Goal: Information Seeking & Learning: Learn about a topic

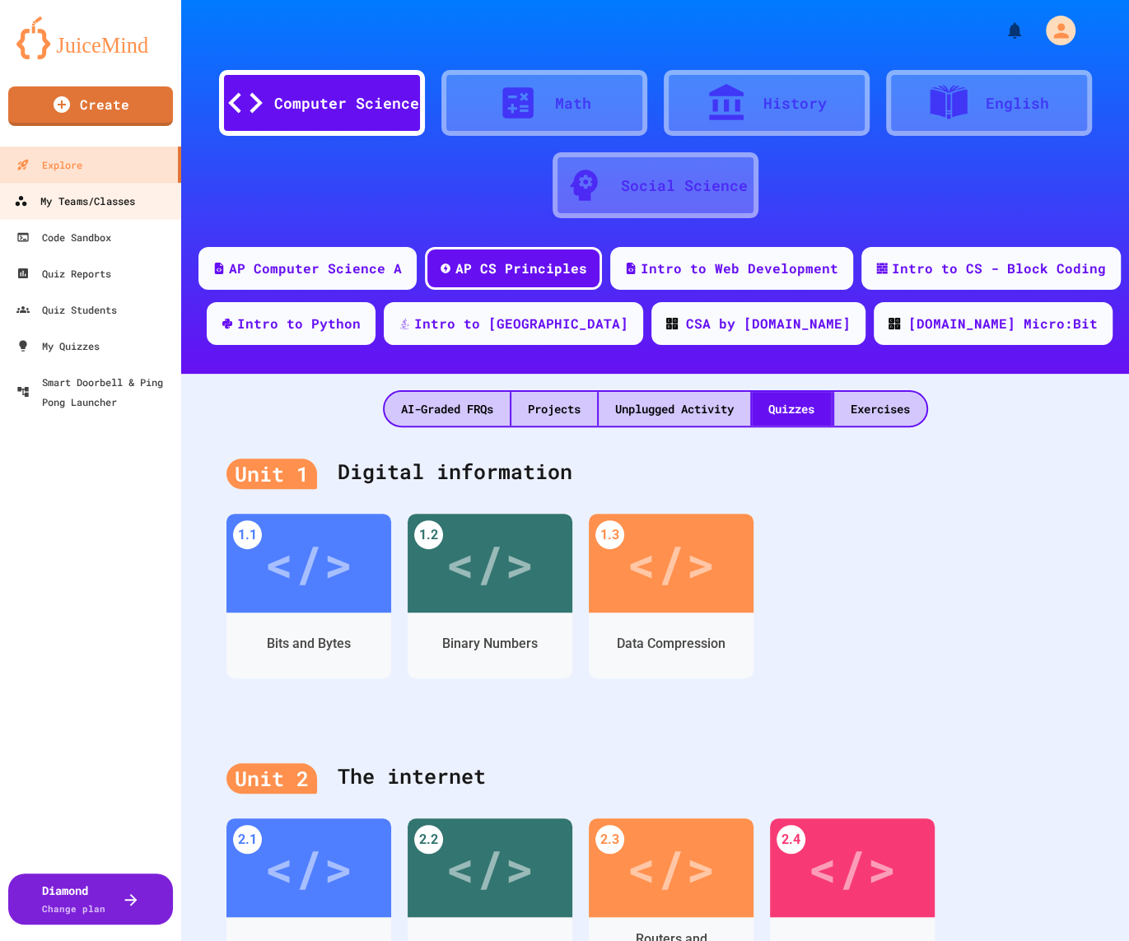
click at [135, 193] on div "My Teams/Classes" at bounding box center [74, 201] width 121 height 21
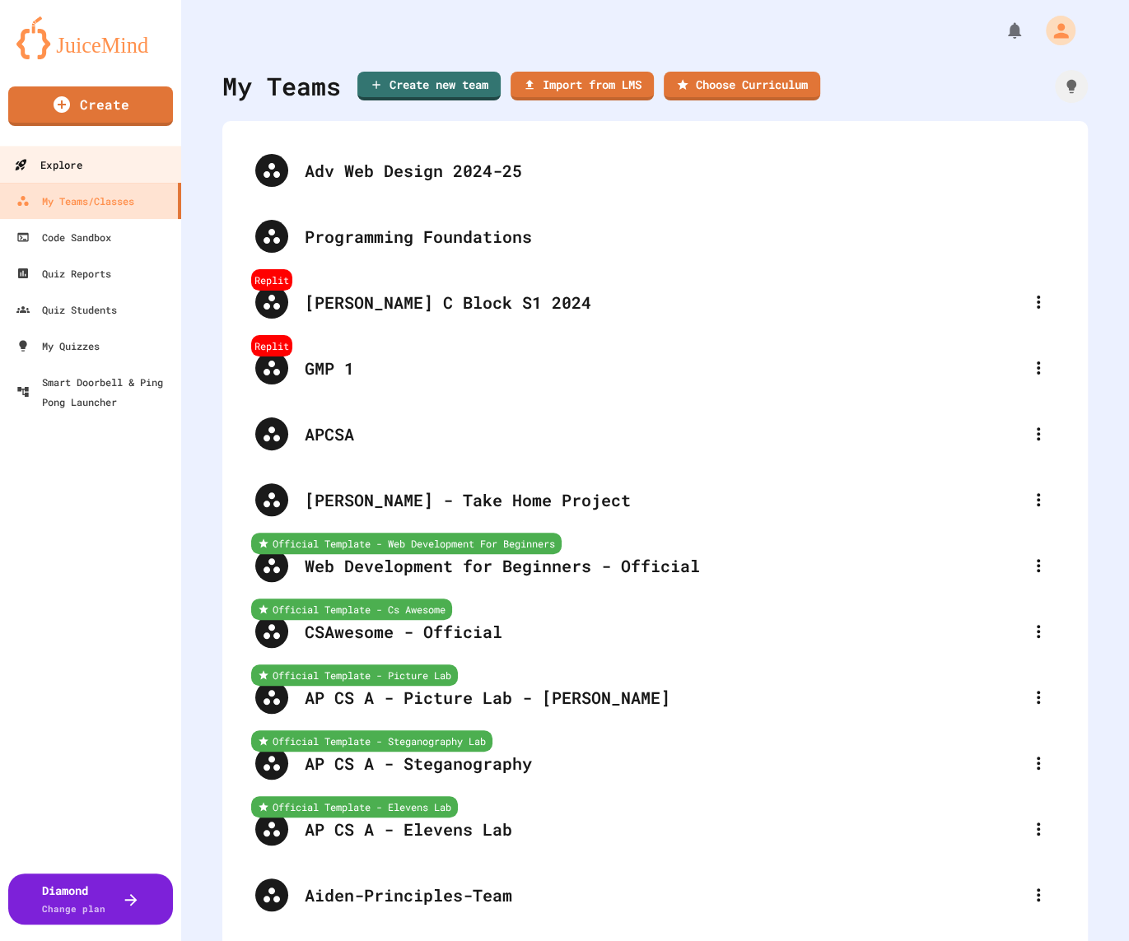
click at [140, 161] on link "Explore" at bounding box center [91, 164] width 187 height 37
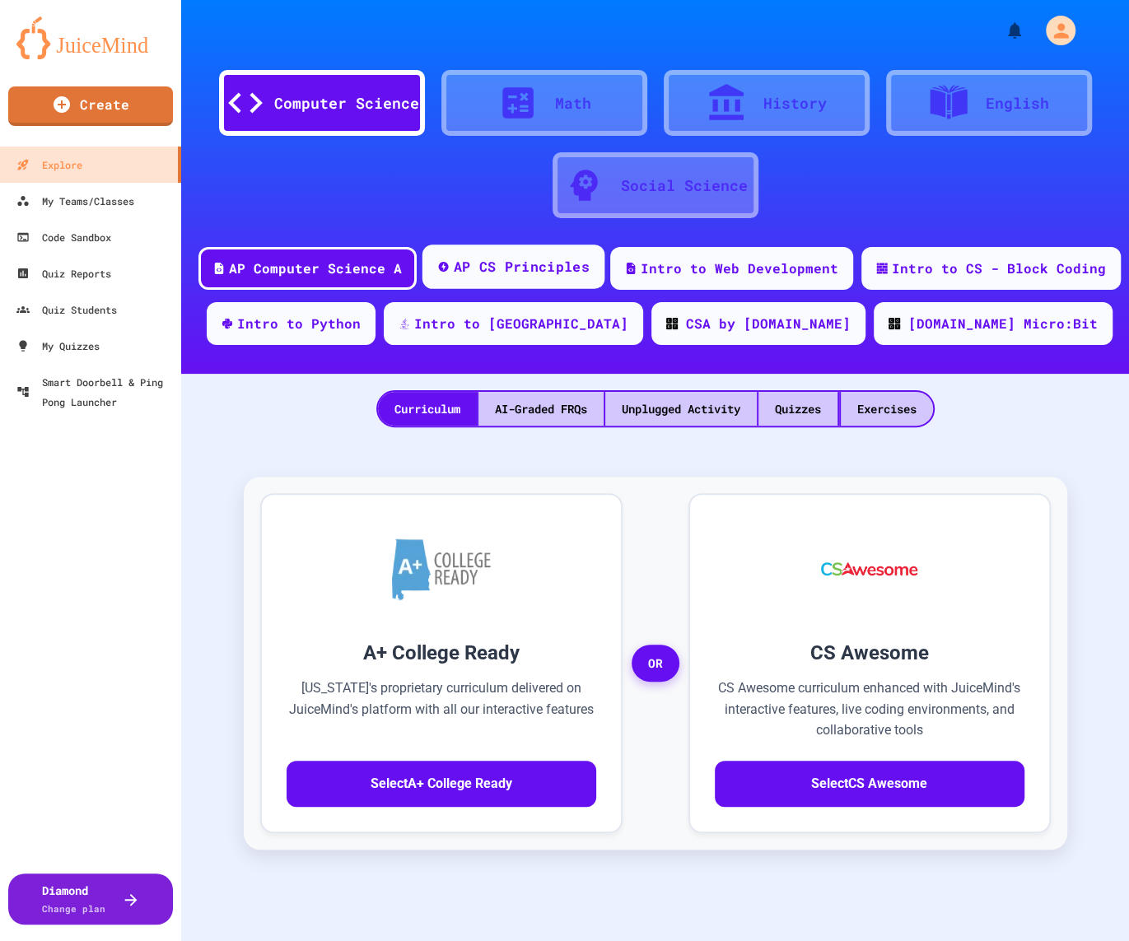
click at [509, 264] on div "AP CS Principles" at bounding box center [521, 267] width 136 height 21
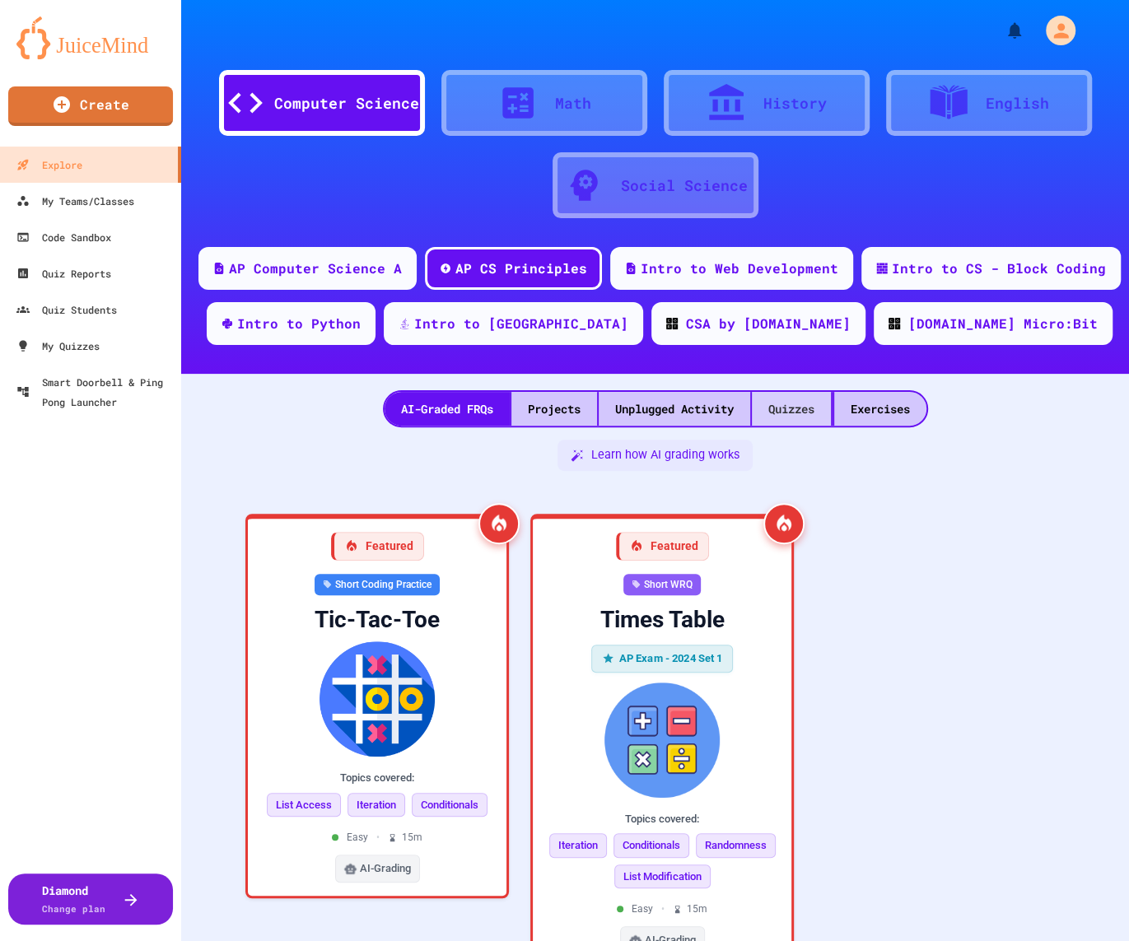
click at [796, 404] on div "Quizzes" at bounding box center [791, 409] width 79 height 34
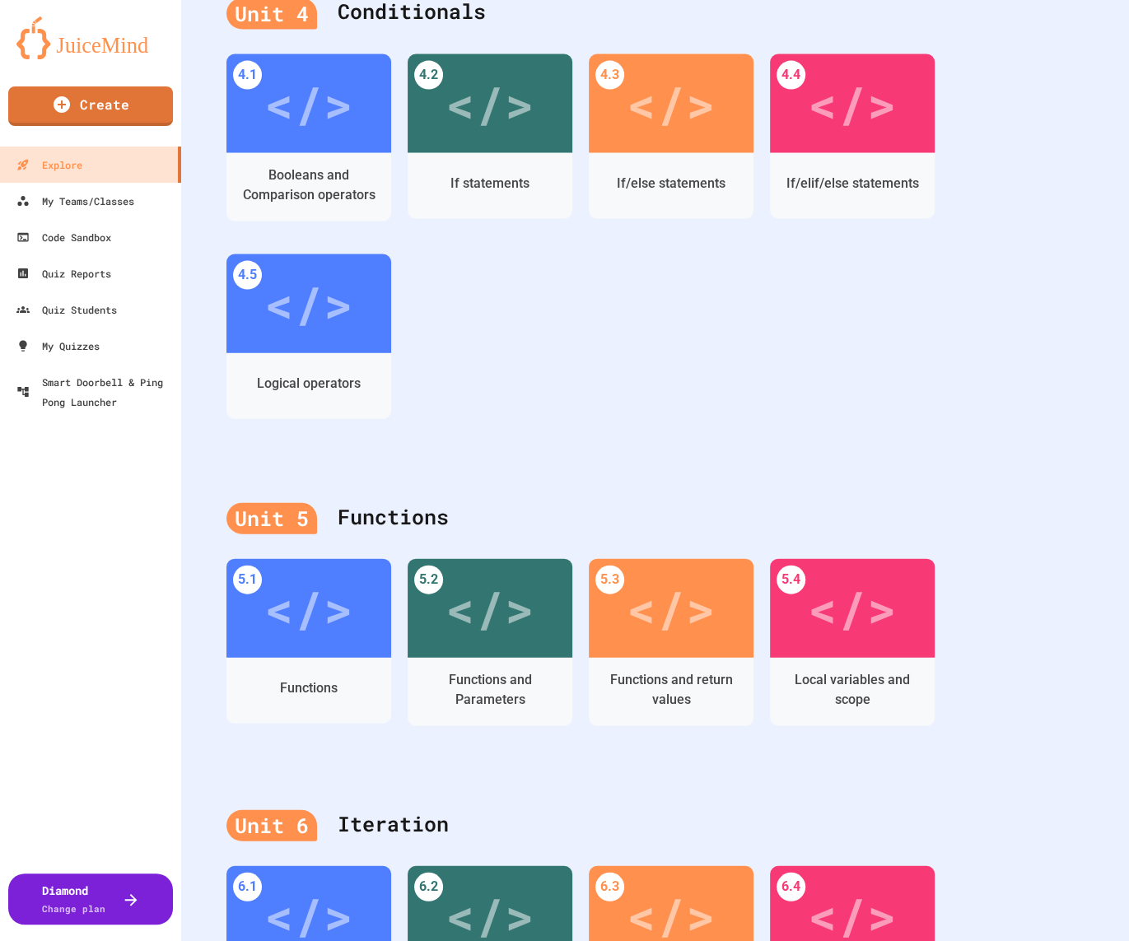
scroll to position [1978, 0]
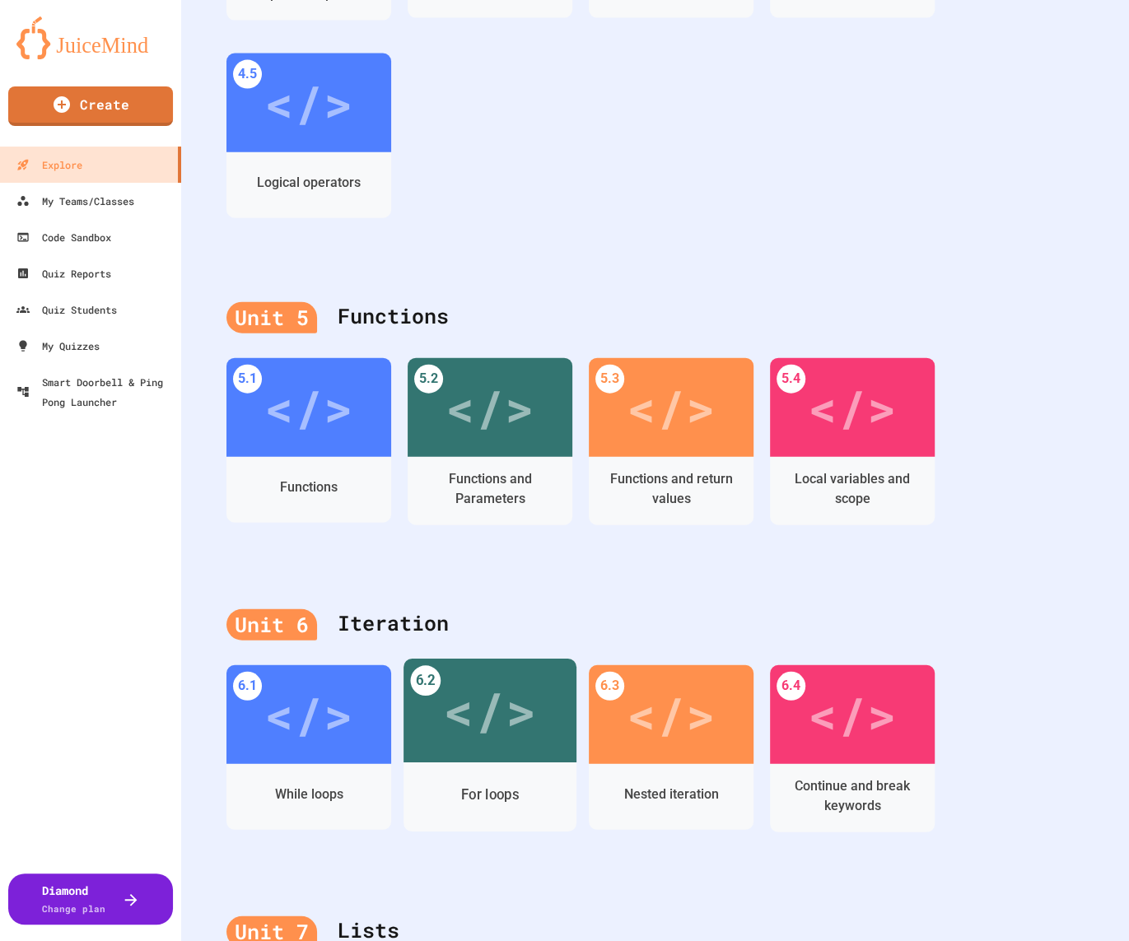
click at [472, 746] on div "</>" at bounding box center [489, 711] width 93 height 78
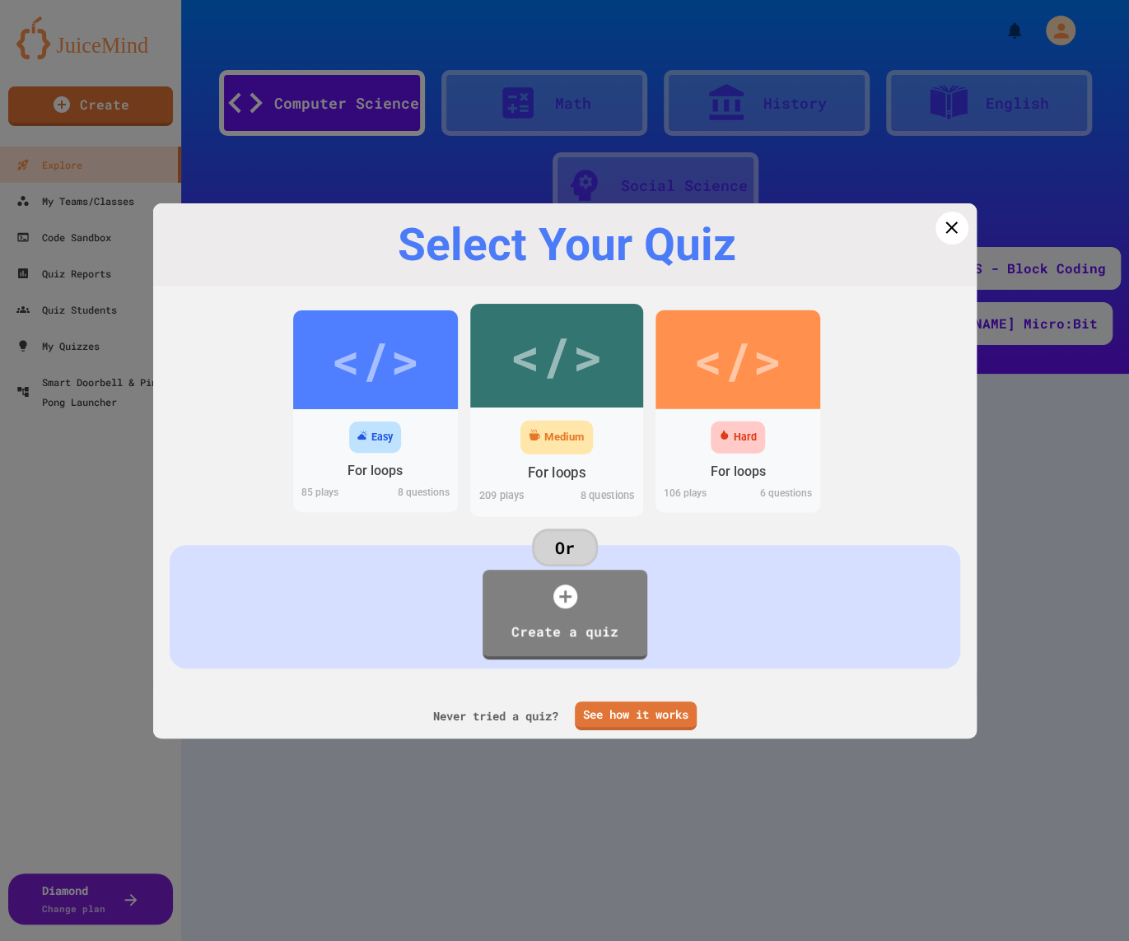
click at [590, 407] on div "Medium For loops 209 play s 8 questions" at bounding box center [556, 461] width 173 height 109
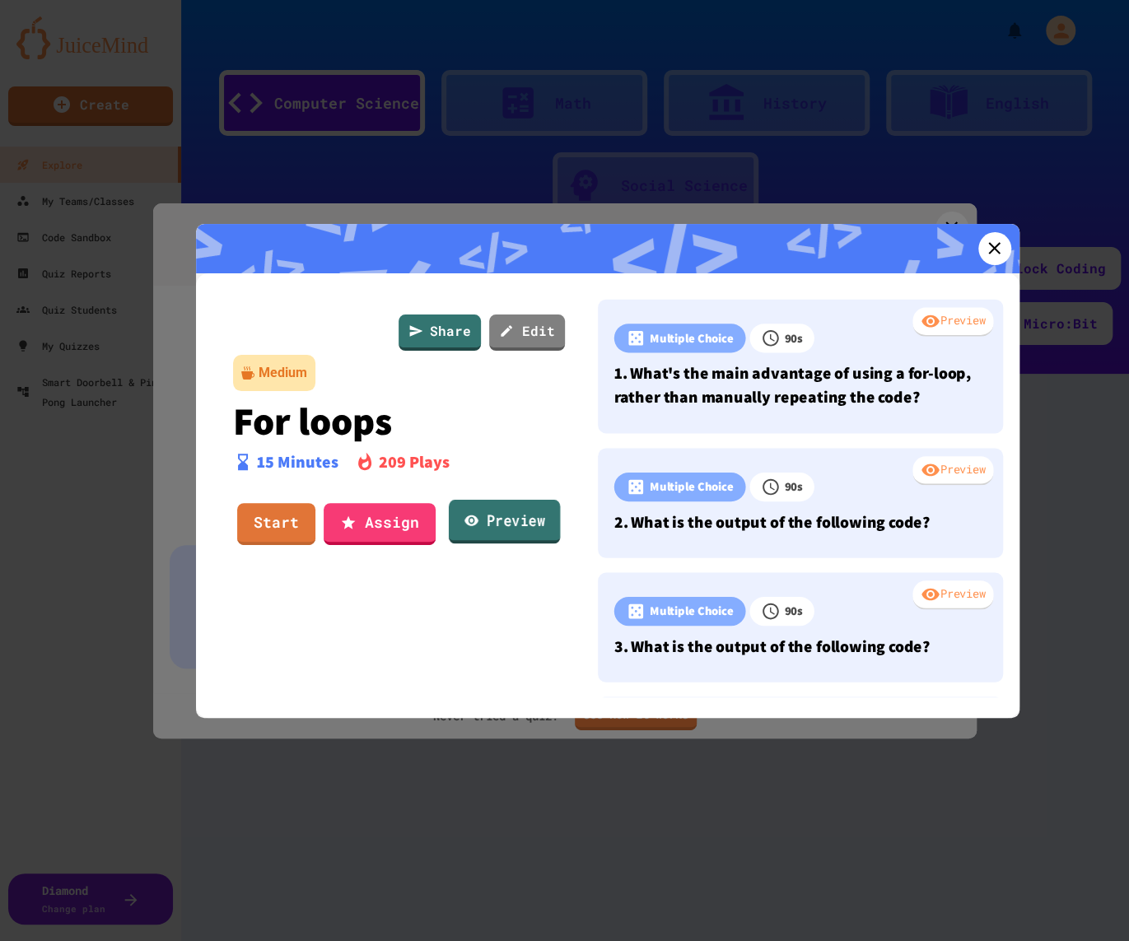
click at [543, 519] on link "Preview" at bounding box center [503, 522] width 111 height 44
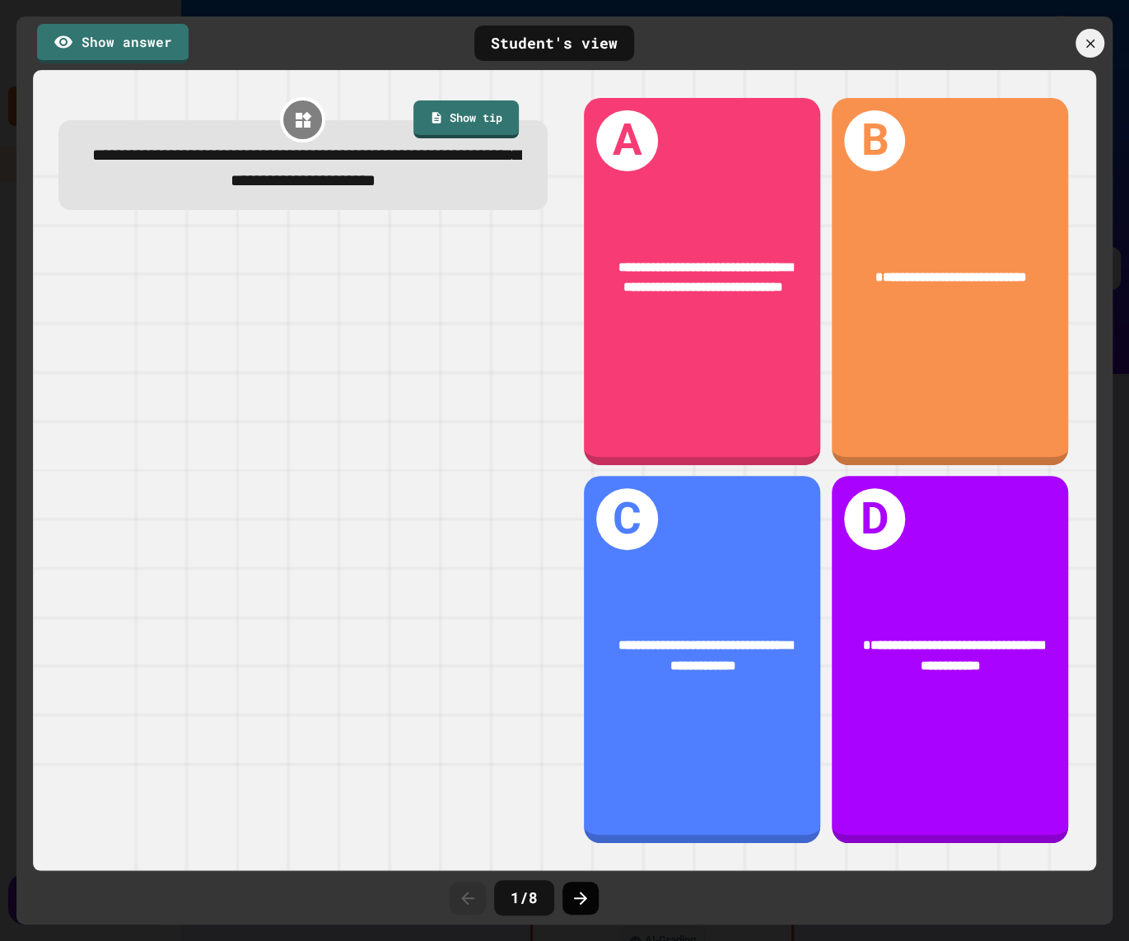
click at [578, 895] on icon at bounding box center [581, 899] width 20 height 20
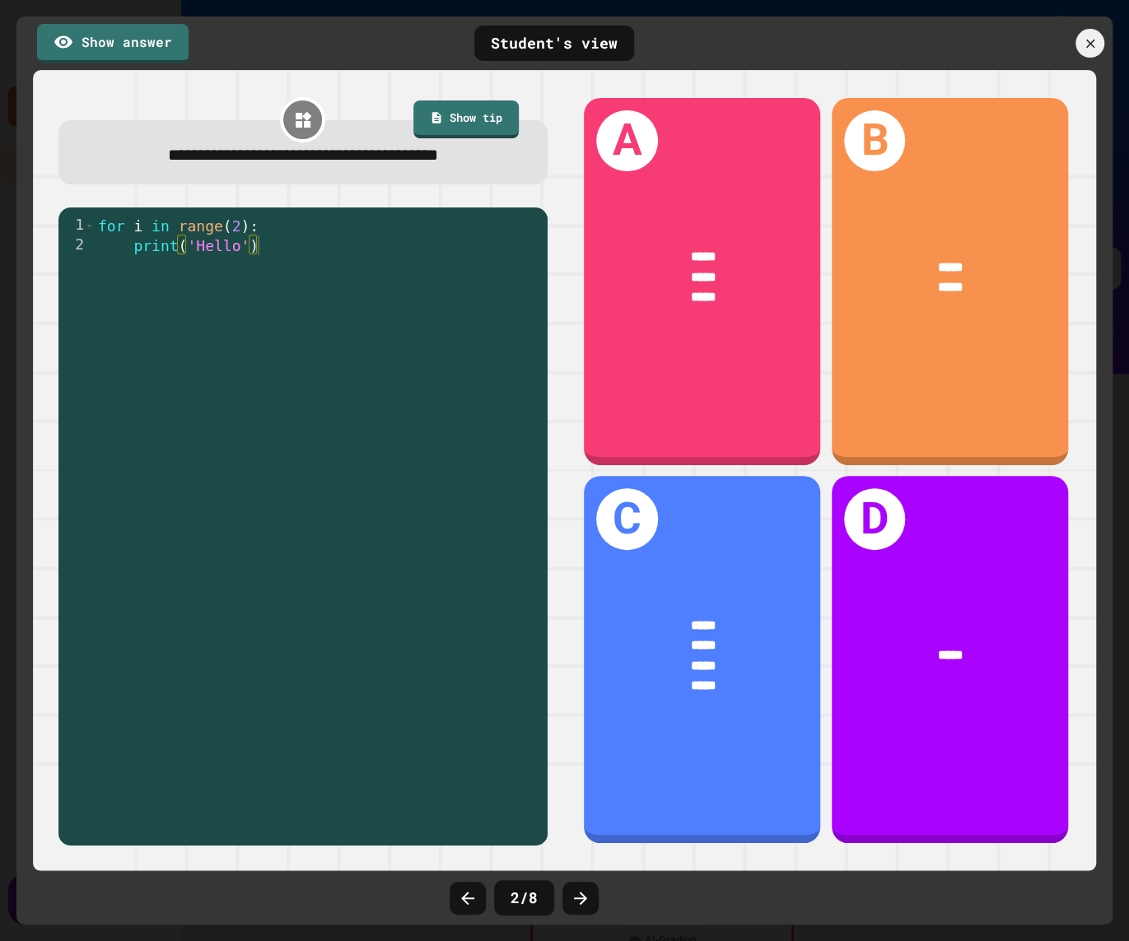
click at [578, 895] on icon at bounding box center [581, 899] width 20 height 20
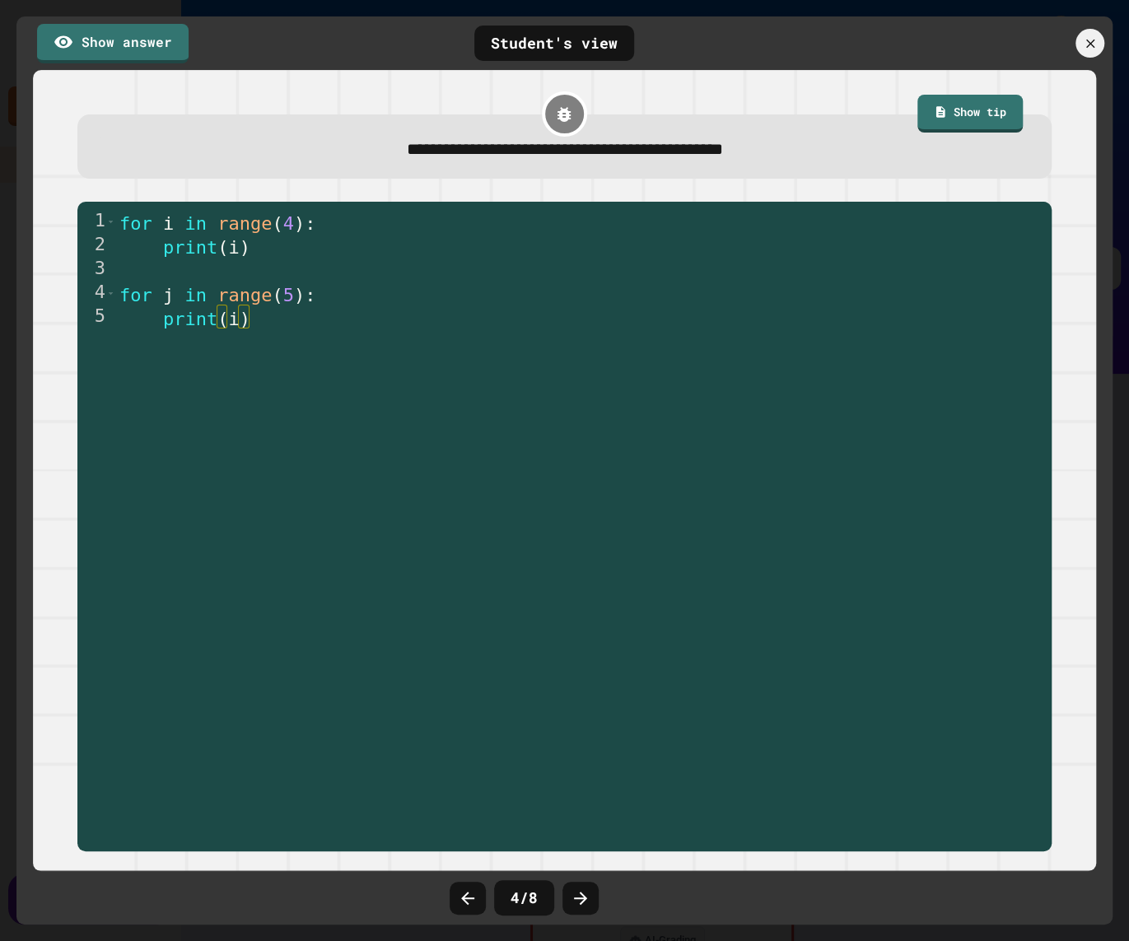
click at [578, 895] on icon at bounding box center [581, 899] width 20 height 20
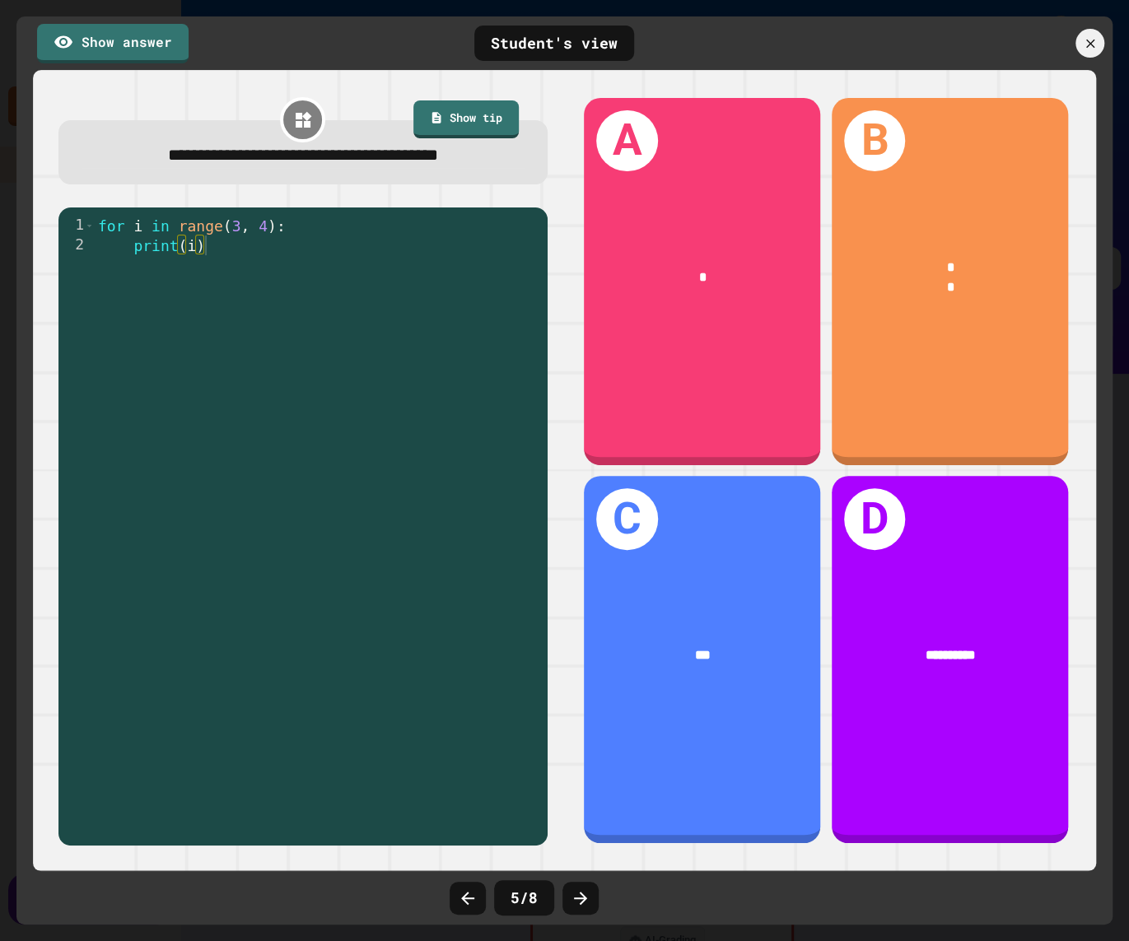
click at [578, 895] on icon at bounding box center [581, 899] width 20 height 20
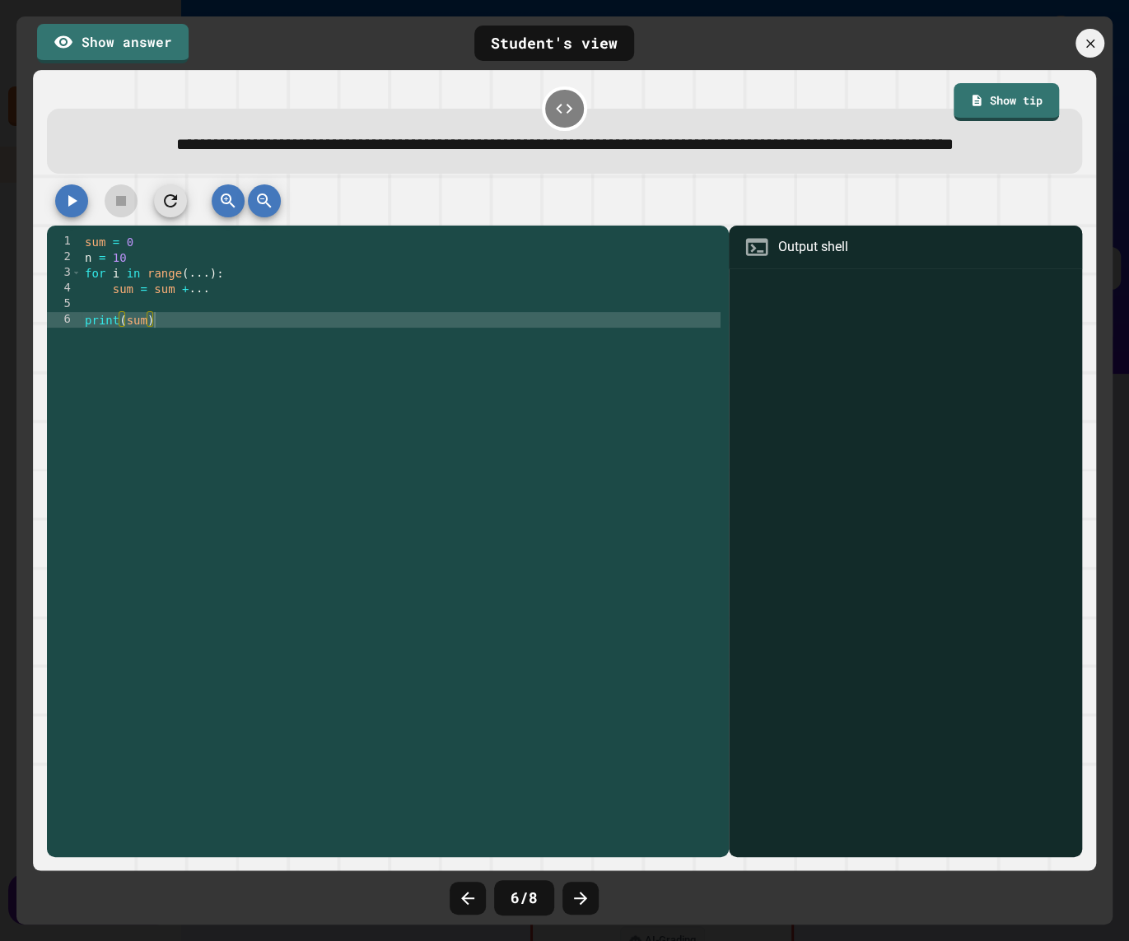
click at [578, 895] on icon at bounding box center [581, 899] width 20 height 20
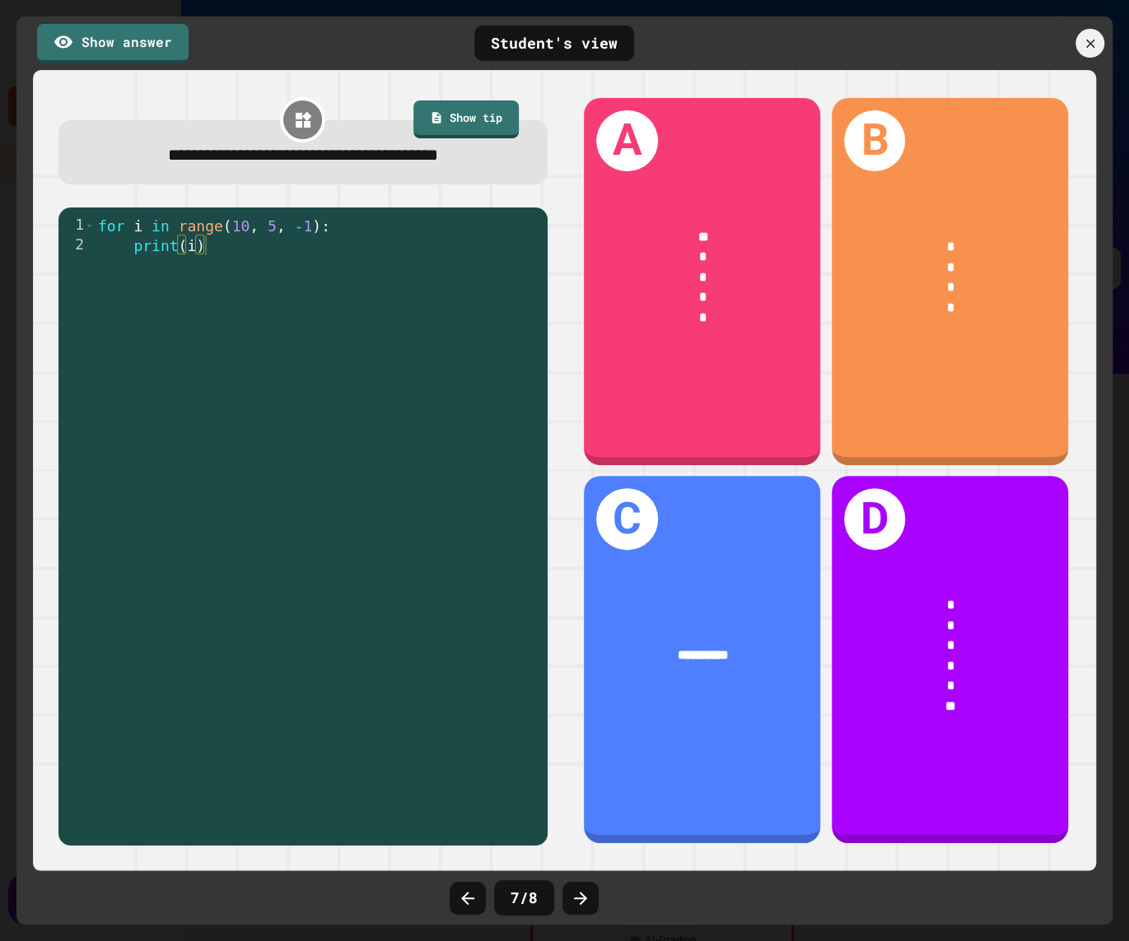
click at [578, 895] on icon at bounding box center [581, 899] width 20 height 20
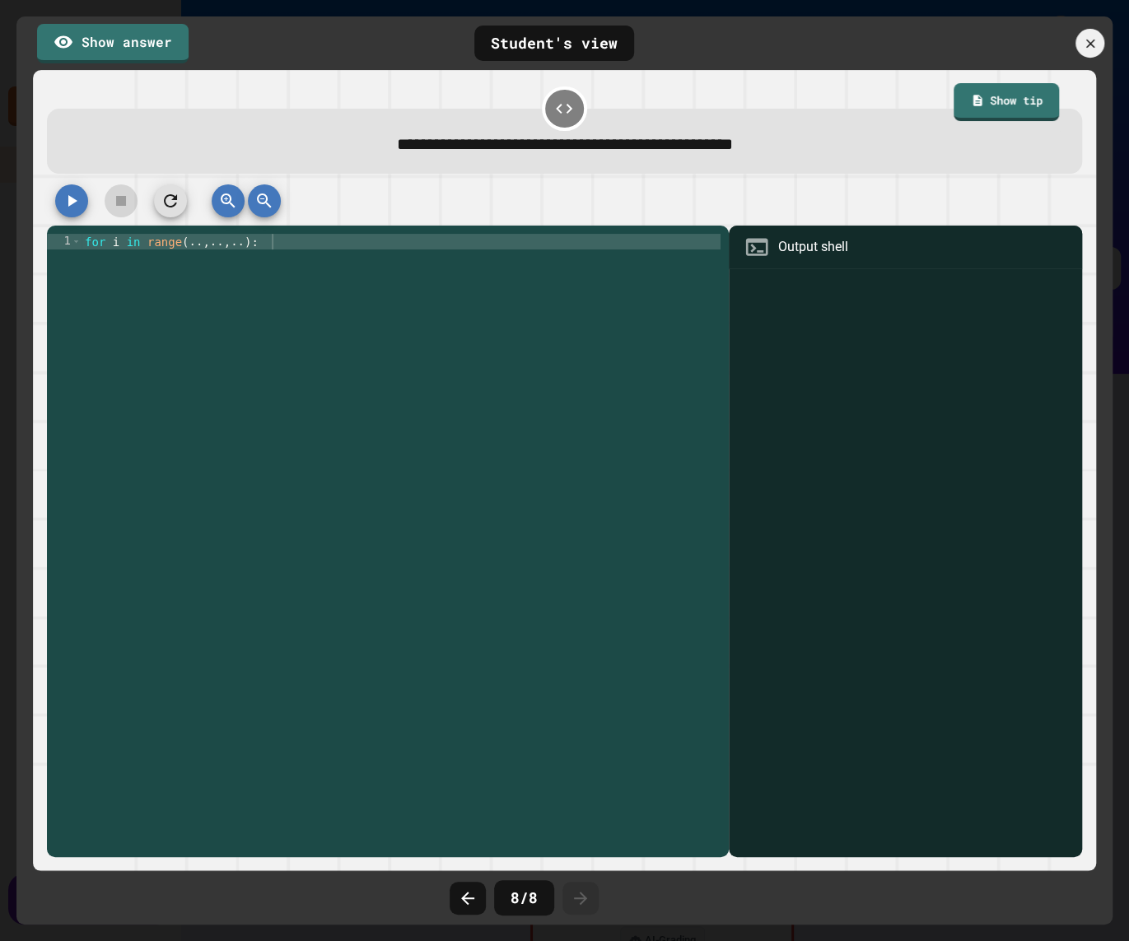
click at [1091, 37] on icon at bounding box center [1089, 42] width 15 height 15
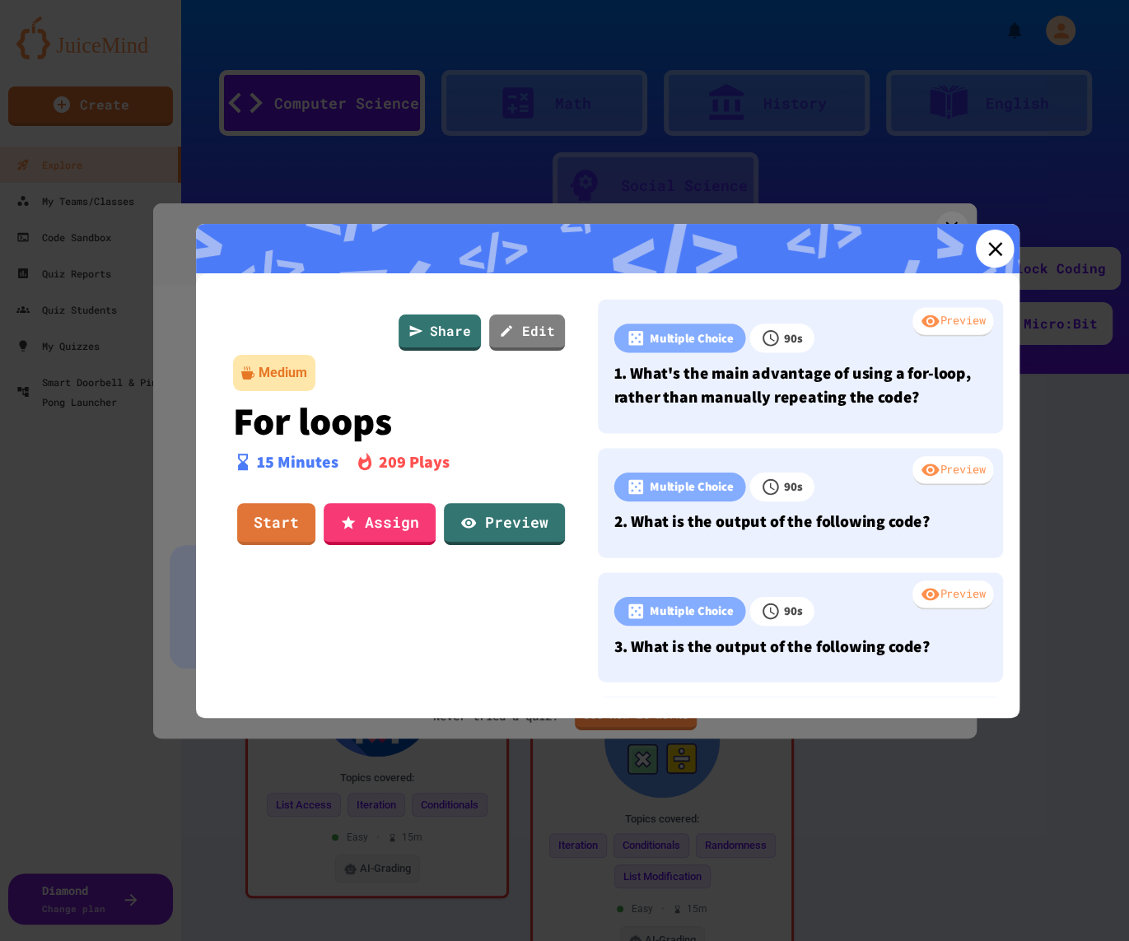
click at [997, 240] on icon at bounding box center [994, 248] width 24 height 24
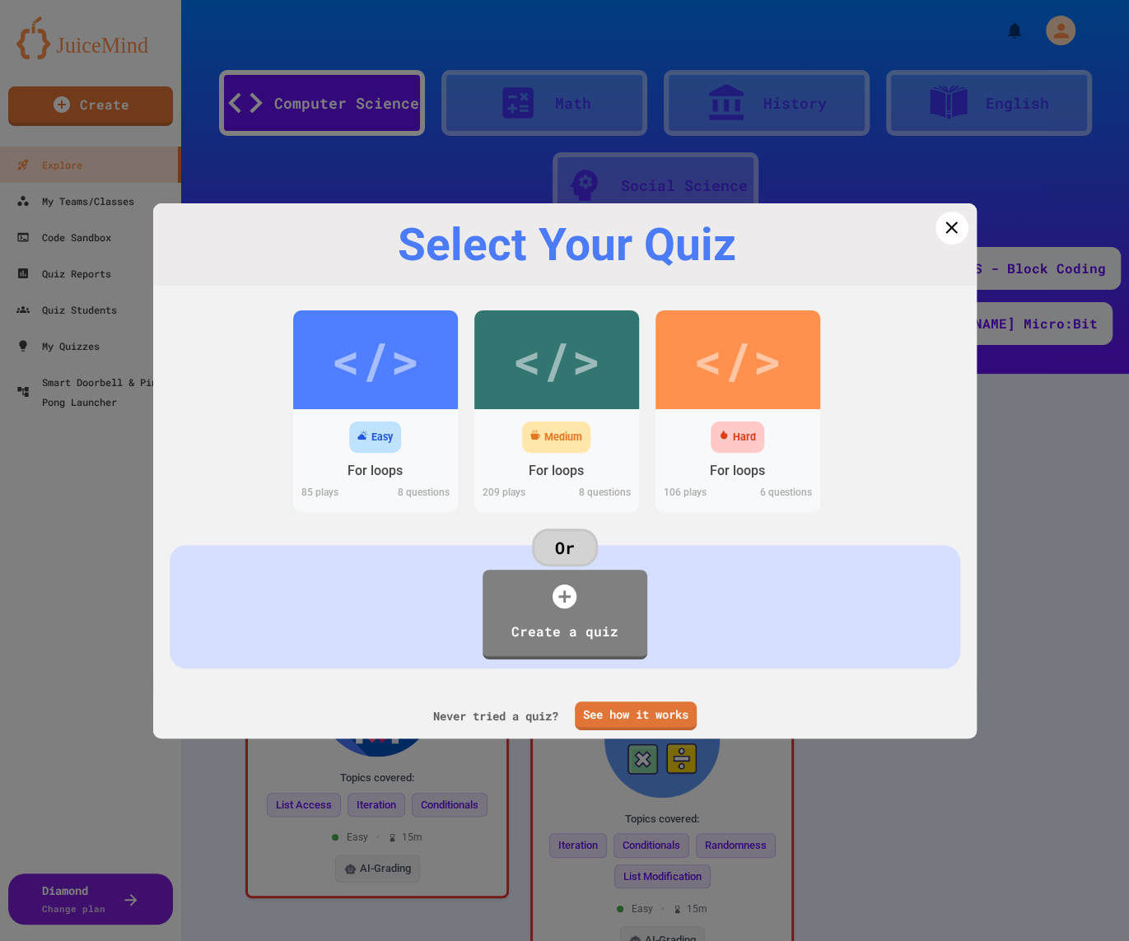
click at [958, 219] on icon at bounding box center [951, 227] width 21 height 21
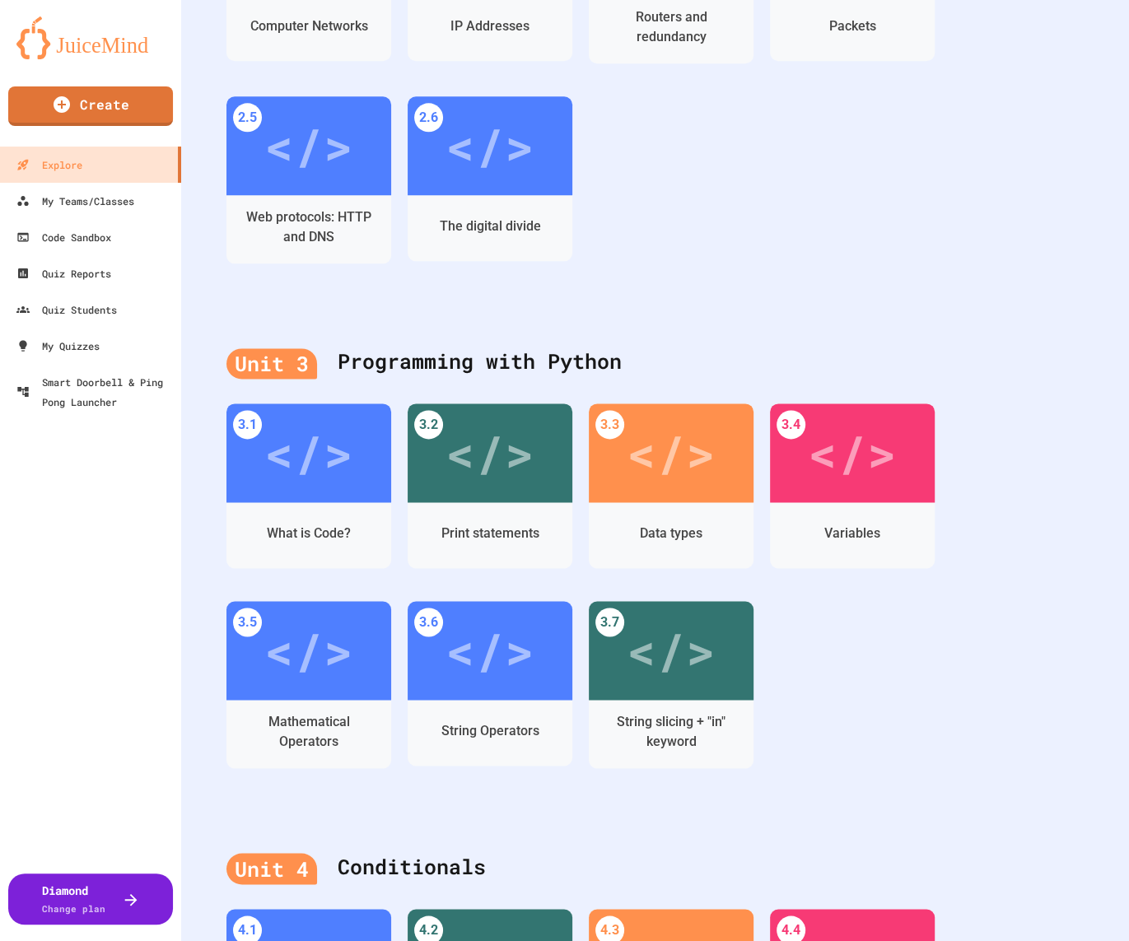
scroll to position [852, 0]
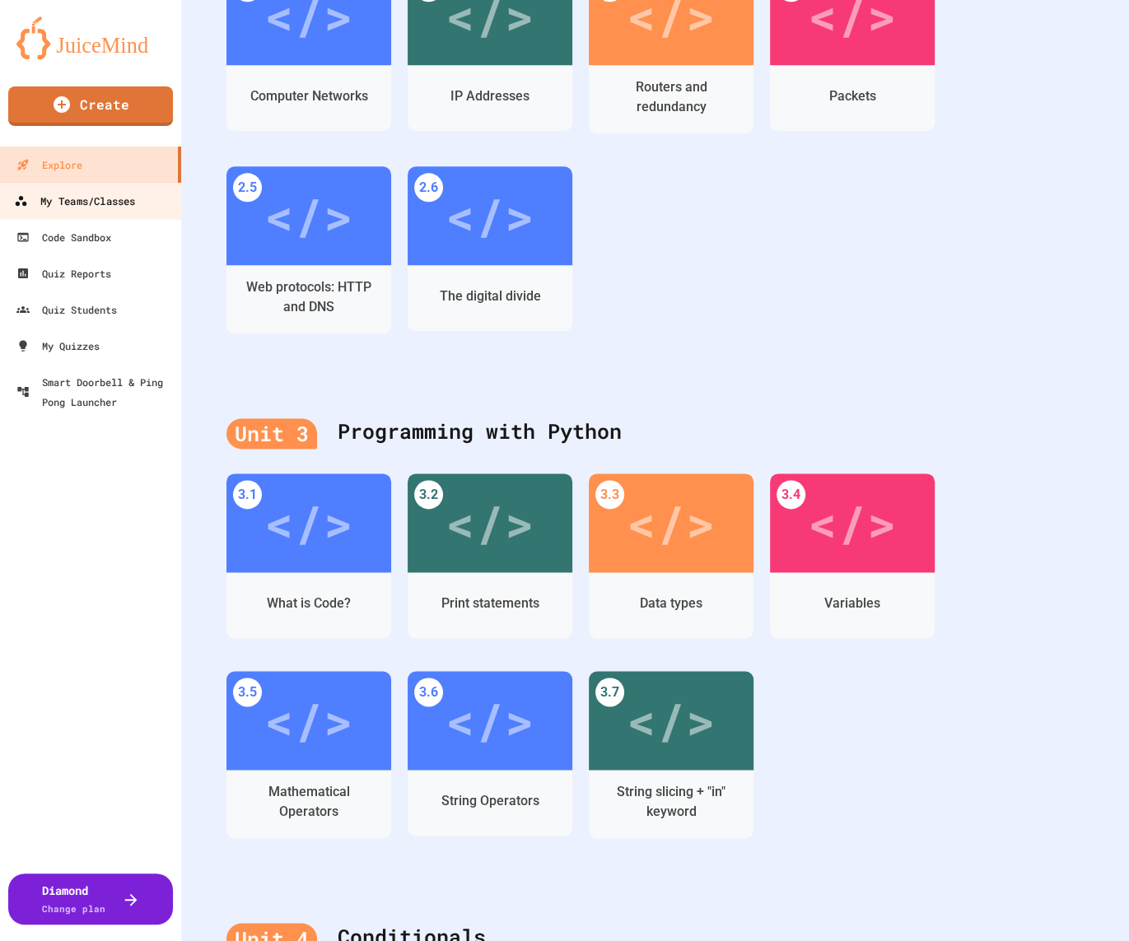
click at [107, 198] on div "My Teams/Classes" at bounding box center [74, 201] width 121 height 21
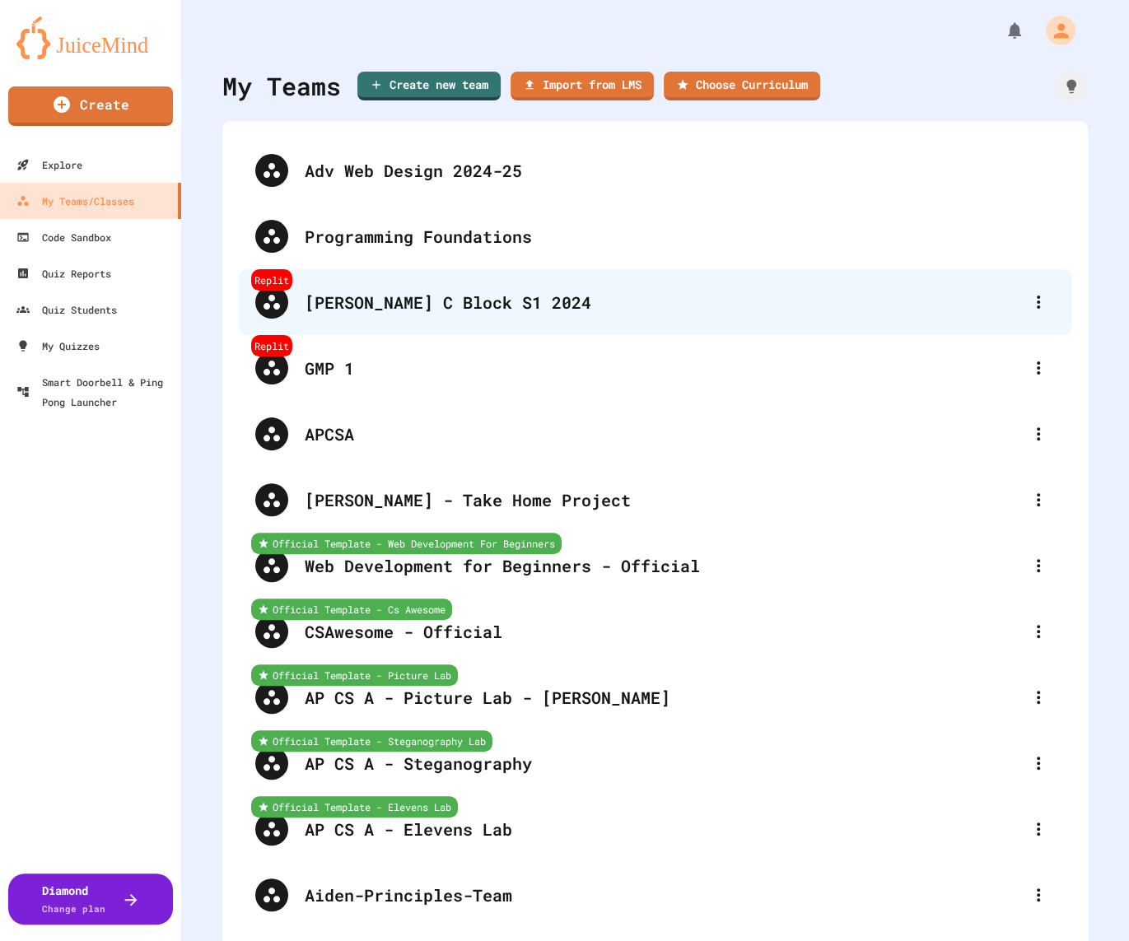
scroll to position [3521, 0]
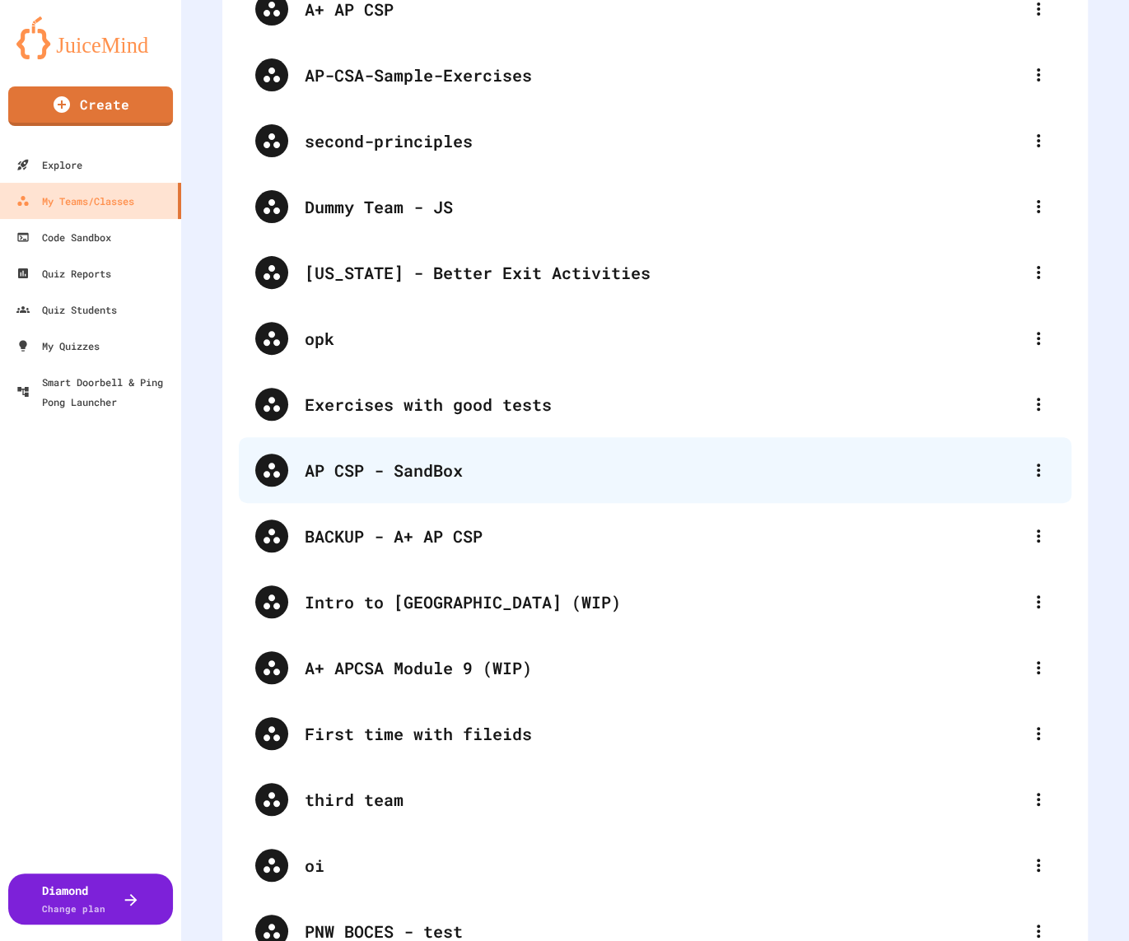
click at [521, 453] on div "AP CSP - SandBox" at bounding box center [655, 470] width 833 height 66
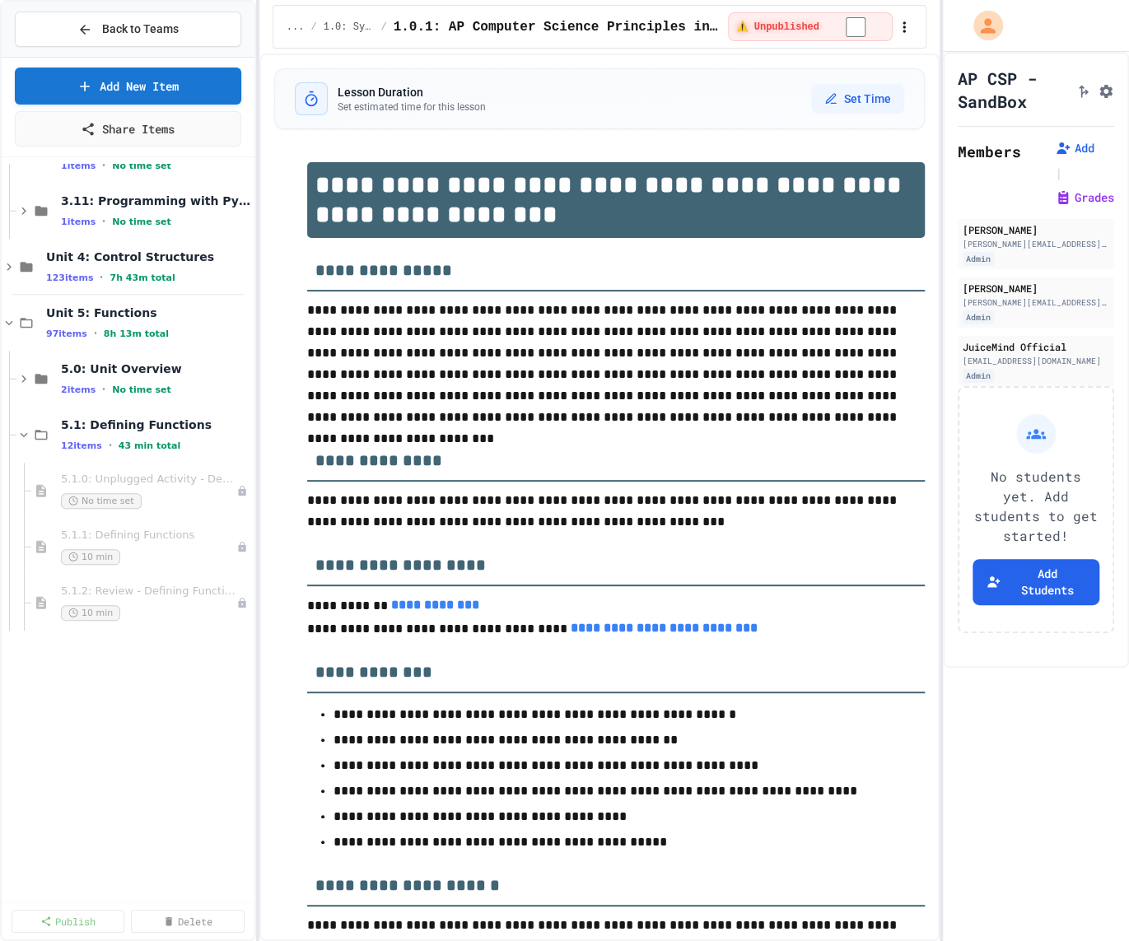
scroll to position [993, 0]
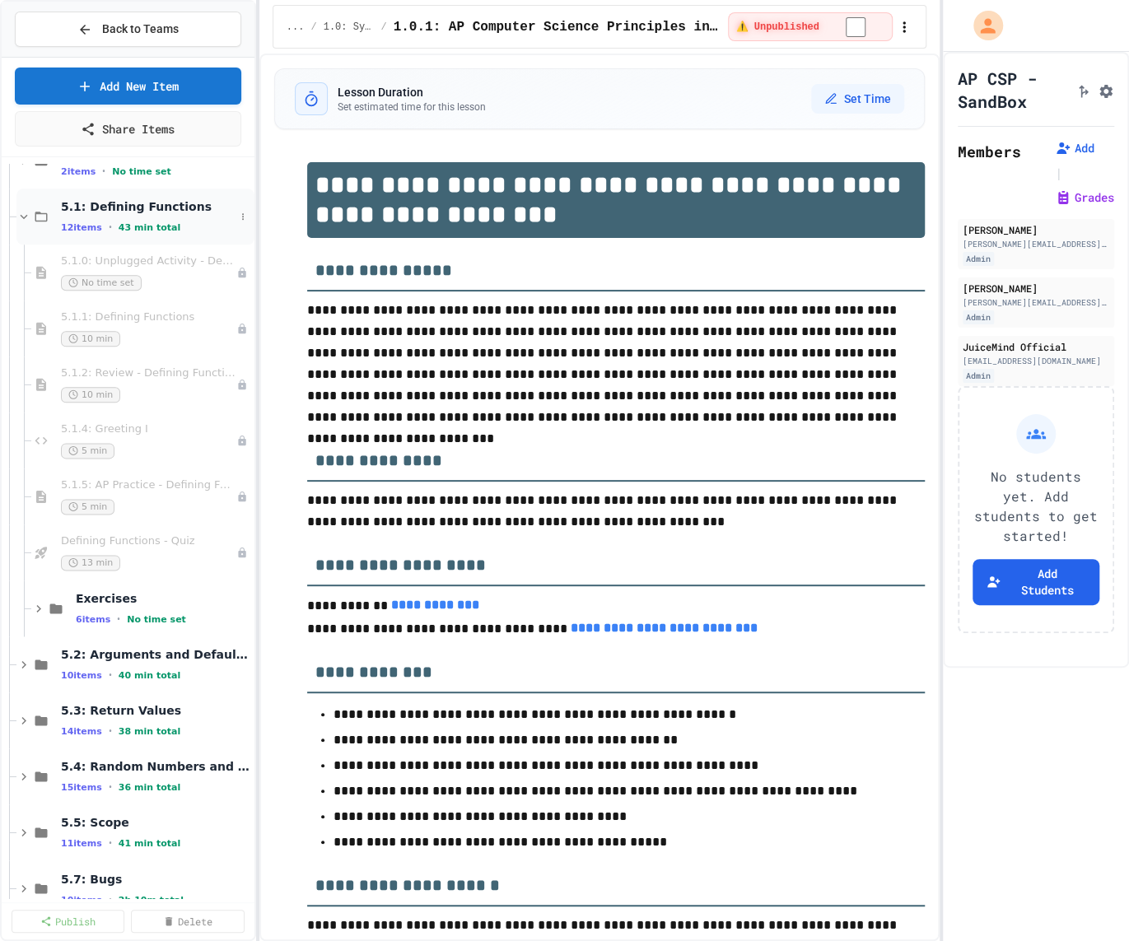
click at [141, 189] on div "5.1: Defining Functions 12 items • 43 min total" at bounding box center [135, 217] width 238 height 56
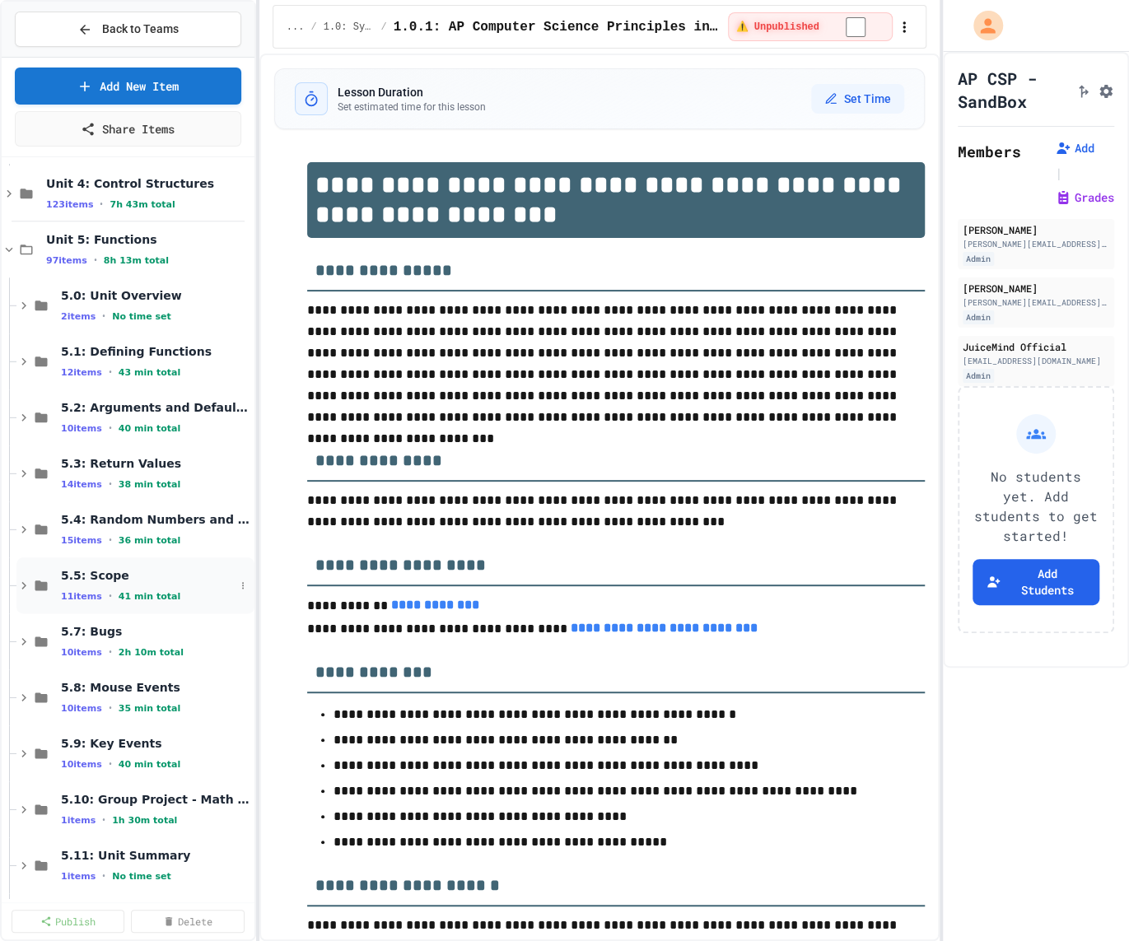
scroll to position [847, 0]
click at [112, 257] on span "8h 13m total" at bounding box center [136, 262] width 65 height 11
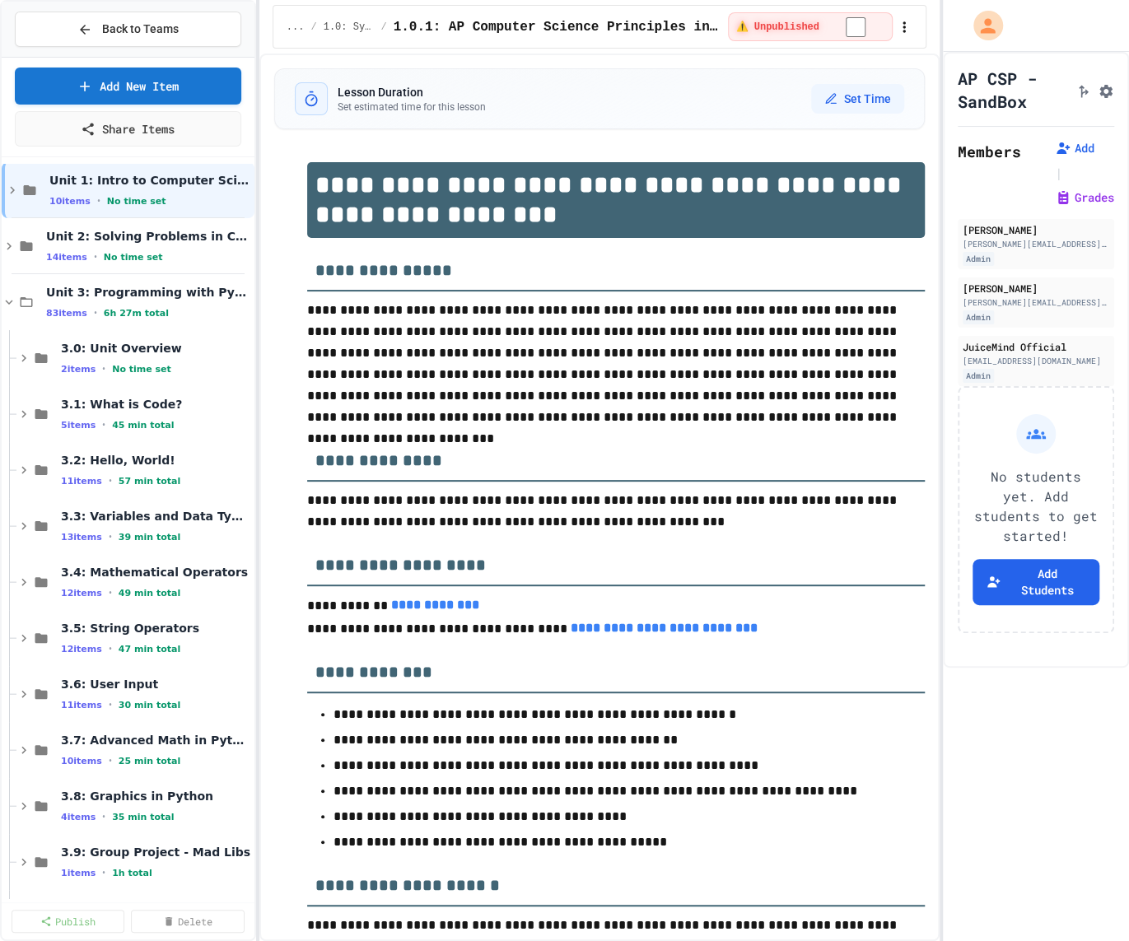
scroll to position [7, 0]
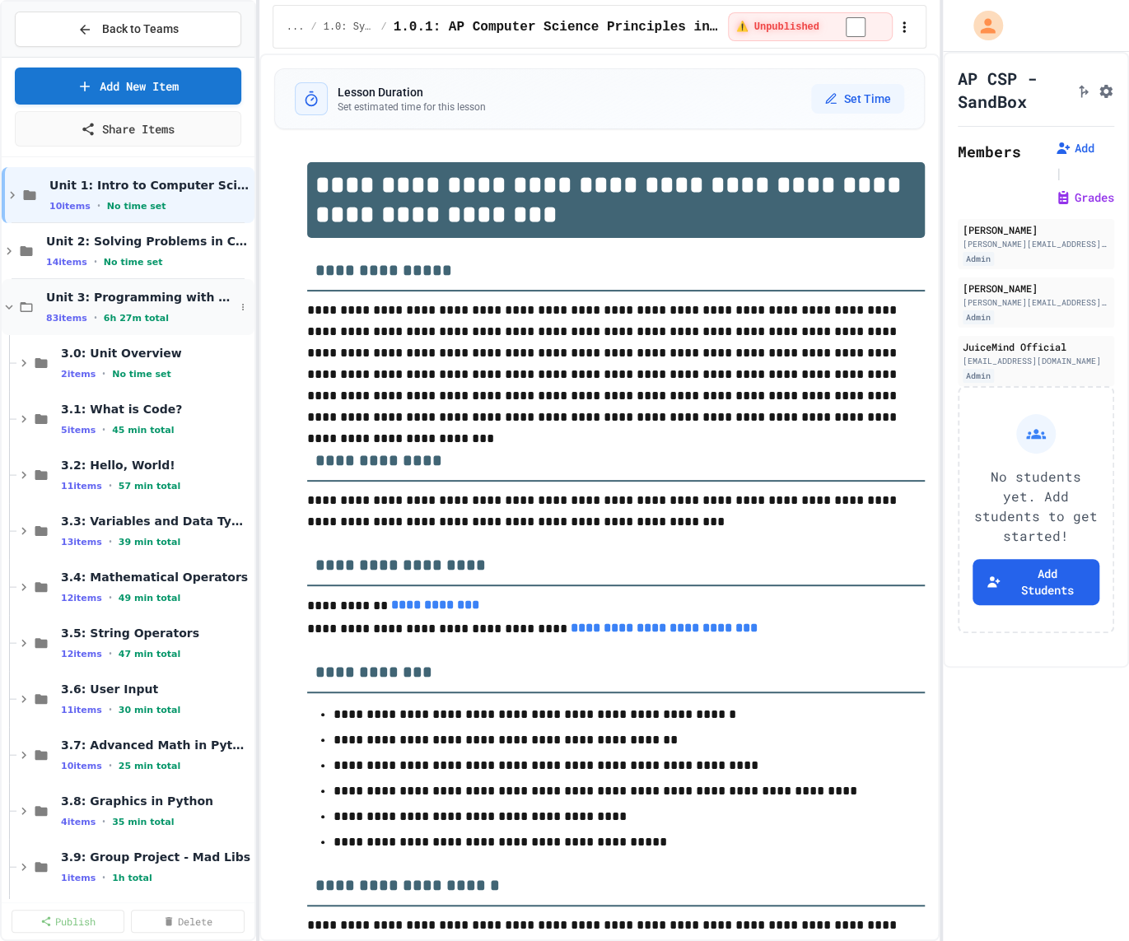
click at [108, 313] on span "6h 27m total" at bounding box center [136, 318] width 65 height 11
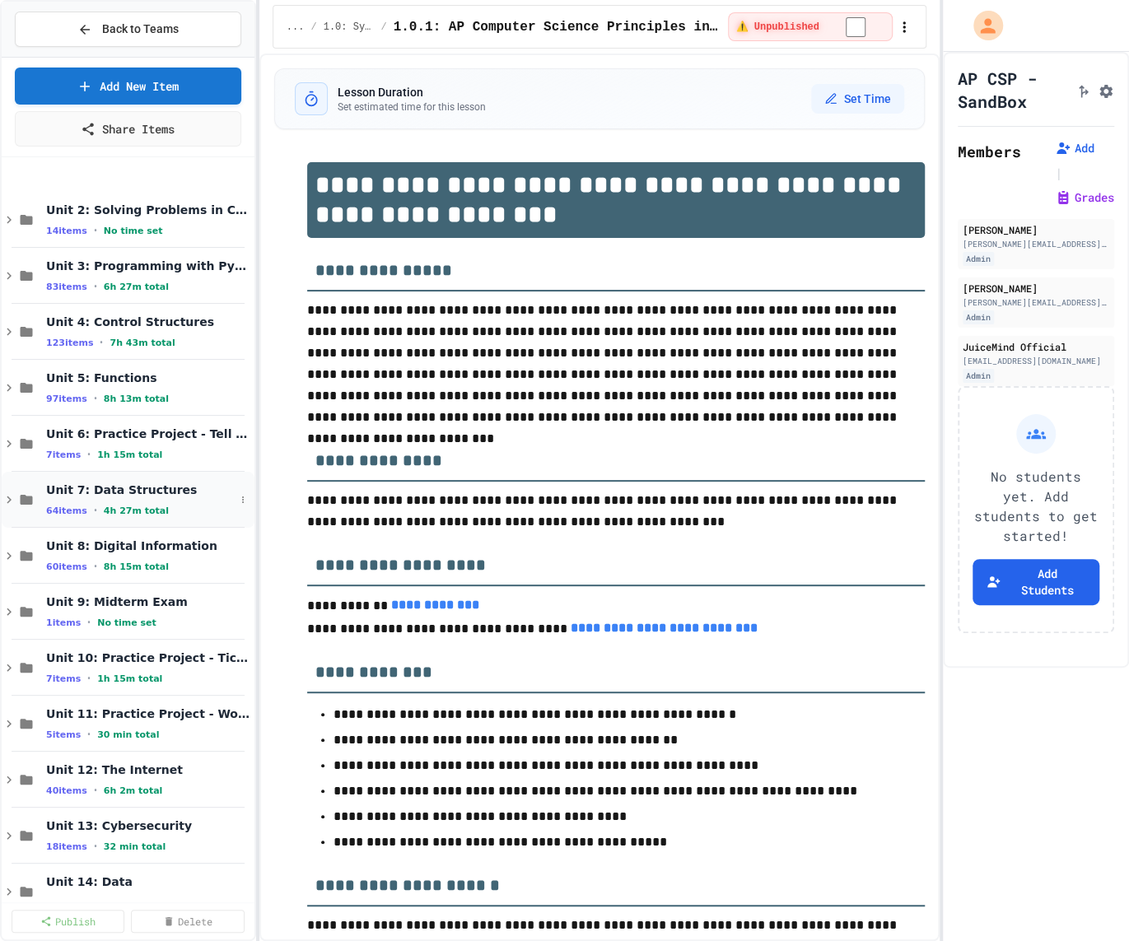
scroll to position [0, 0]
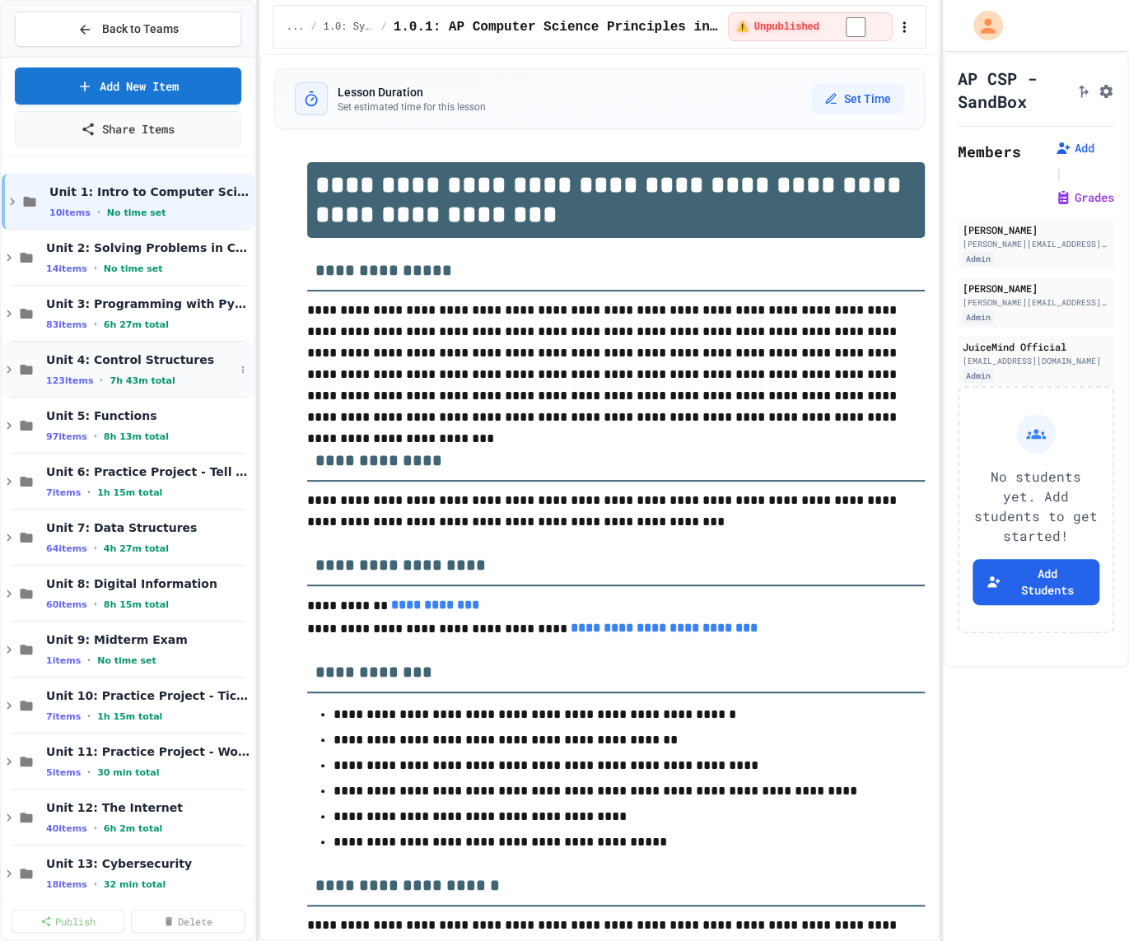
click at [152, 369] on div "Unit 4: Control Structures 123 items • 7h 43m total" at bounding box center [140, 369] width 189 height 35
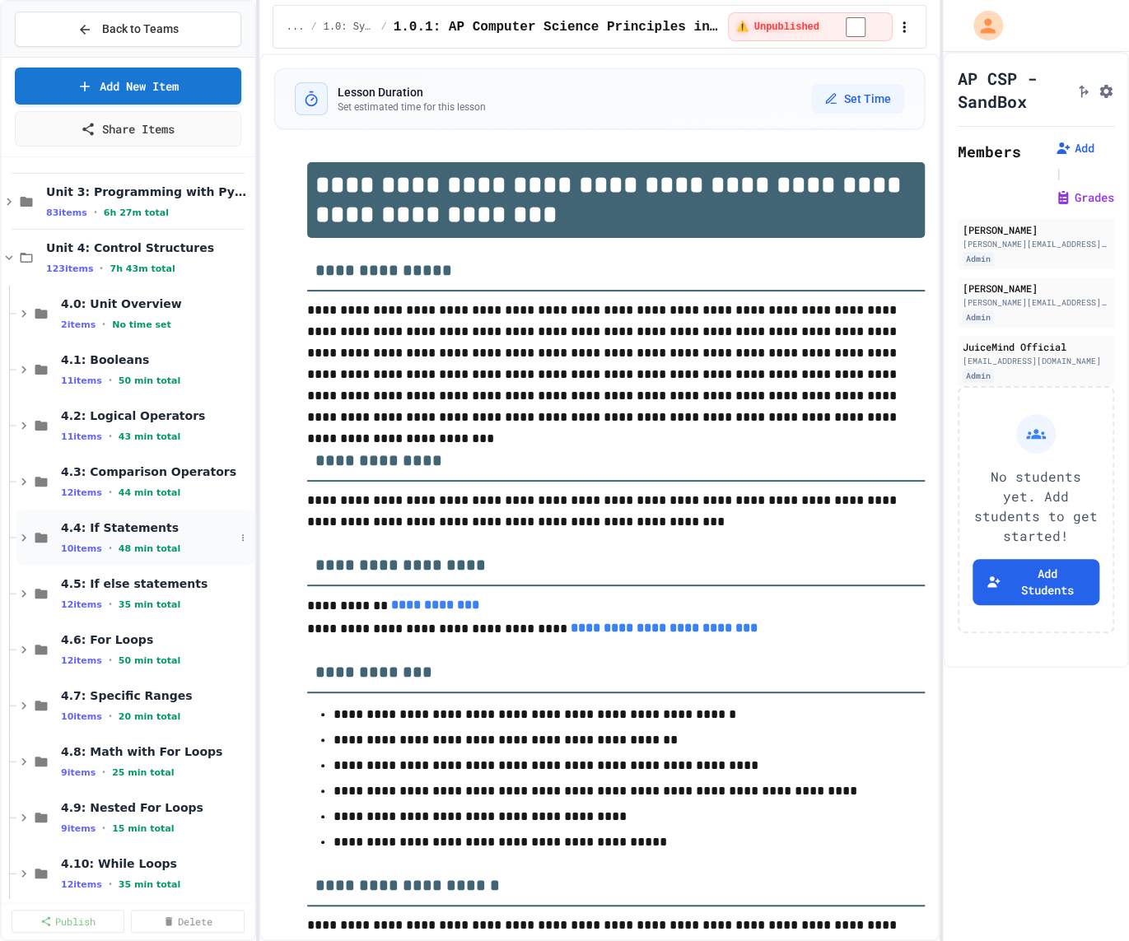
scroll to position [229, 0]
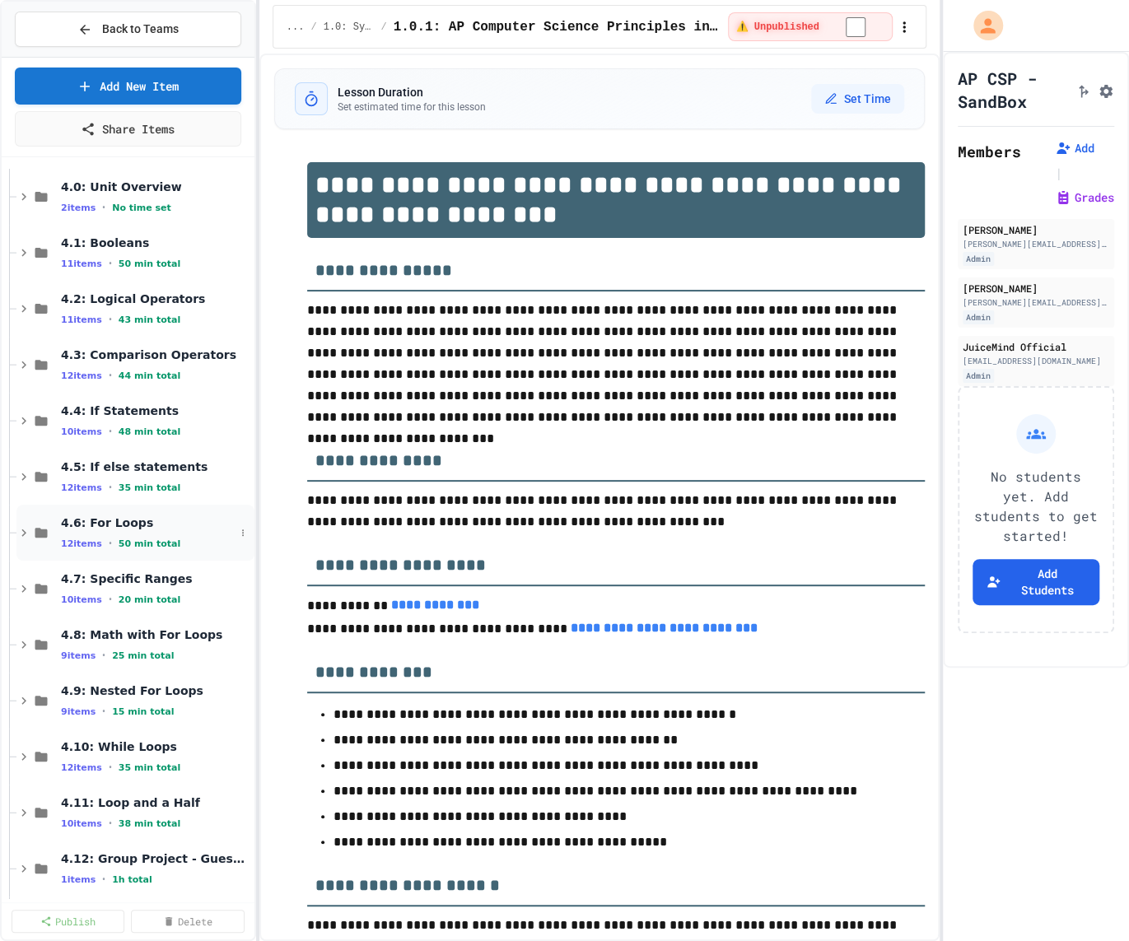
click at [121, 539] on span "50 min total" at bounding box center [150, 544] width 62 height 11
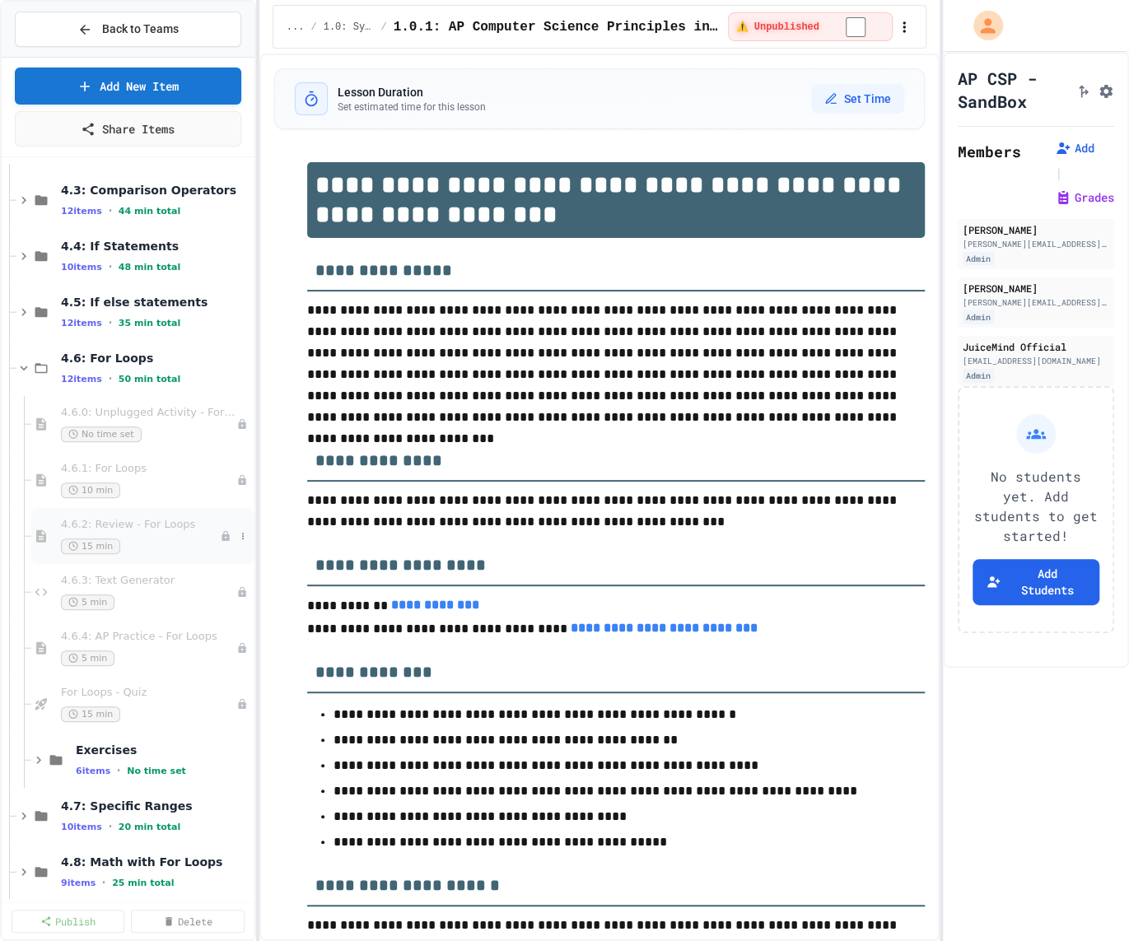
scroll to position [446, 0]
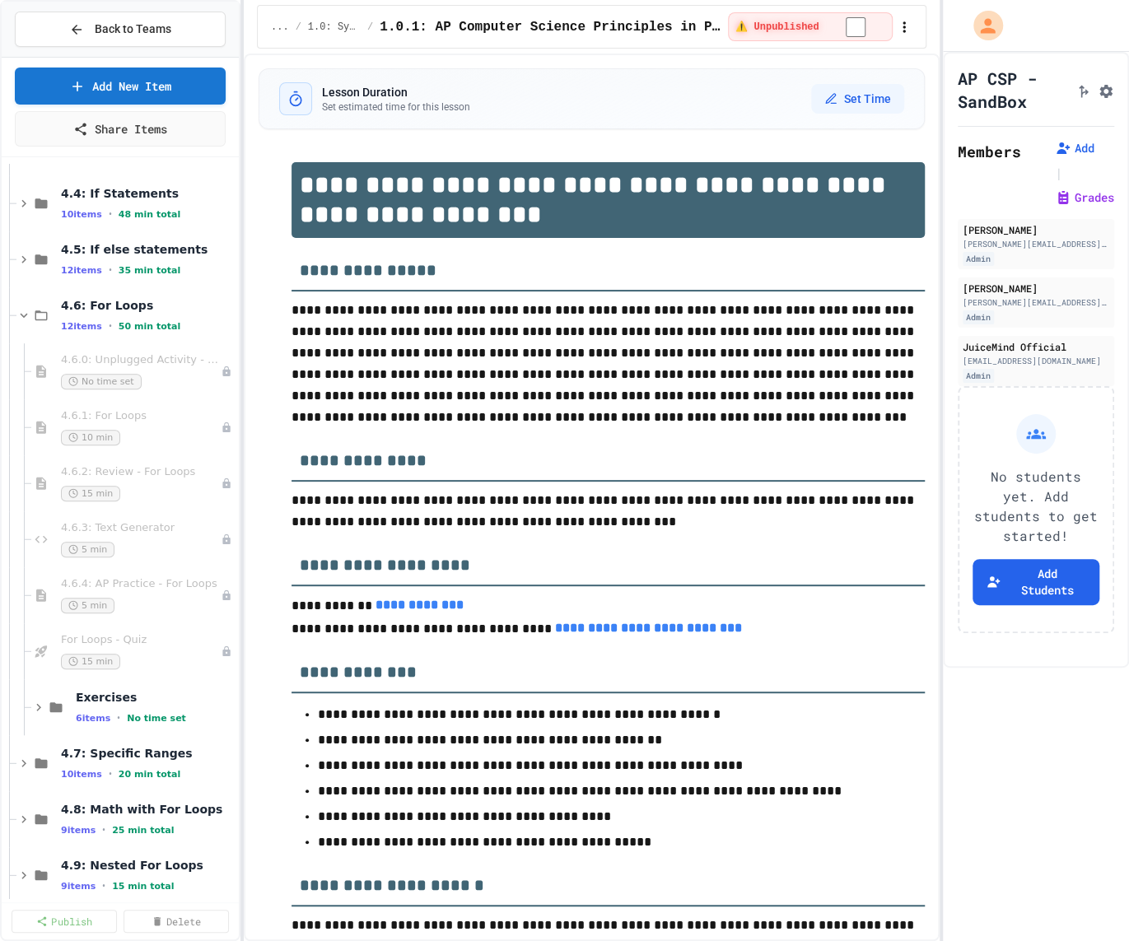
click at [242, 518] on div "**********" at bounding box center [564, 470] width 1129 height 941
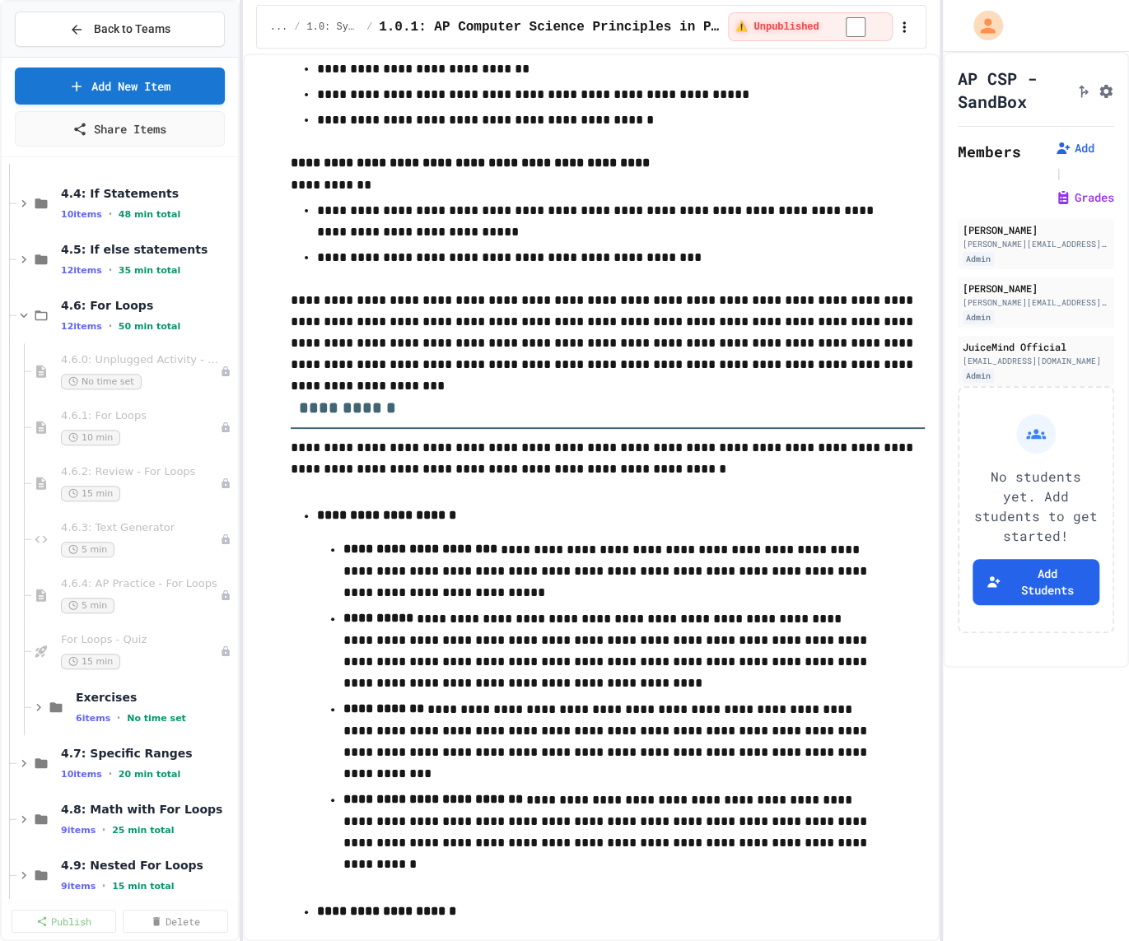
scroll to position [1536, 0]
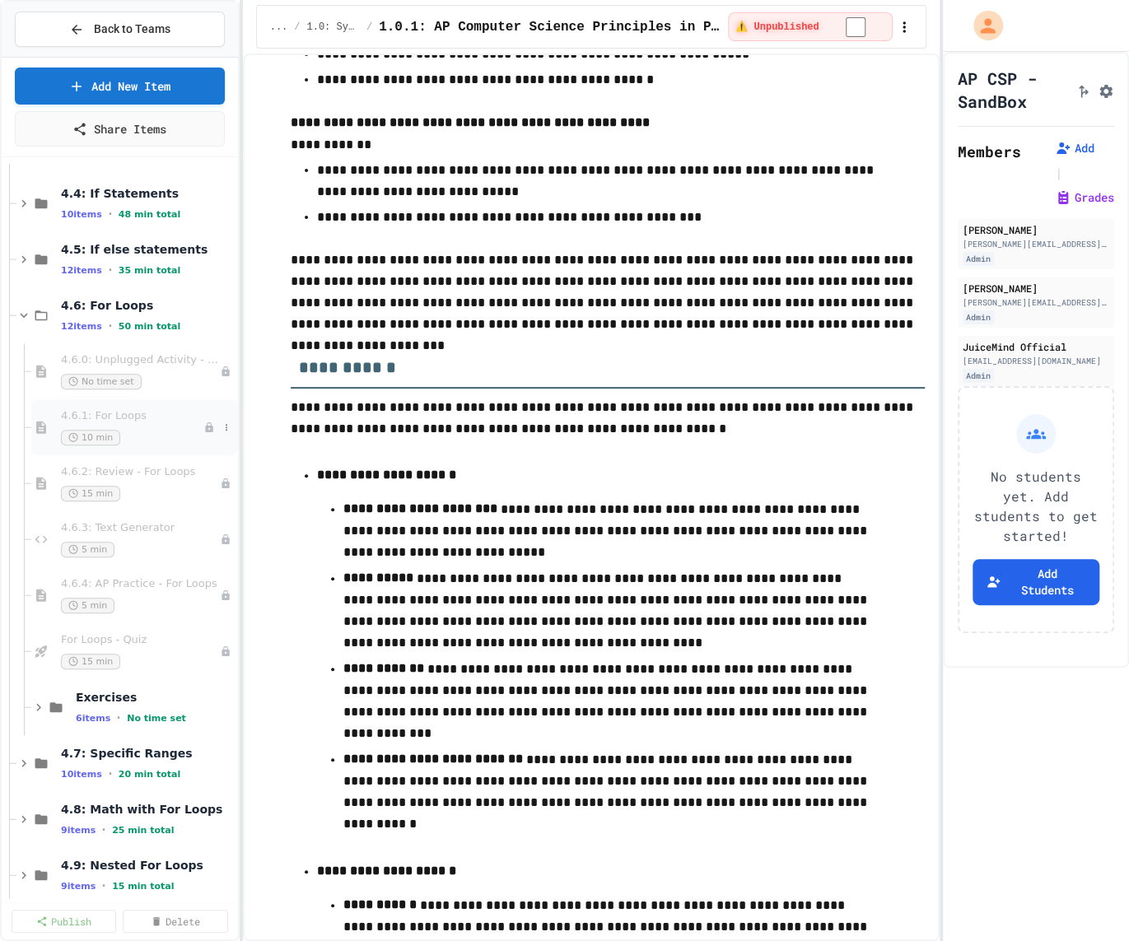
click at [134, 436] on div "10 min" at bounding box center [132, 438] width 142 height 16
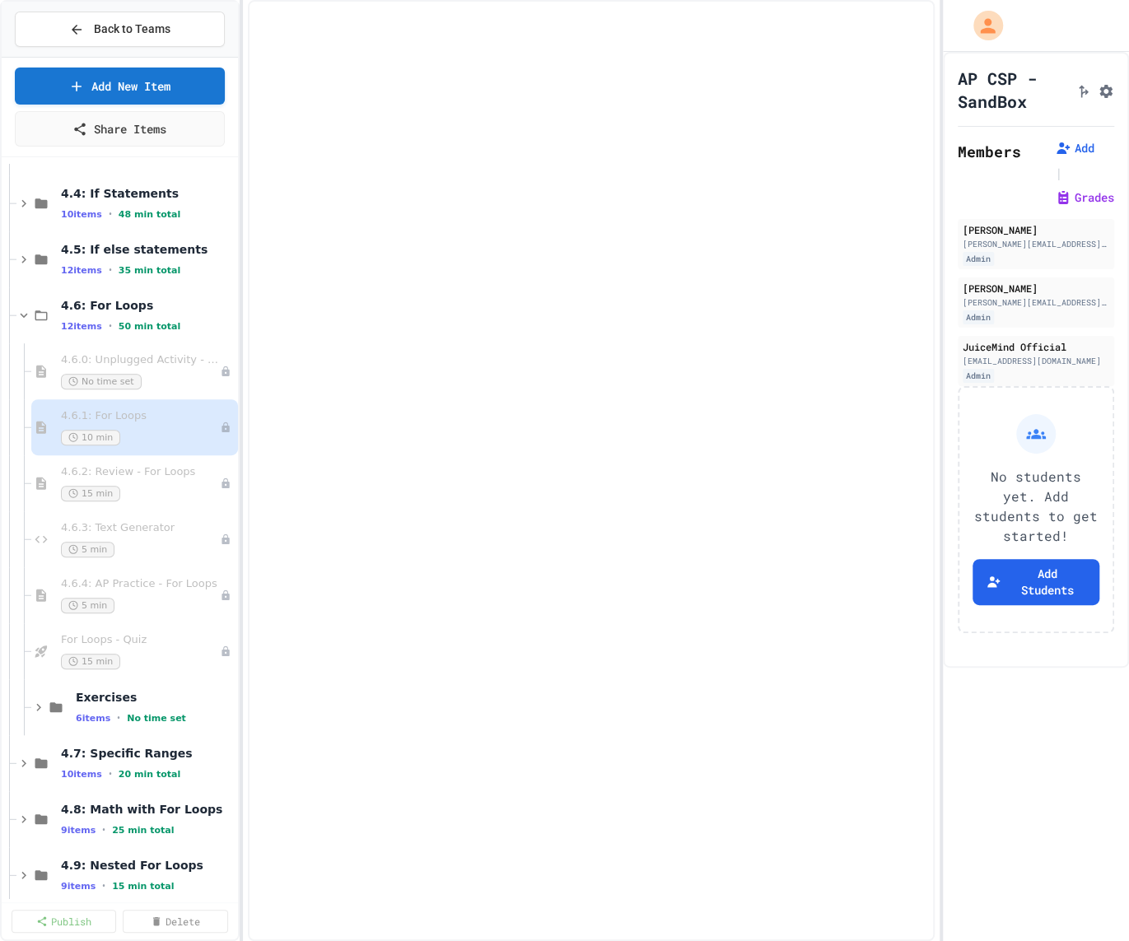
select select "***"
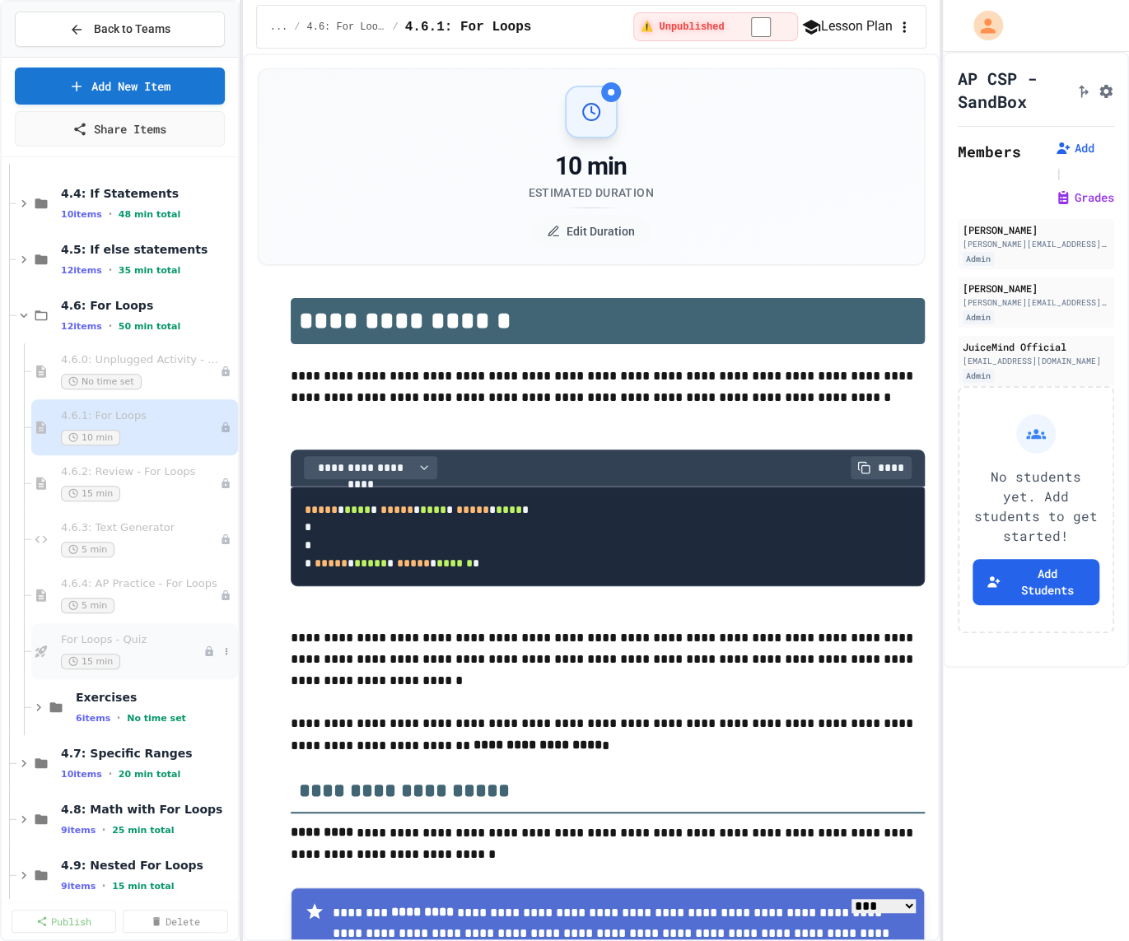
click at [147, 633] on span "For Loops - Quiz" at bounding box center [132, 640] width 142 height 14
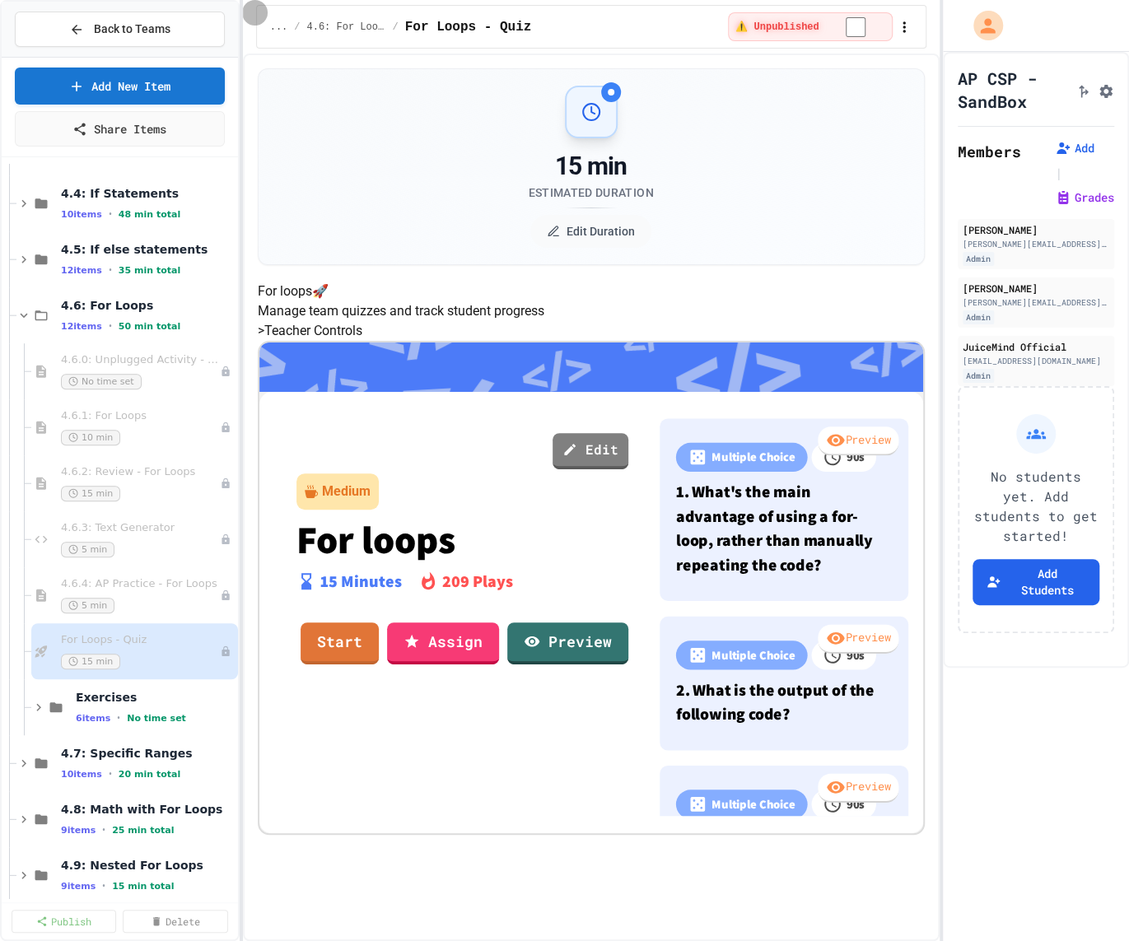
click at [903, 26] on icon "button" at bounding box center [904, 27] width 16 height 16
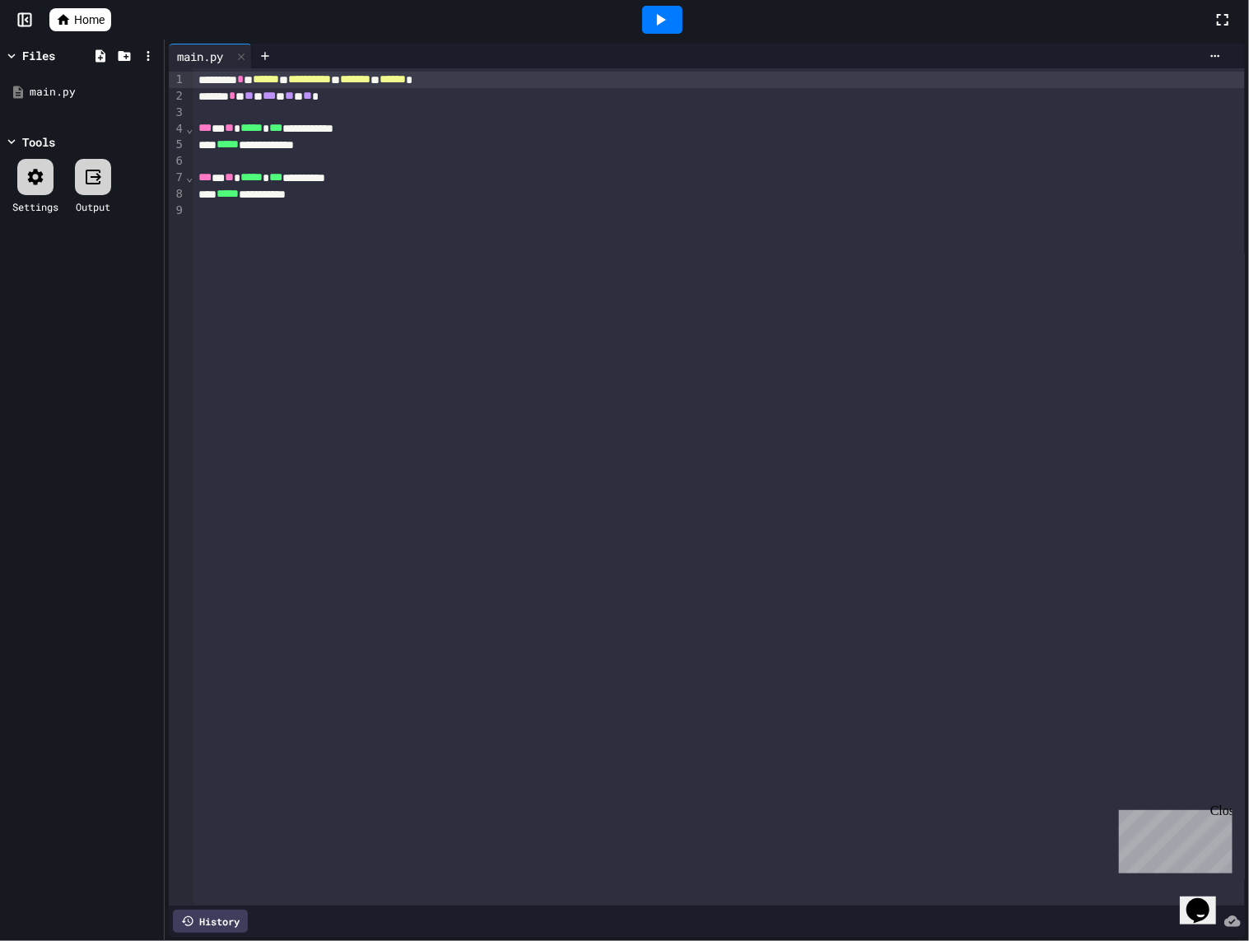
click at [679, 25] on div at bounding box center [662, 20] width 40 height 28
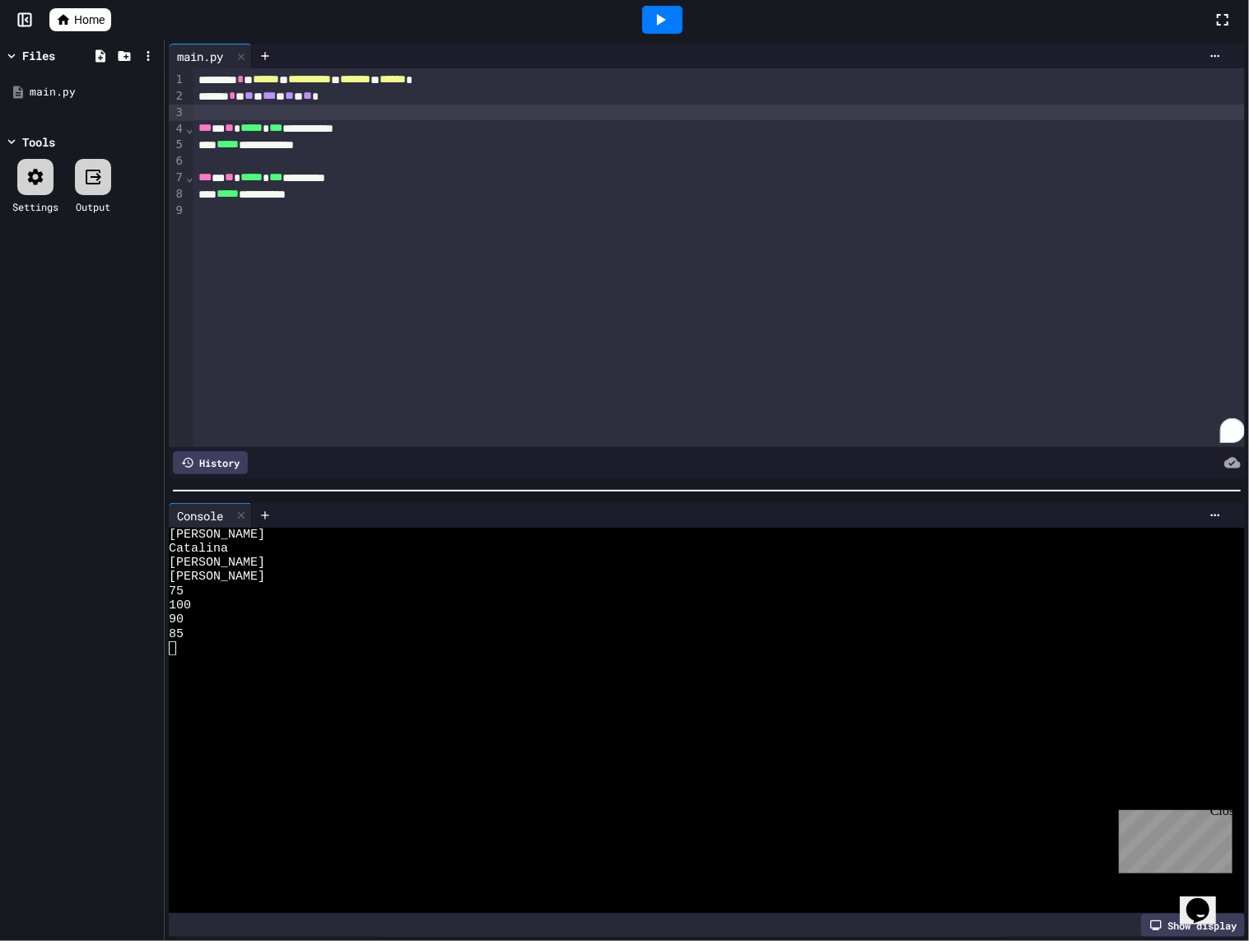
click at [452, 119] on div "To enrich screen reader interactions, please activate Accessibility in Grammarl…" at bounding box center [720, 113] width 1052 height 16
click at [445, 131] on div "**********" at bounding box center [720, 128] width 1052 height 16
click at [659, 28] on icon at bounding box center [661, 20] width 20 height 20
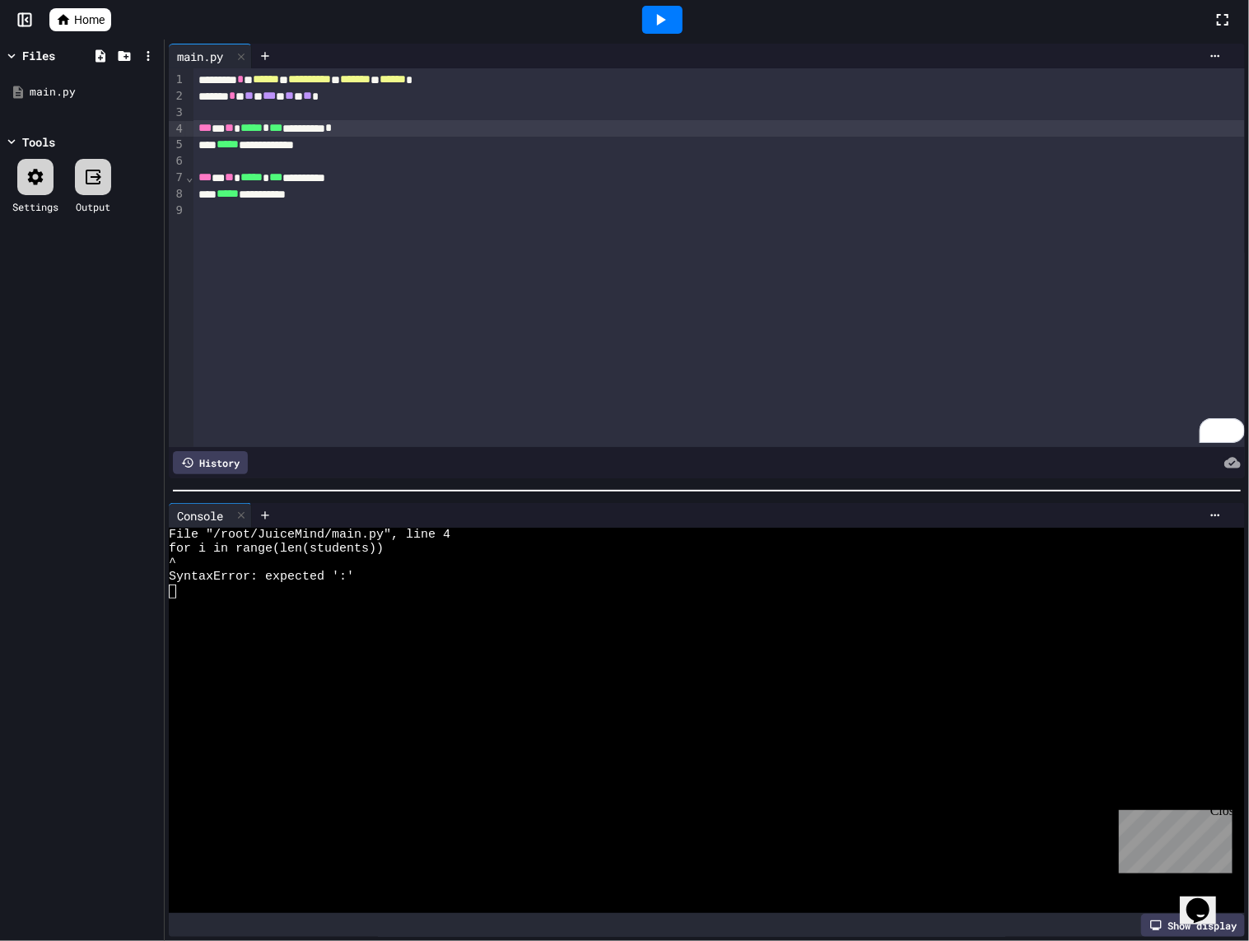
click at [442, 126] on div "**********" at bounding box center [720, 128] width 1052 height 16
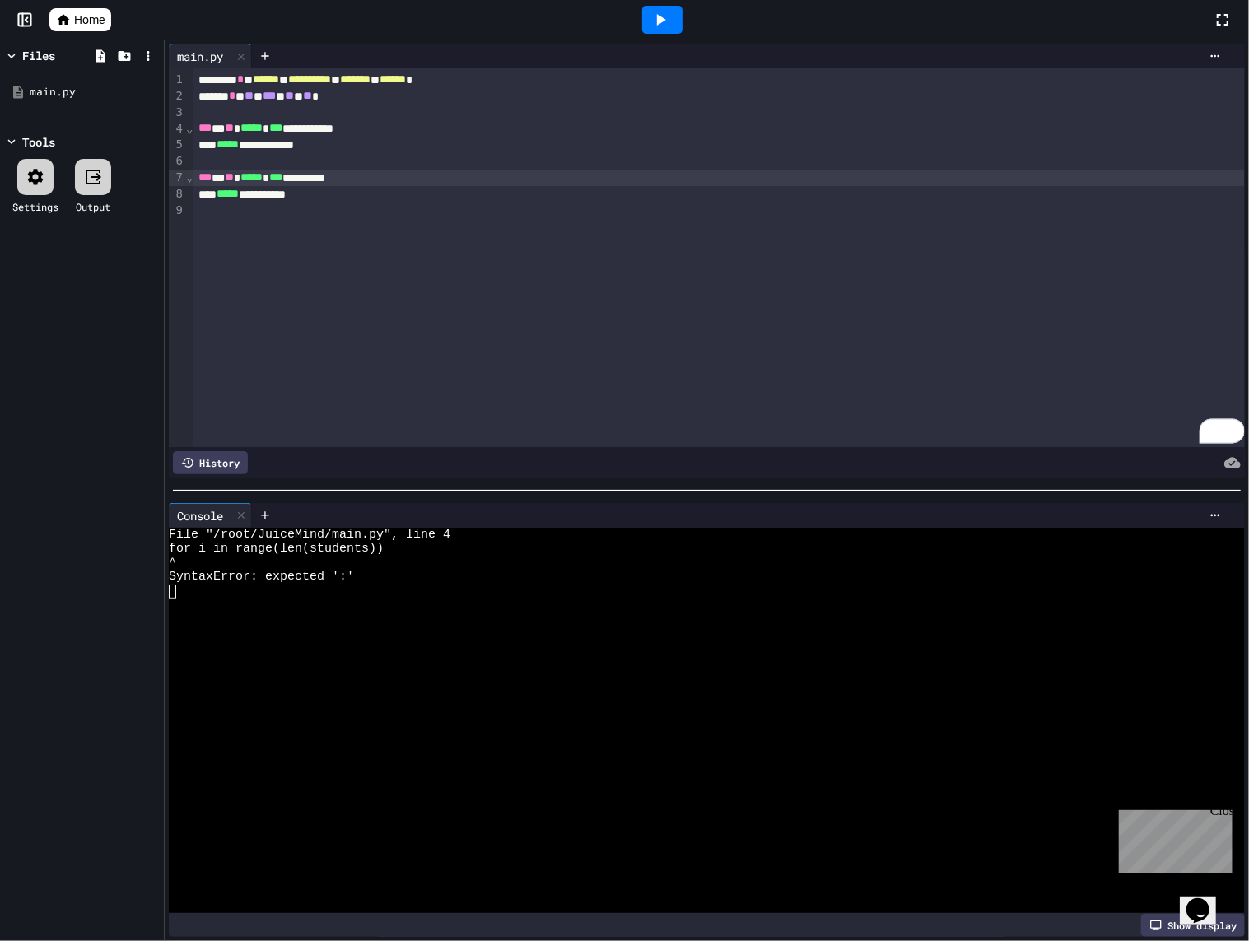
click at [663, 23] on icon at bounding box center [661, 20] width 20 height 20
click at [655, 30] on div at bounding box center [662, 20] width 40 height 28
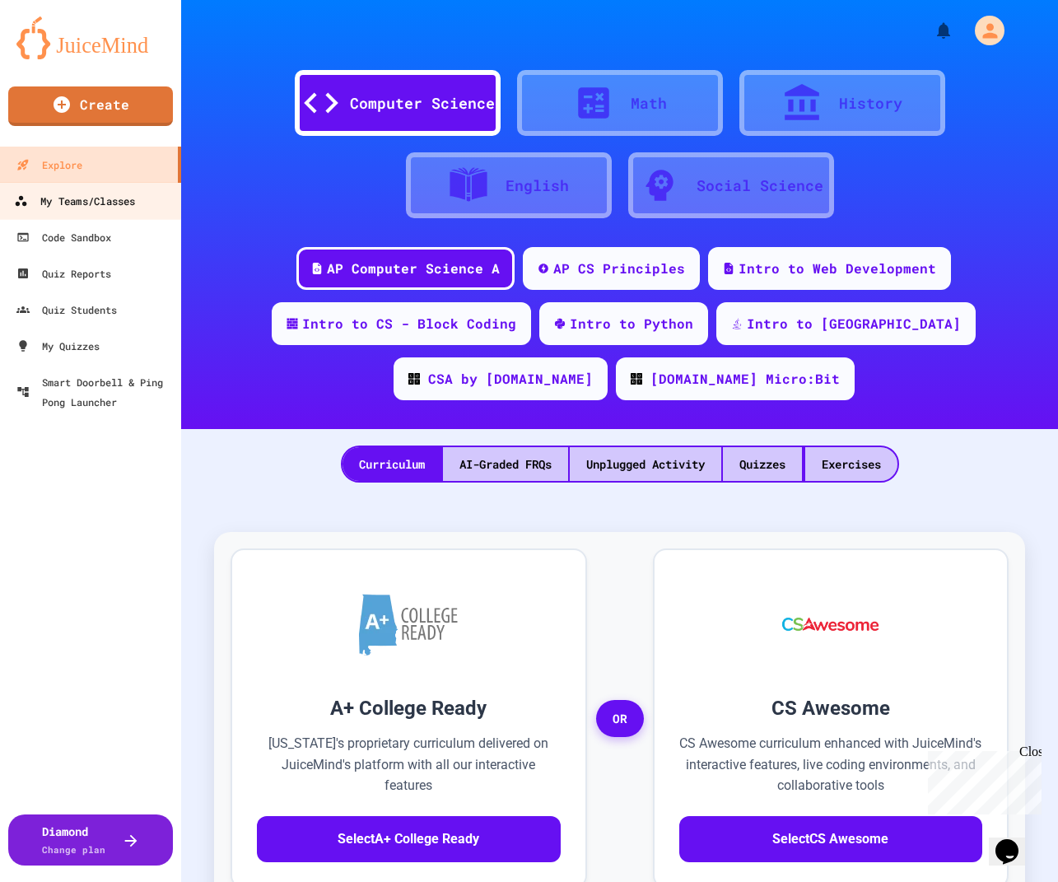
click at [112, 193] on div "My Teams/Classes" at bounding box center [74, 201] width 121 height 21
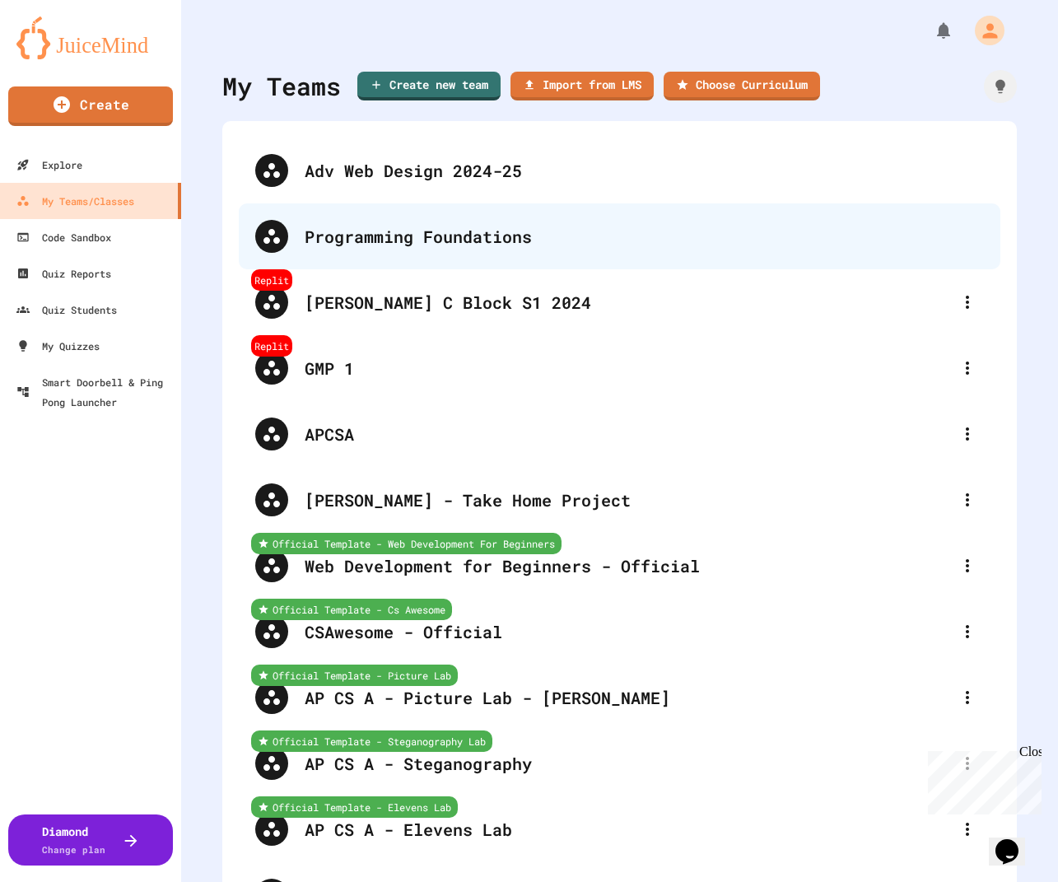
scroll to position [454, 0]
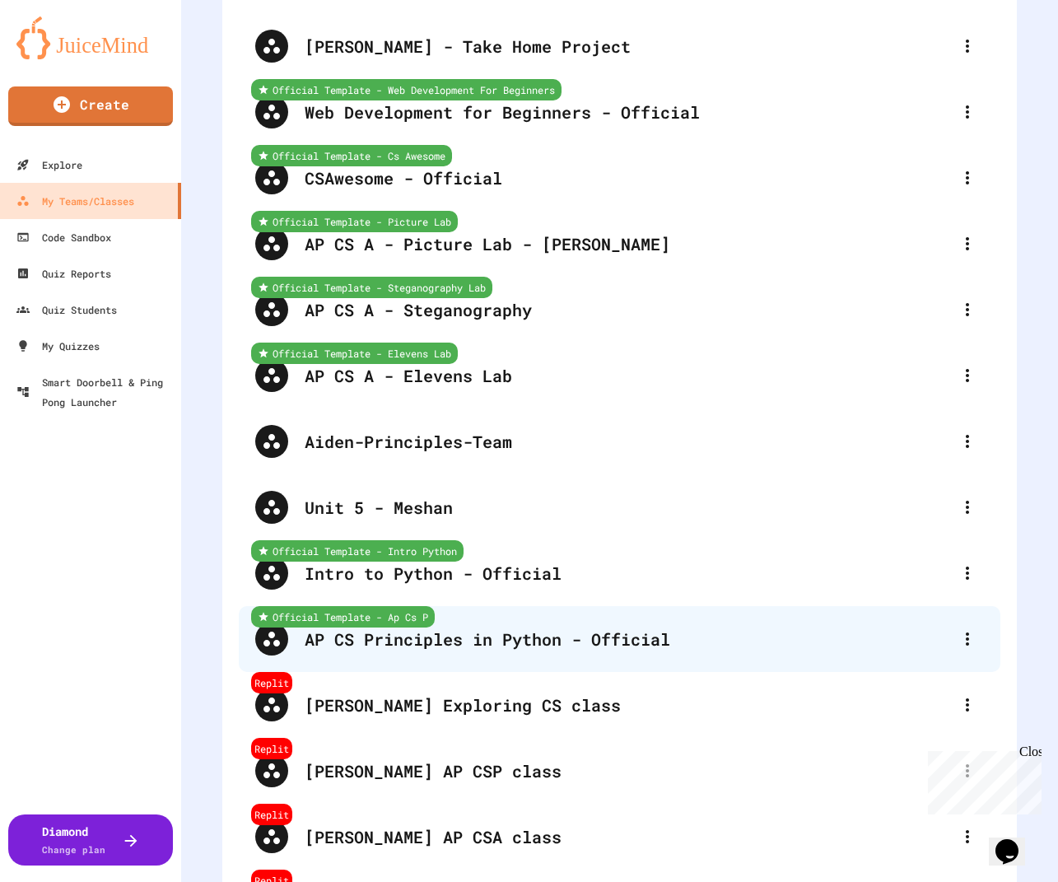
click at [476, 644] on div "AP CS Principles in Python - Official" at bounding box center [628, 639] width 646 height 25
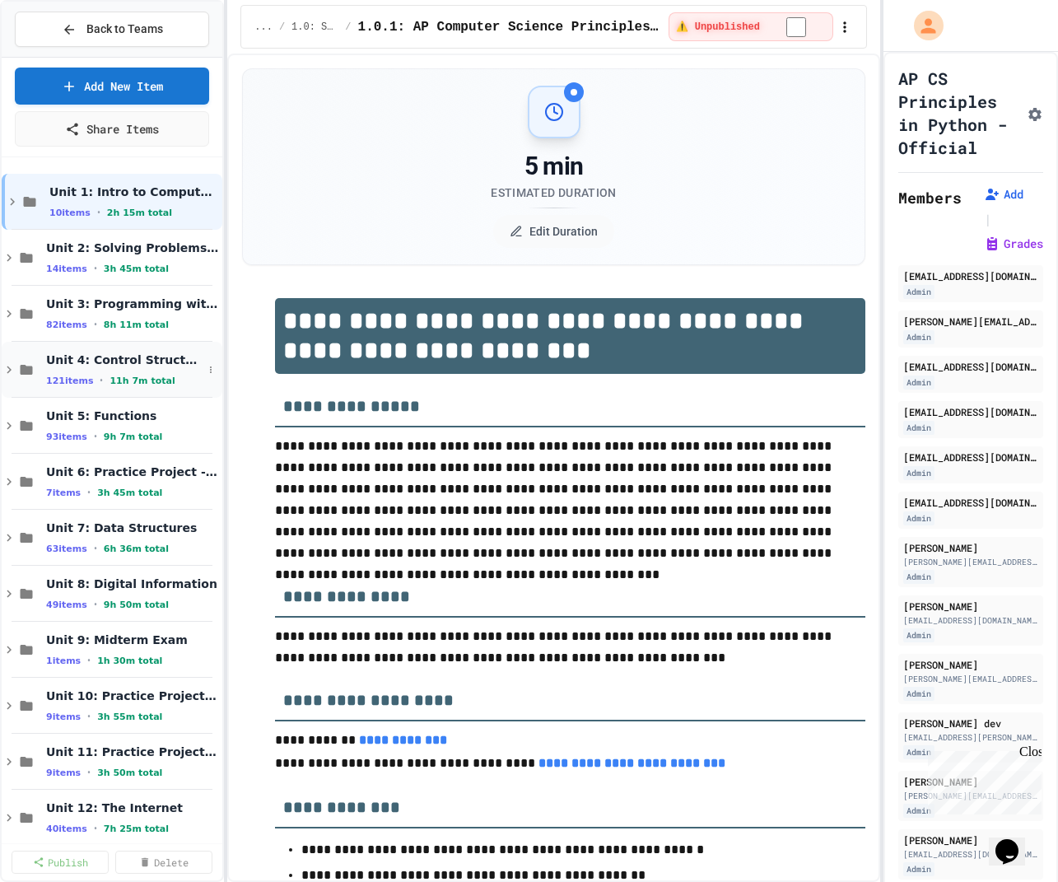
click at [141, 363] on span "Unit 4: Control Structures" at bounding box center [124, 359] width 156 height 15
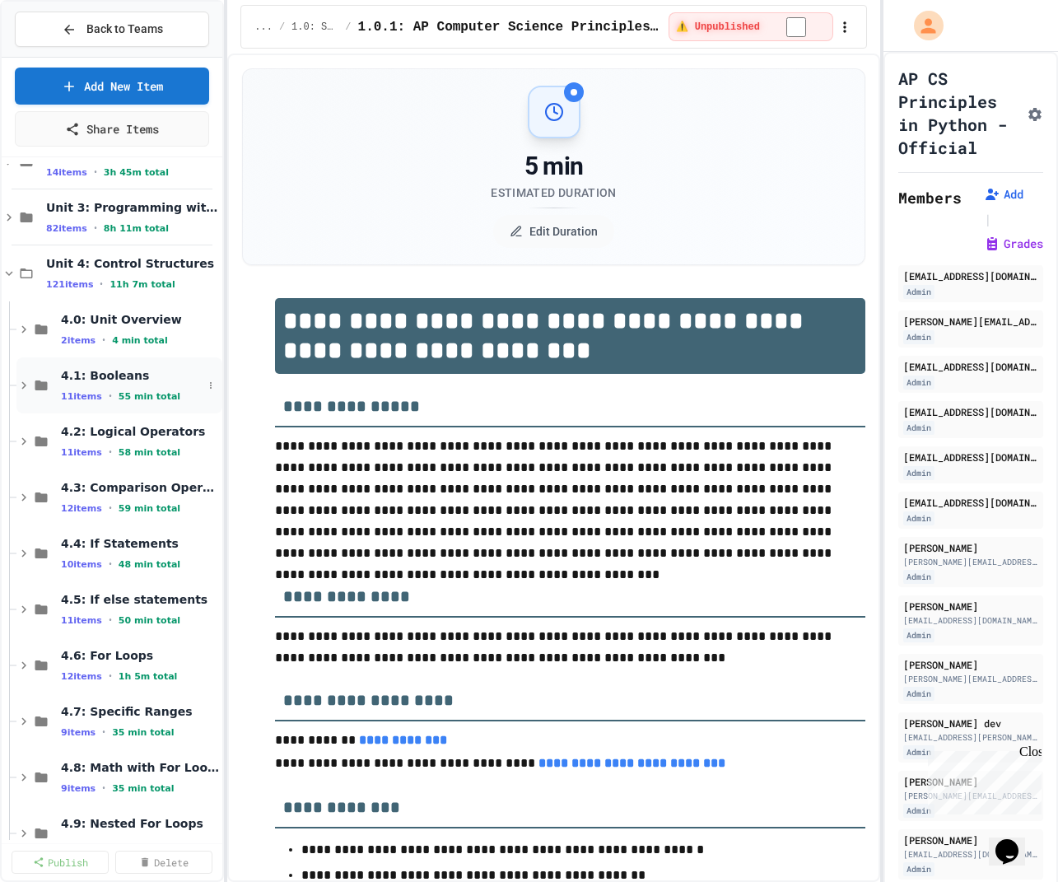
scroll to position [202, 0]
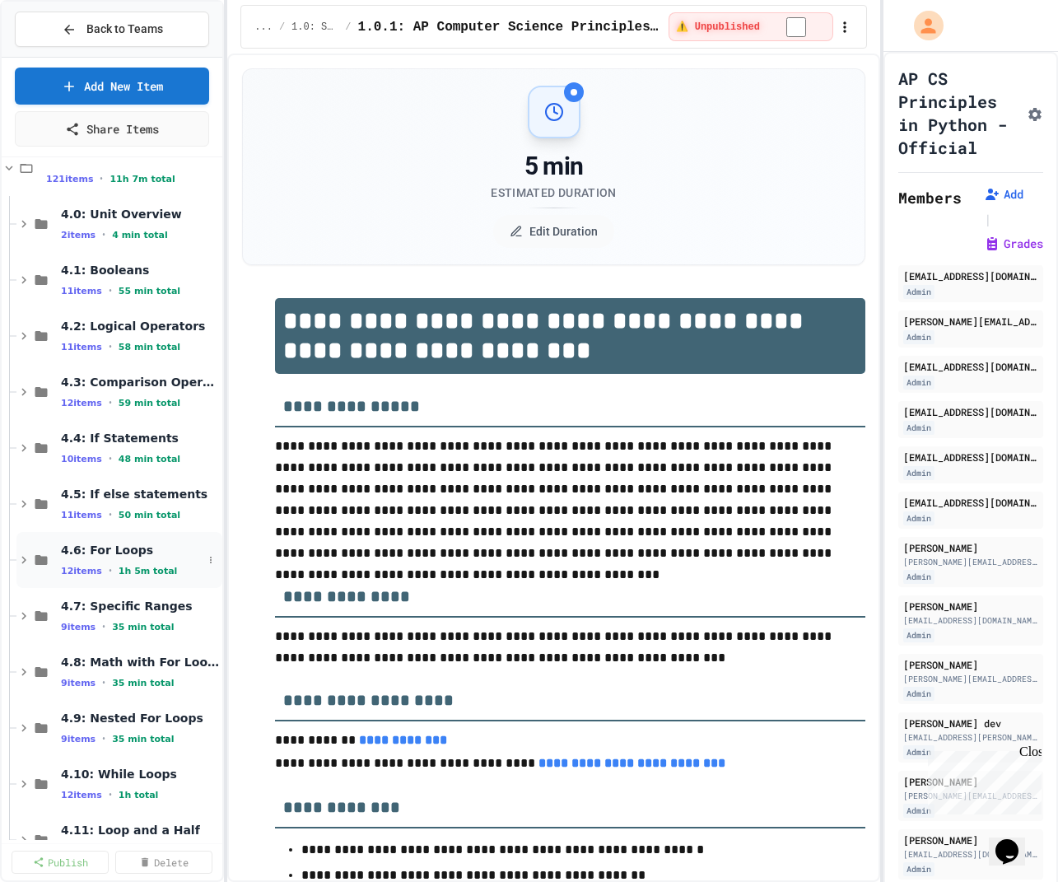
click at [124, 558] on div "4.6: For Loops 12 items • 1h 5m total" at bounding box center [132, 560] width 142 height 35
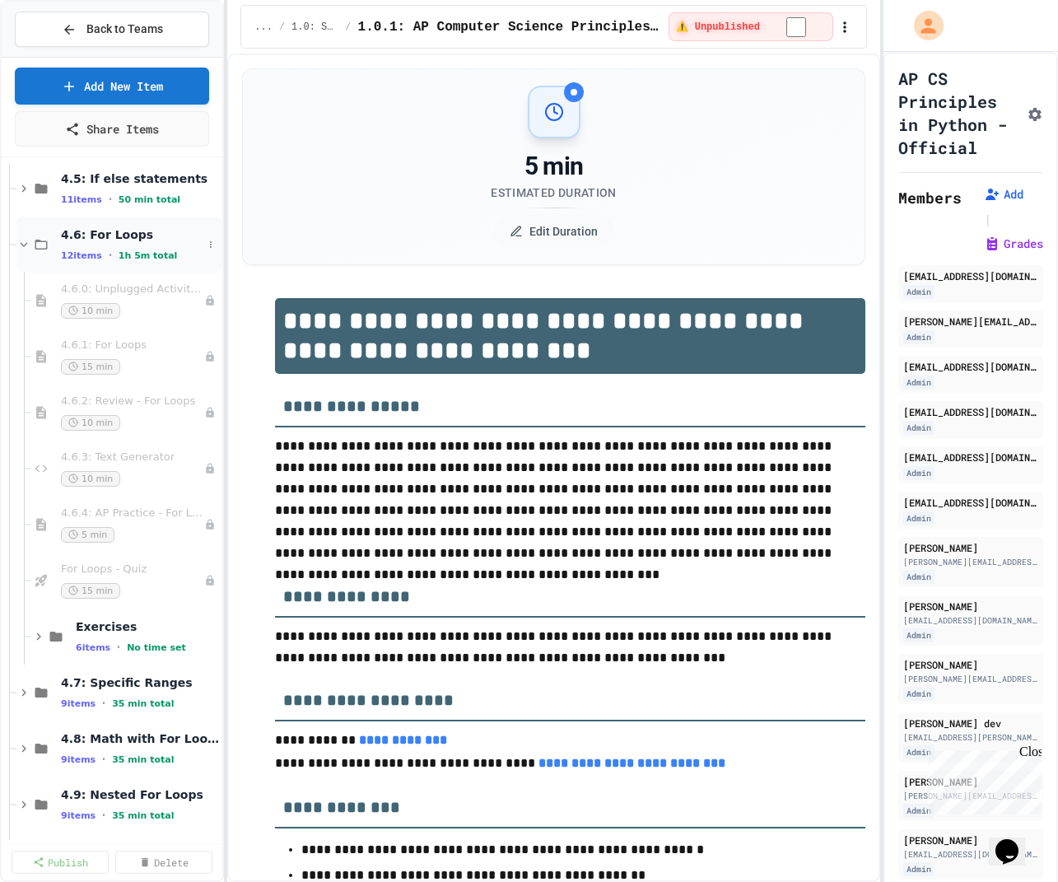
scroll to position [544, 0]
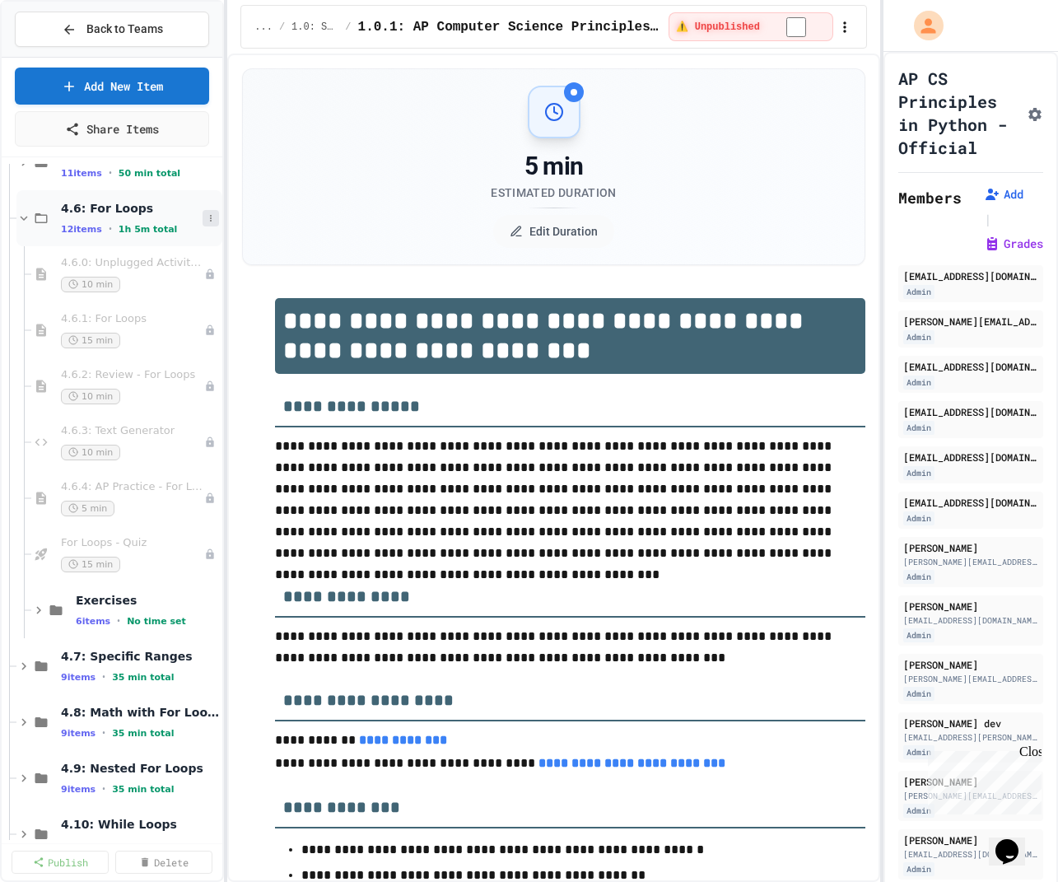
click at [211, 213] on icon at bounding box center [211, 218] width 10 height 10
click at [198, 240] on button "Add Item" at bounding box center [172, 247] width 116 height 30
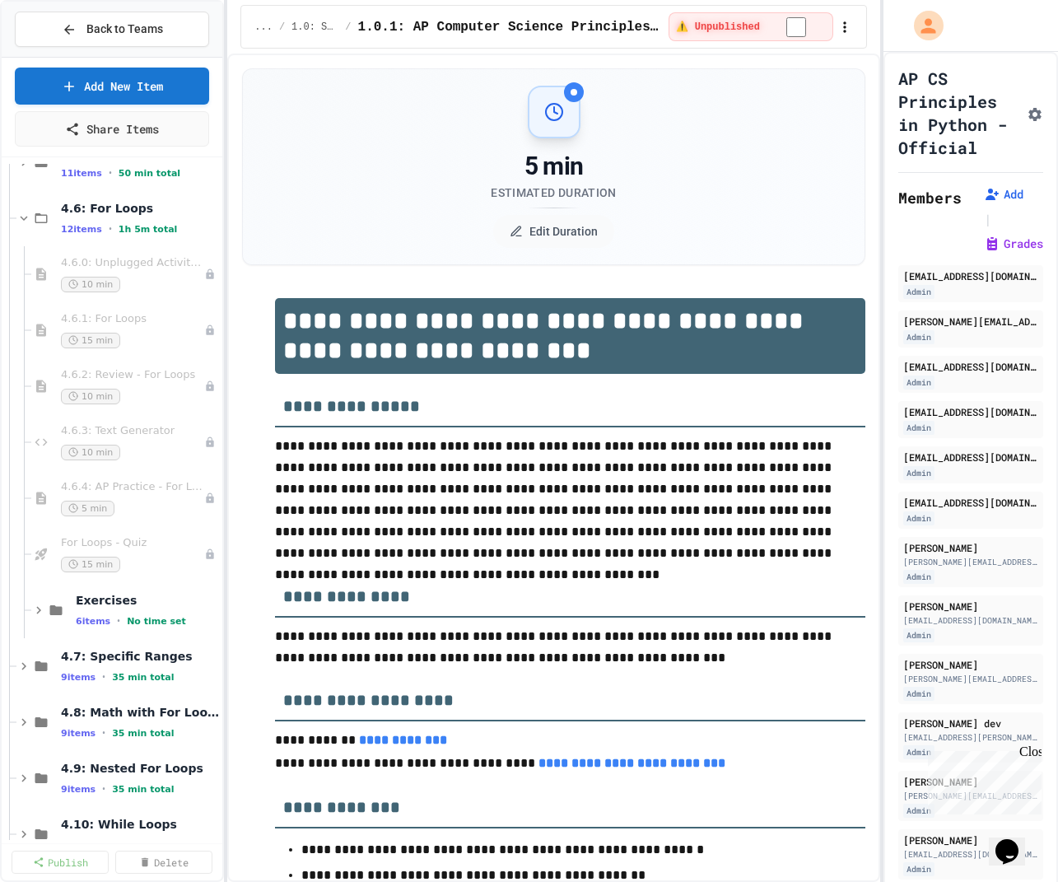
scroll to position [0, 0]
click at [838, 35] on button "button" at bounding box center [845, 27] width 16 height 20
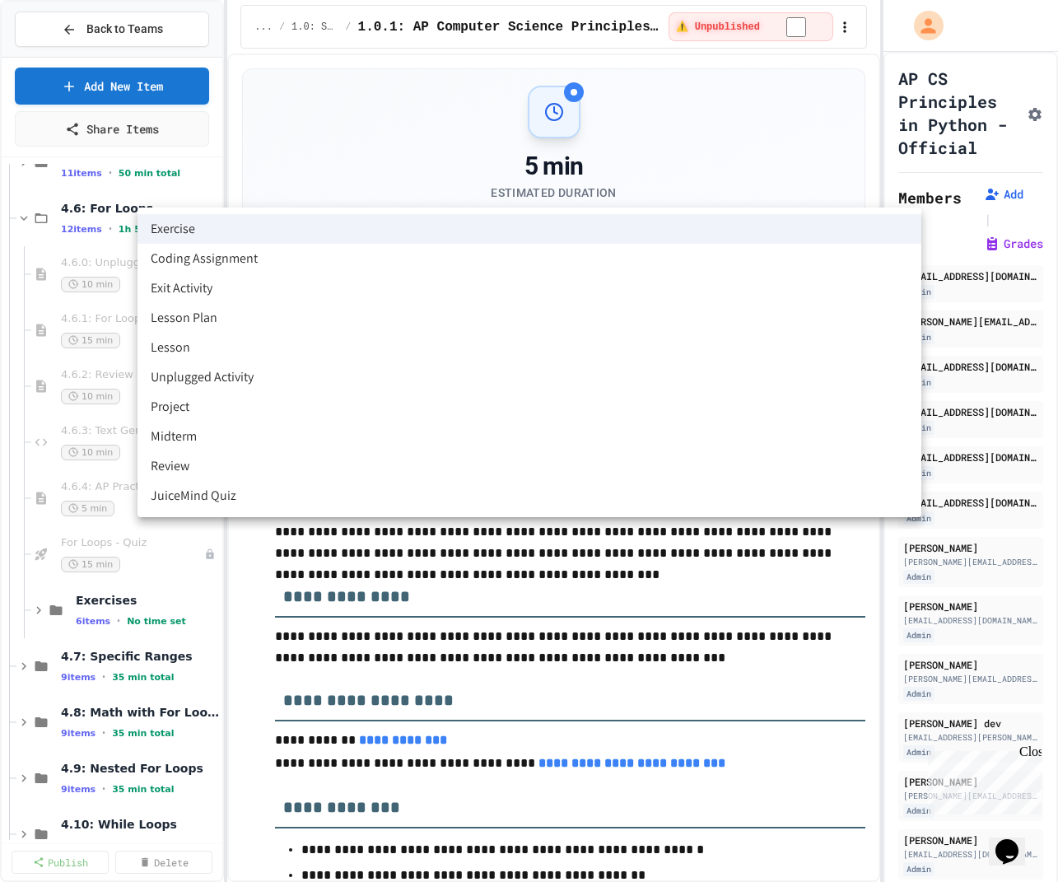
click at [586, 176] on body "**********" at bounding box center [529, 441] width 1058 height 882
click at [486, 498] on li "JuiceMind Quiz" at bounding box center [530, 496] width 784 height 30
type input "**********"
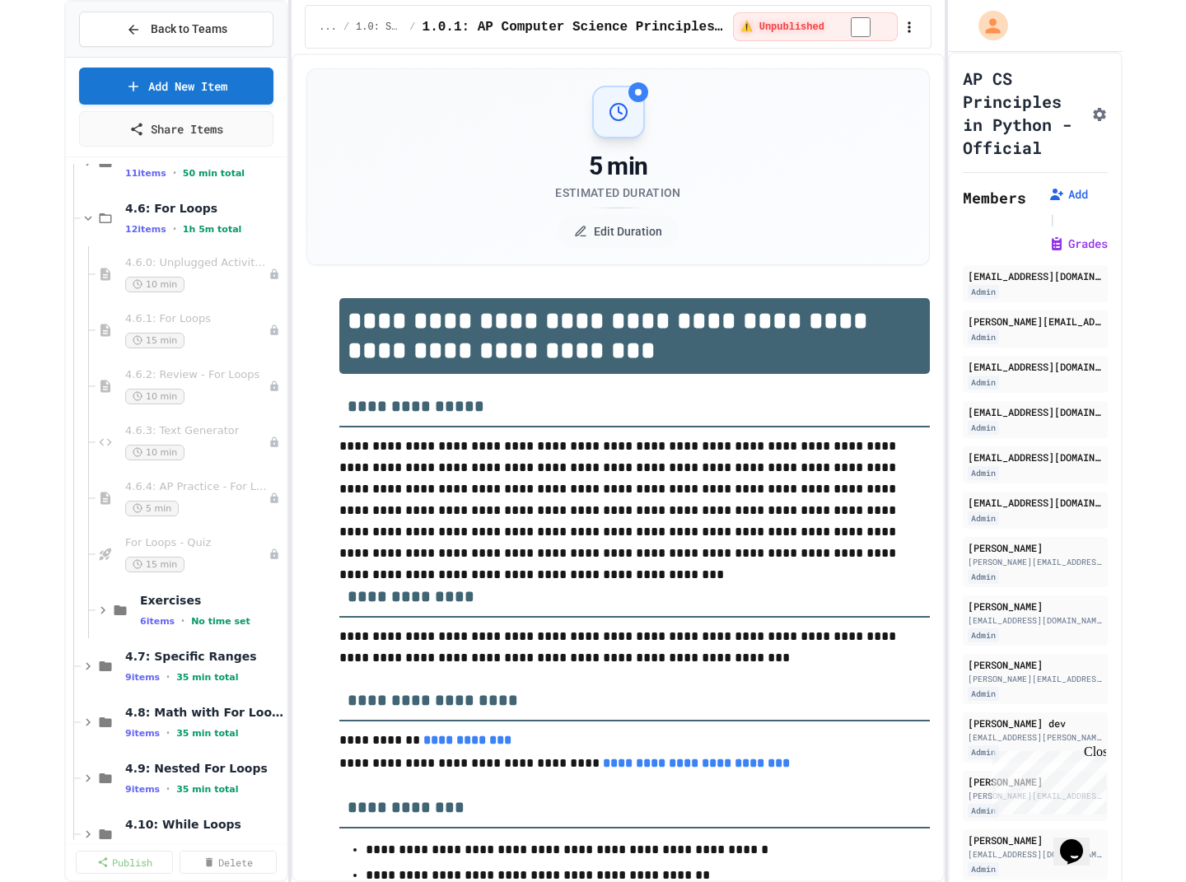
scroll to position [3646, 0]
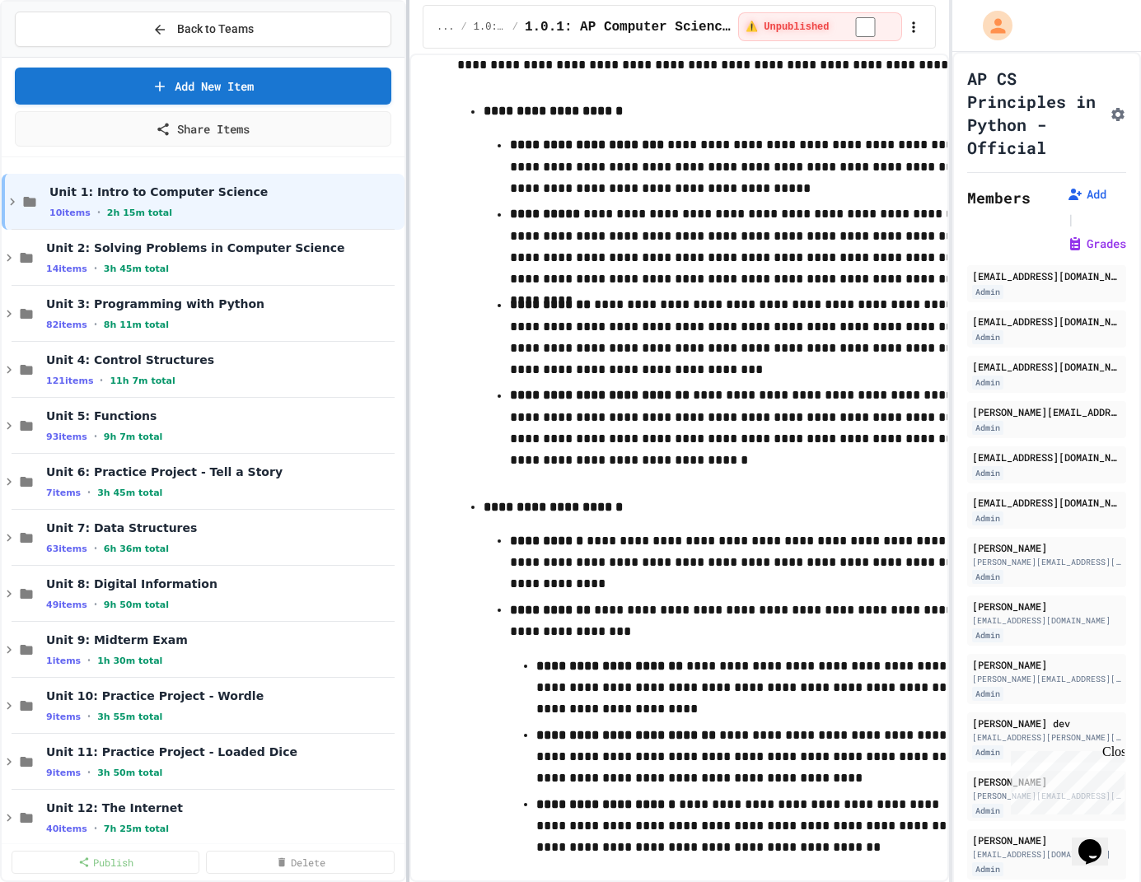
scroll to position [2396, 0]
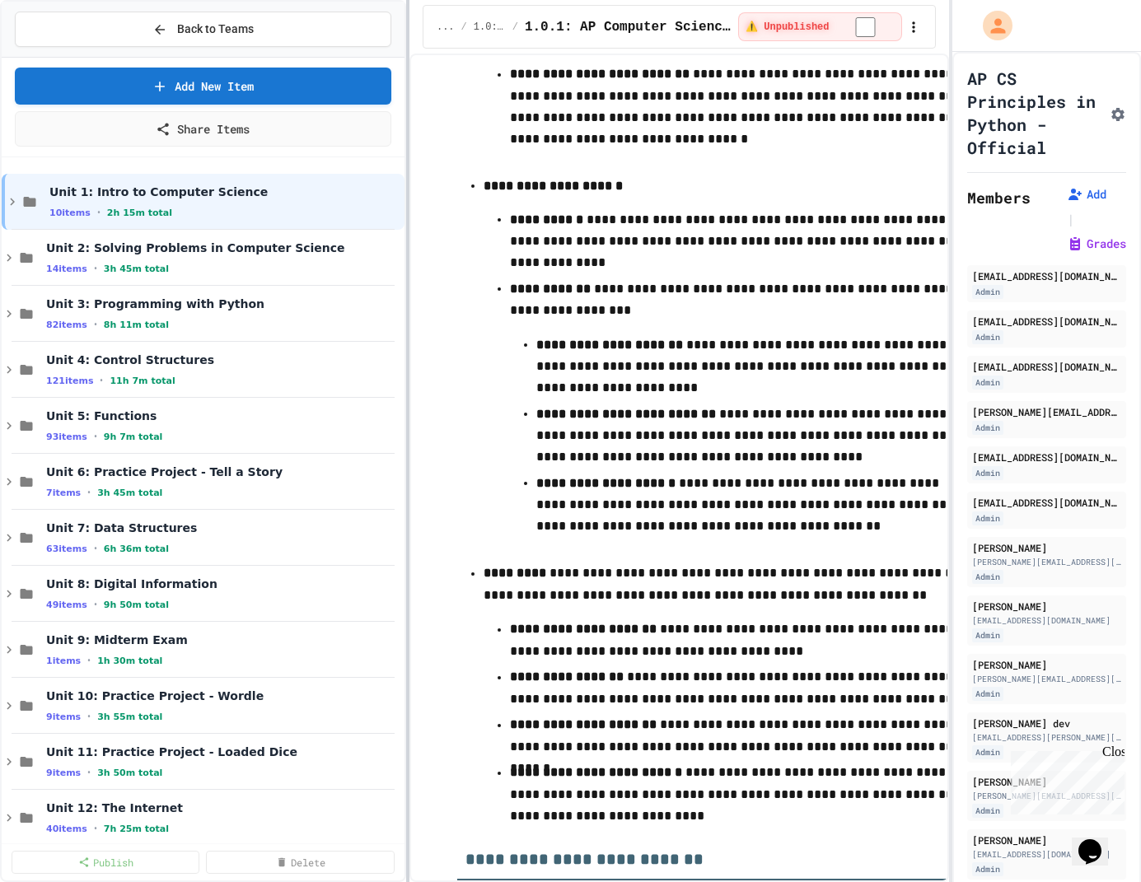
click at [409, 157] on div at bounding box center [407, 441] width 3 height 882
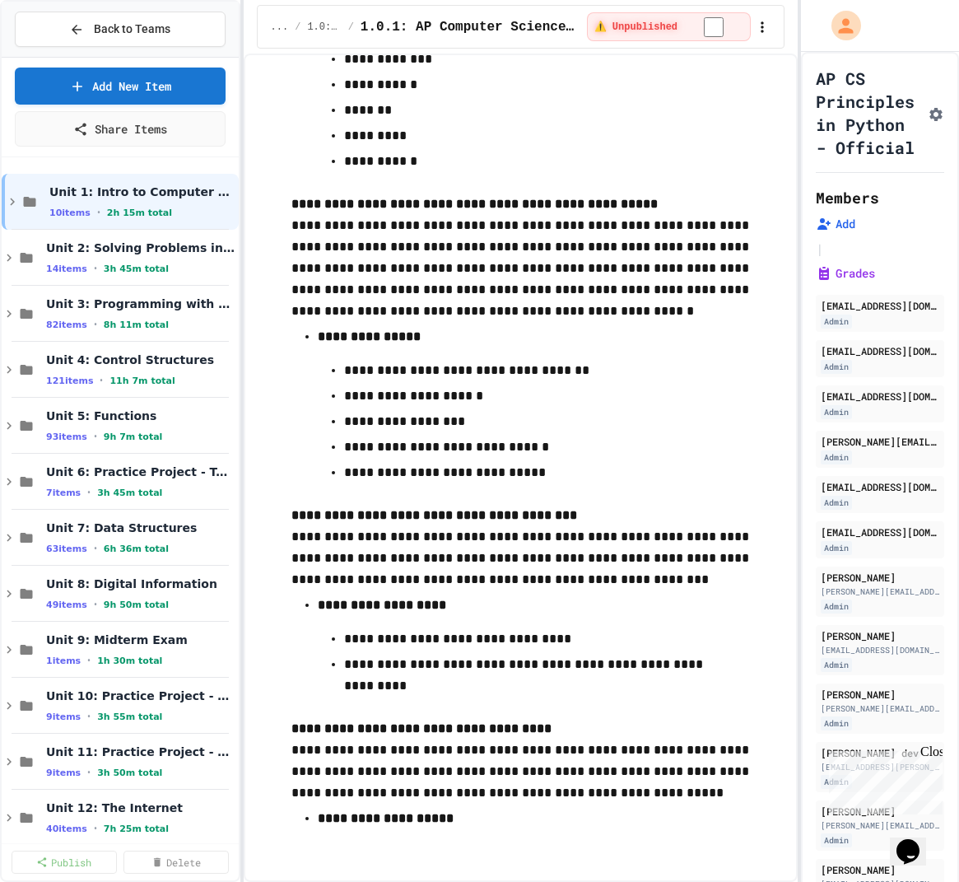
scroll to position [11504, 0]
click at [432, 366] on p "**********" at bounding box center [537, 370] width 387 height 21
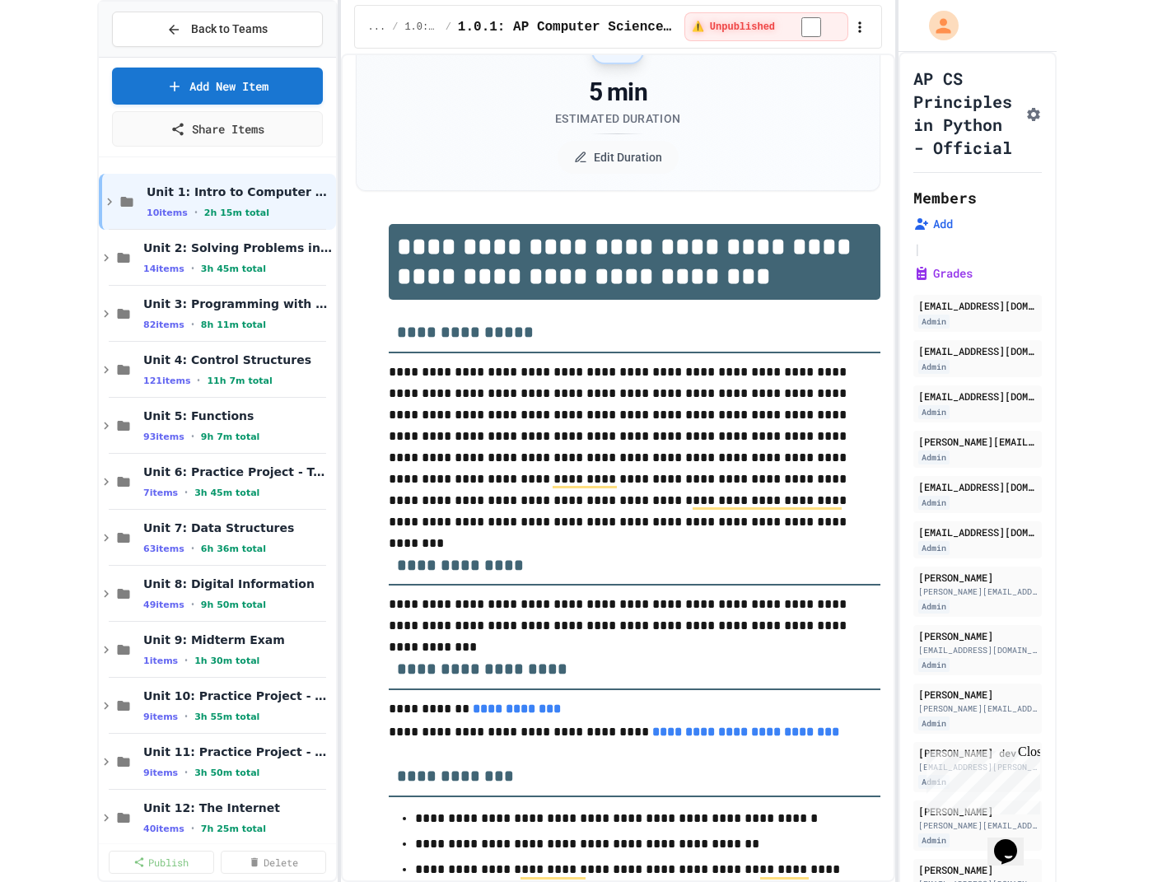
scroll to position [0, 0]
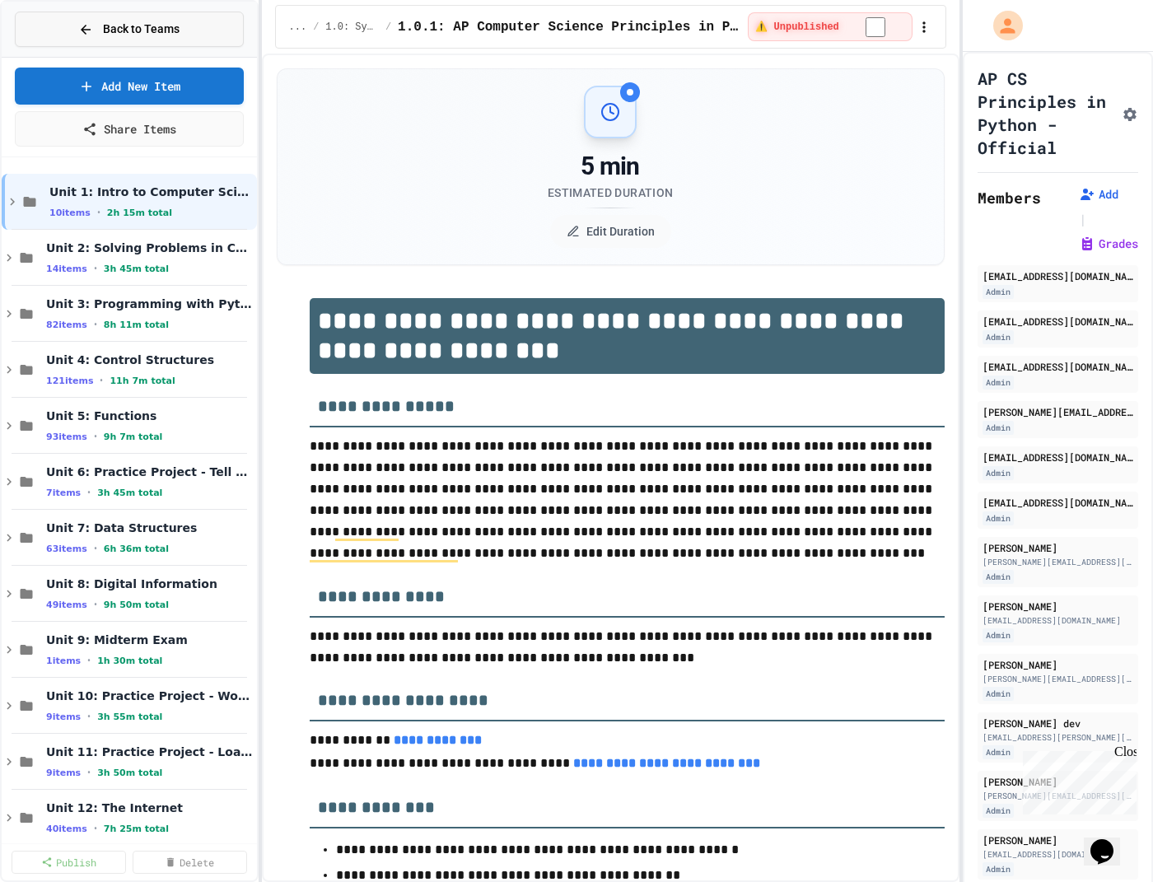
click at [144, 23] on span "Back to Teams" at bounding box center [141, 29] width 77 height 17
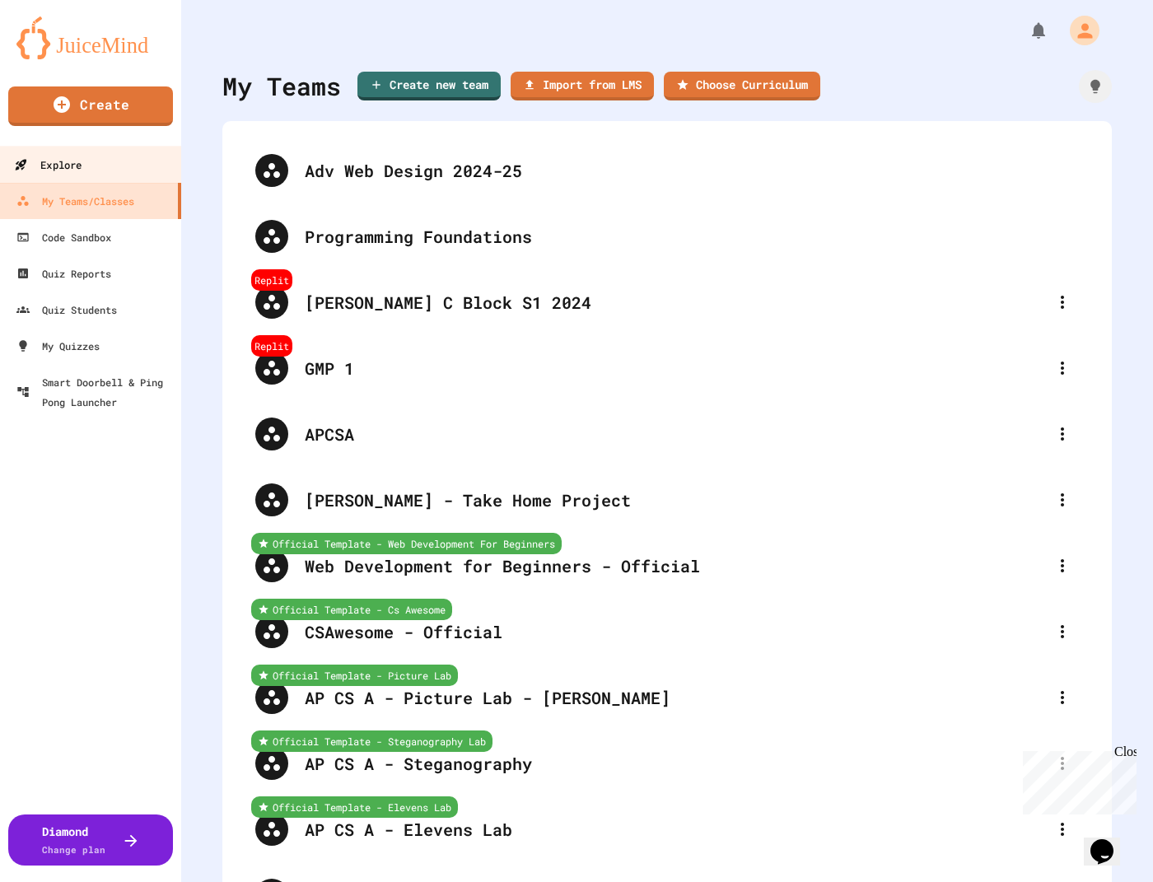
click at [128, 169] on link "Explore" at bounding box center [91, 164] width 187 height 37
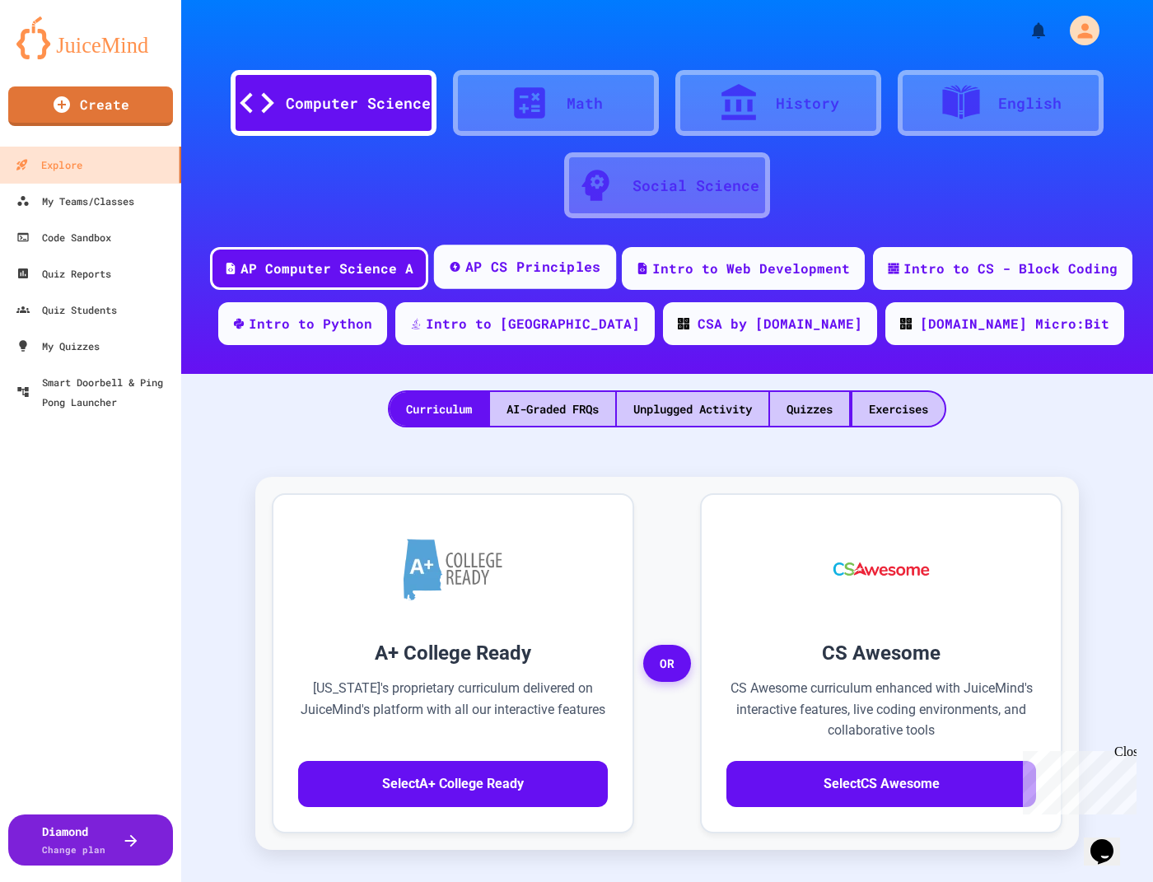
click at [507, 268] on div "AP CS Principles" at bounding box center [533, 267] width 136 height 21
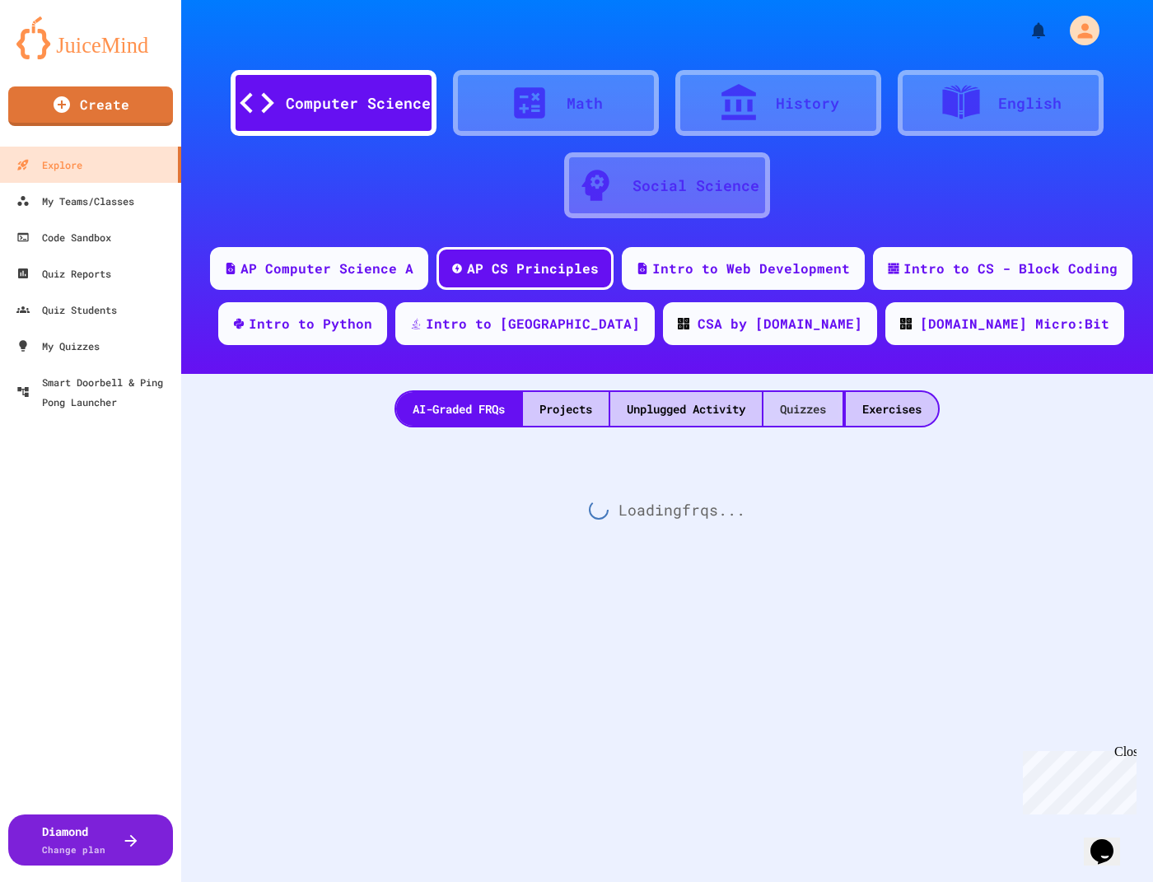
click at [808, 412] on div "Quizzes" at bounding box center [802, 409] width 79 height 34
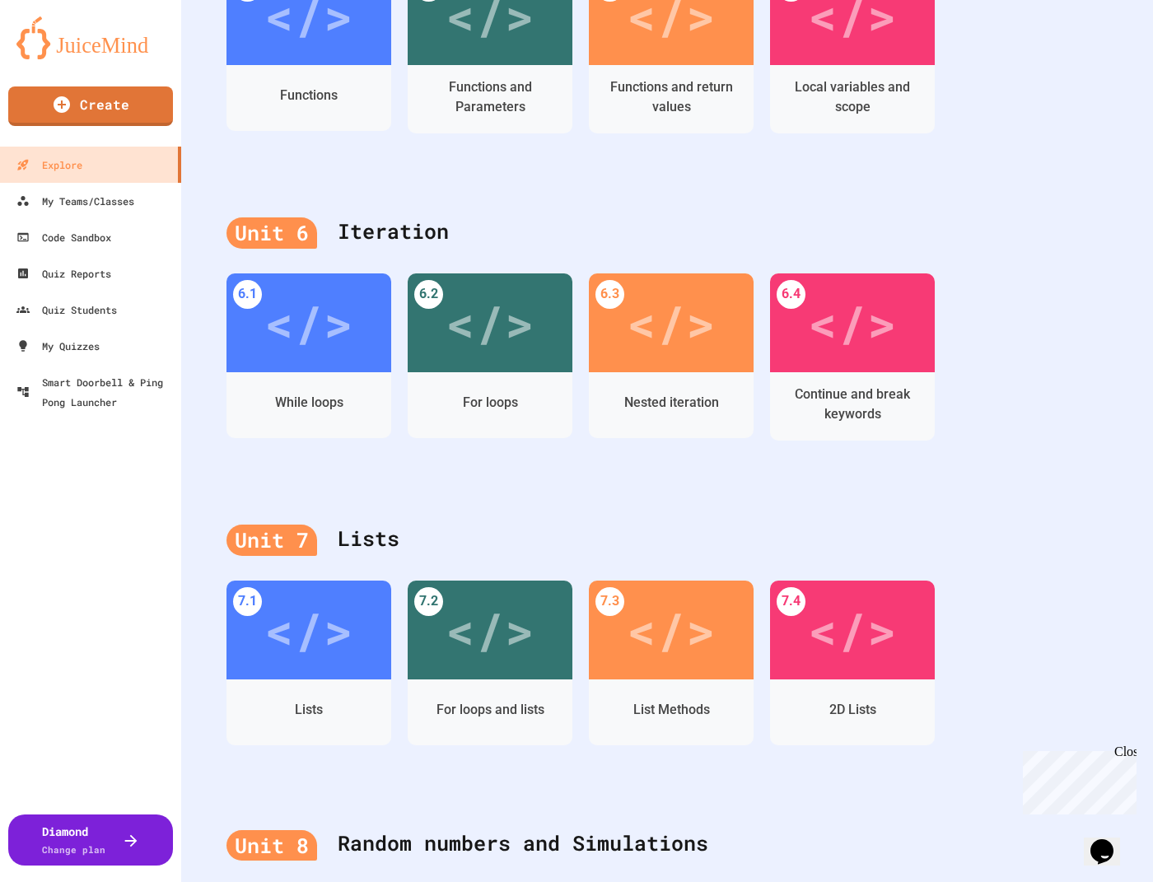
scroll to position [2446, 0]
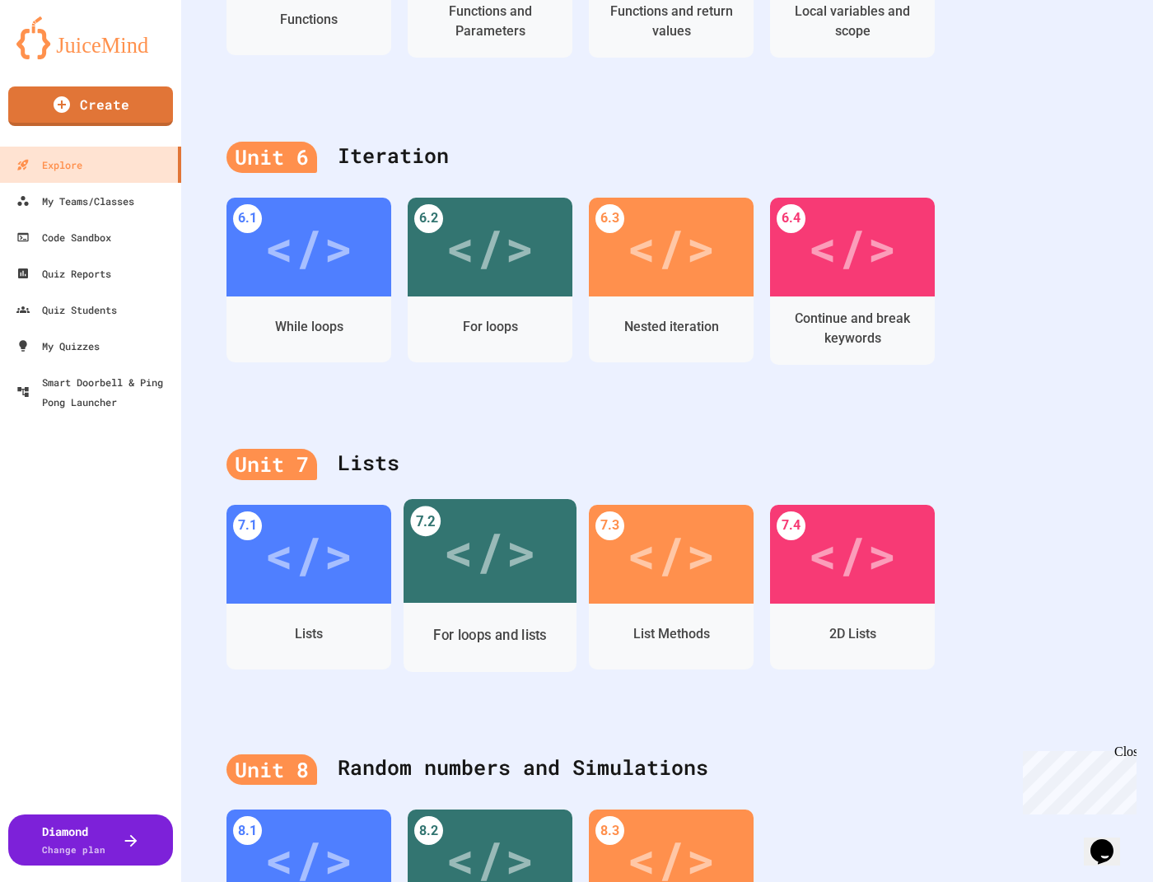
click at [505, 523] on div "</>" at bounding box center [489, 551] width 93 height 78
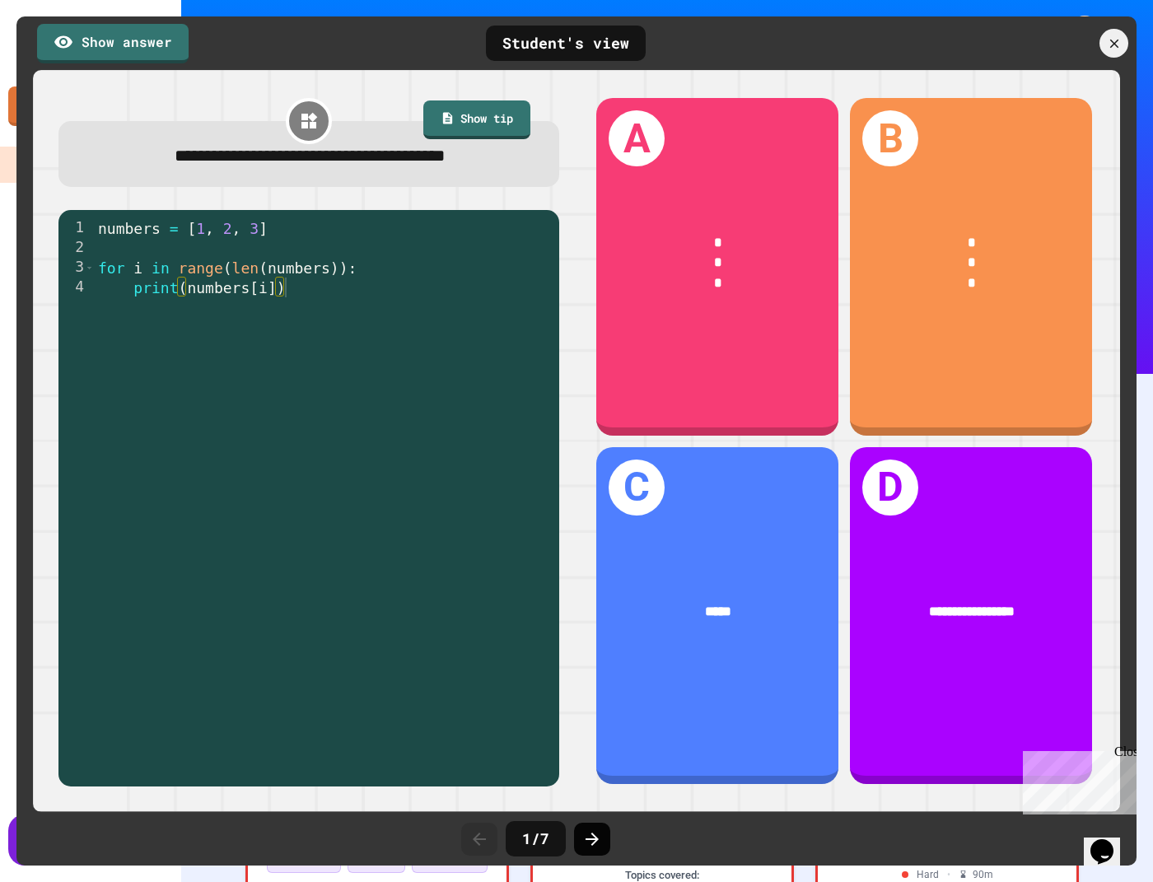
click at [594, 829] on icon at bounding box center [592, 839] width 20 height 20
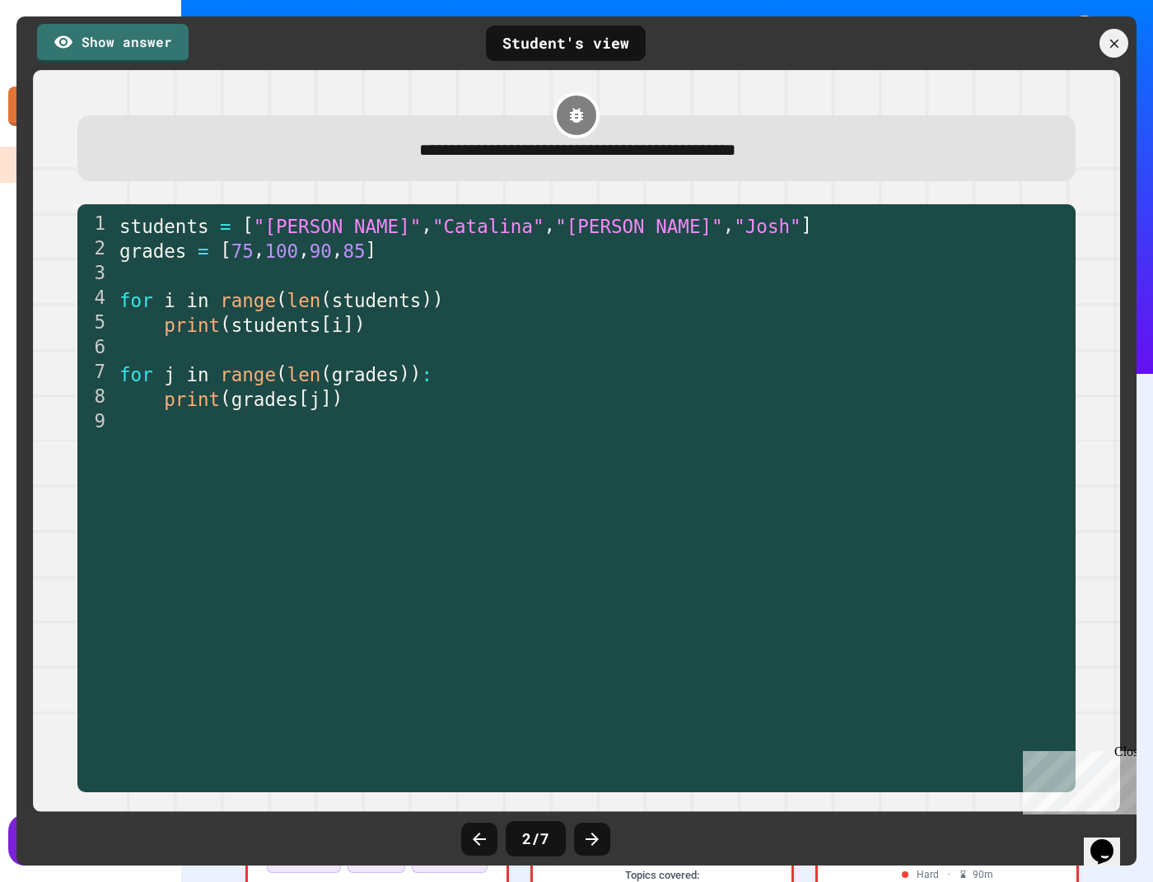
click at [594, 829] on icon at bounding box center [592, 839] width 20 height 20
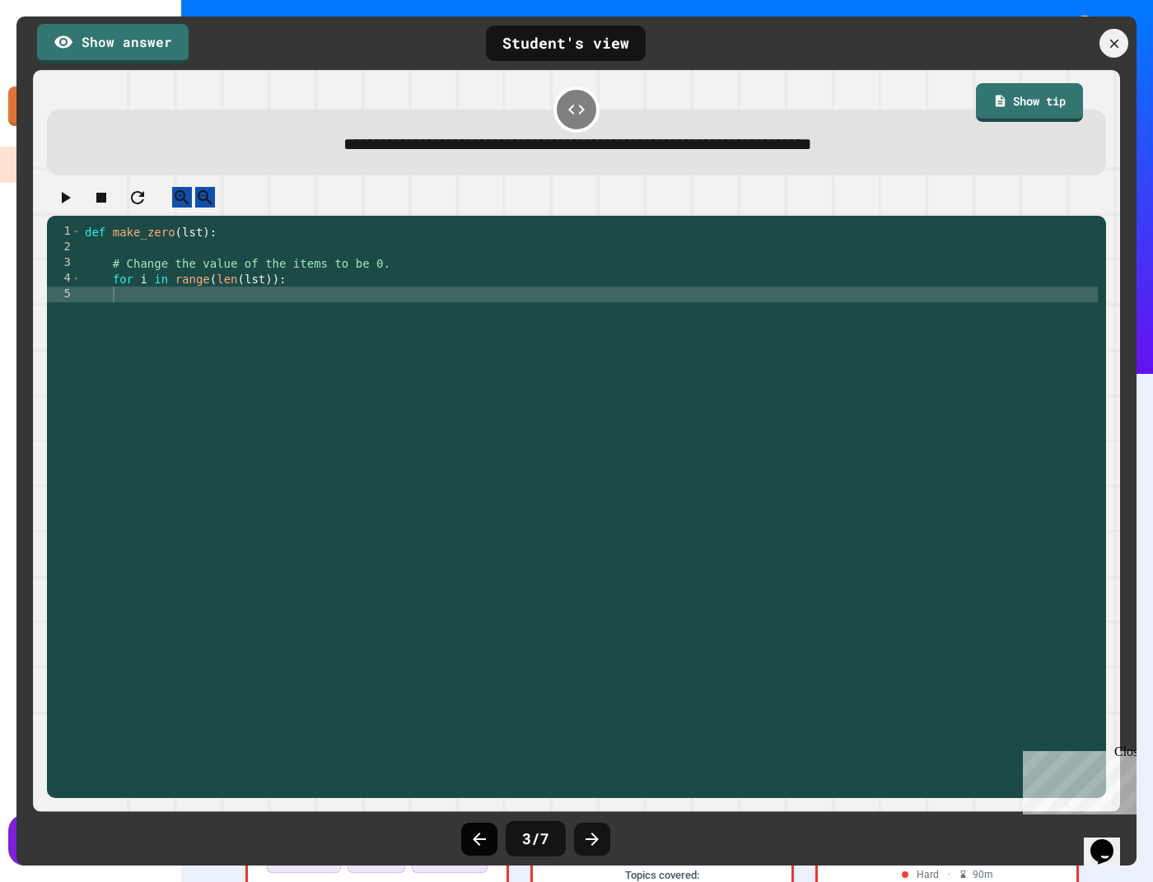
click at [470, 839] on icon at bounding box center [479, 839] width 20 height 20
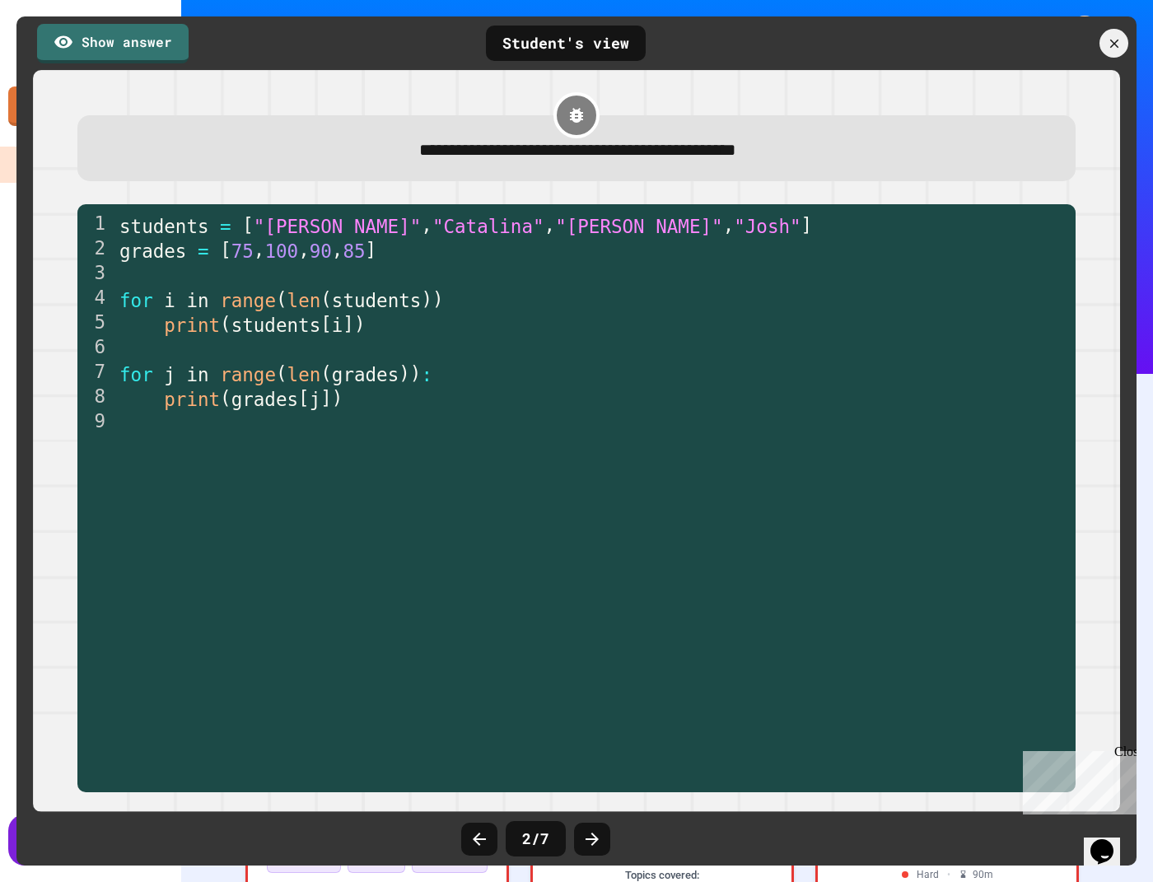
click at [470, 839] on icon at bounding box center [479, 839] width 20 height 20
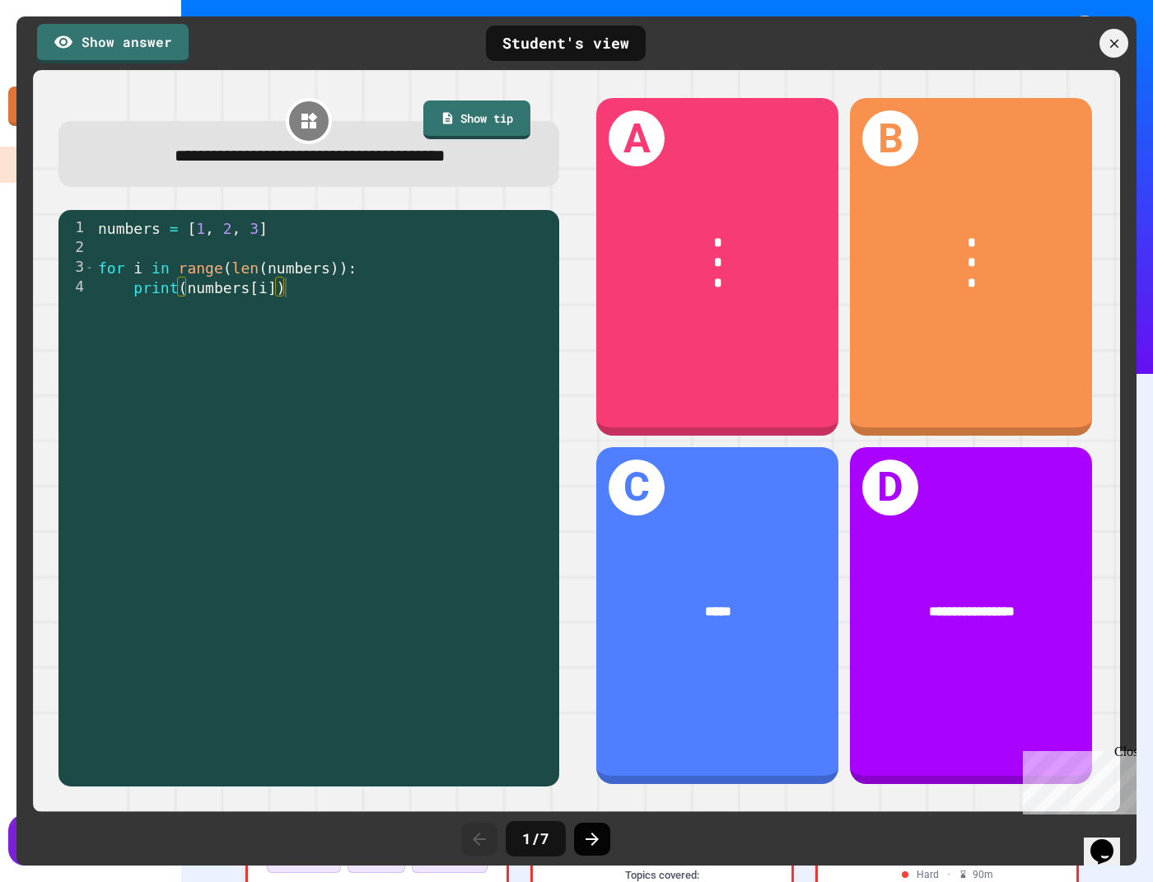
click at [600, 829] on icon at bounding box center [592, 839] width 20 height 20
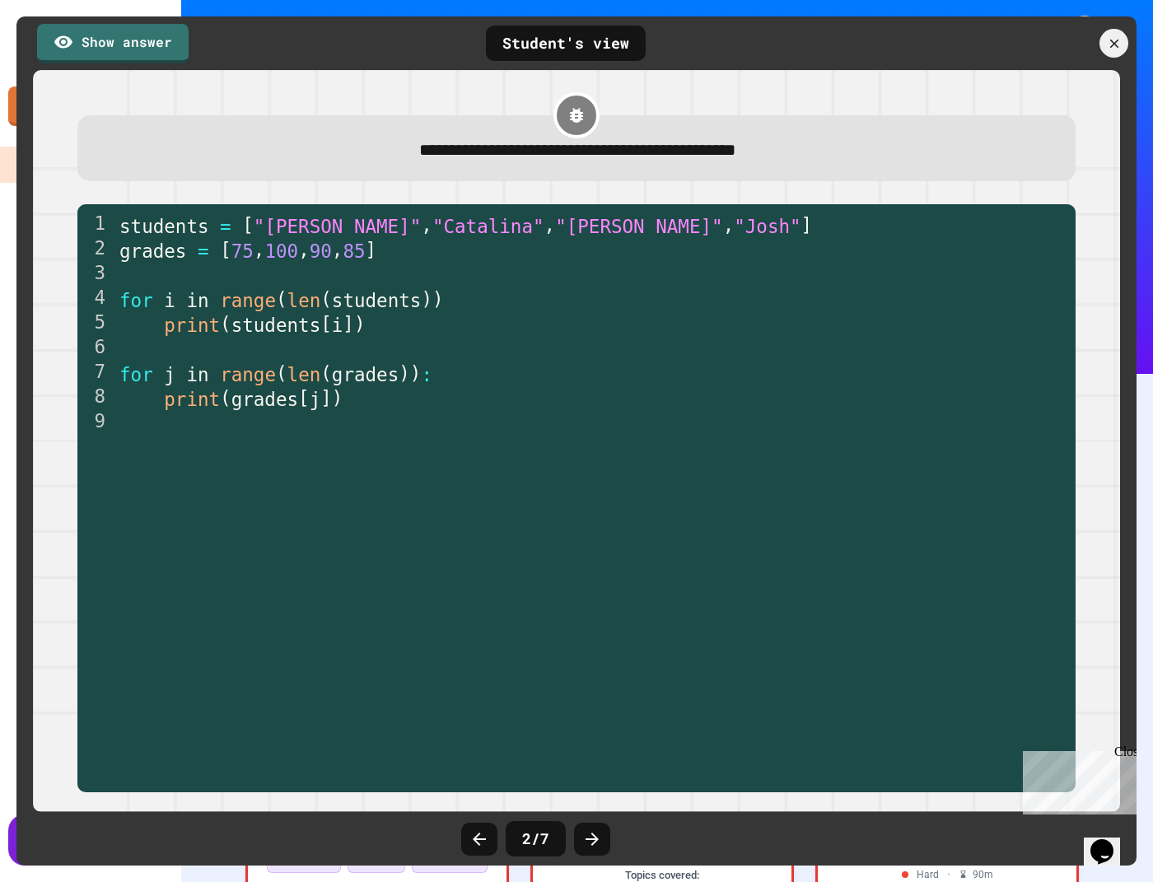
click at [600, 829] on icon at bounding box center [592, 839] width 20 height 20
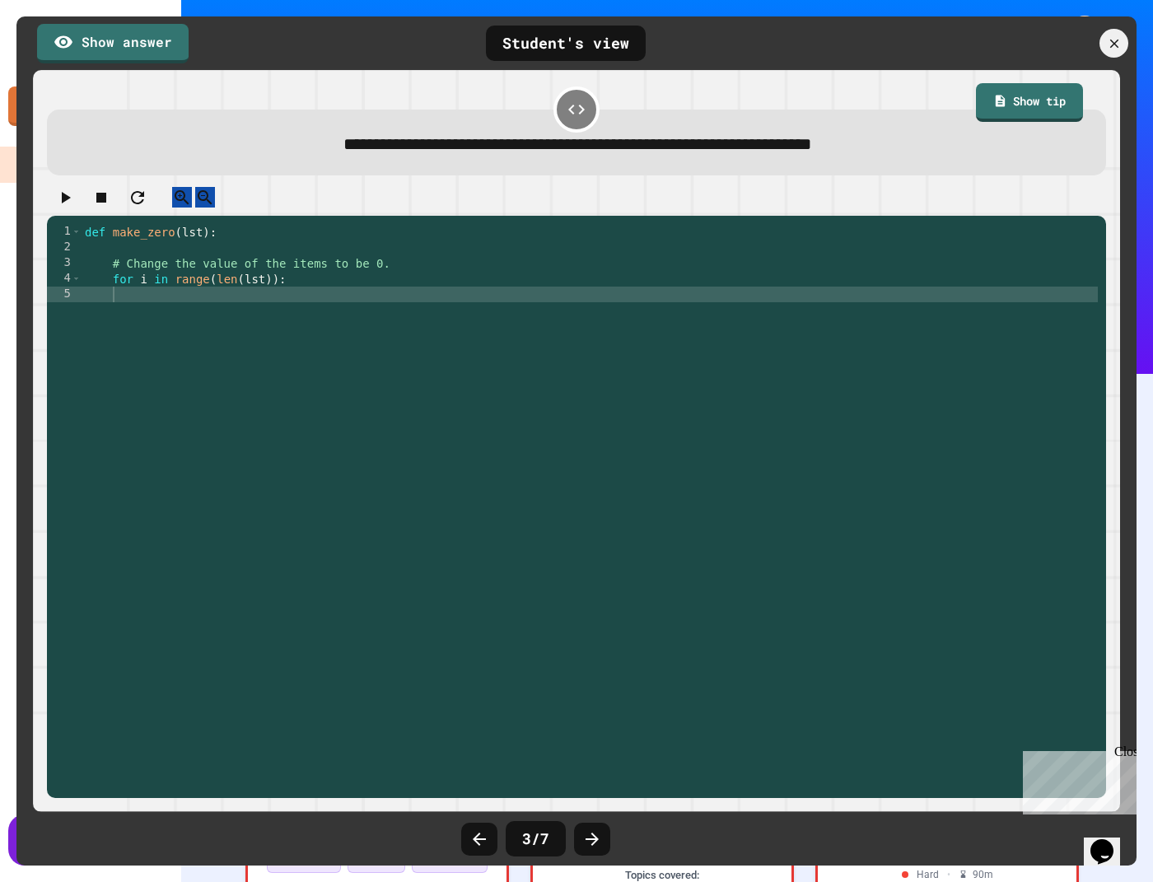
click at [600, 829] on icon at bounding box center [592, 839] width 20 height 20
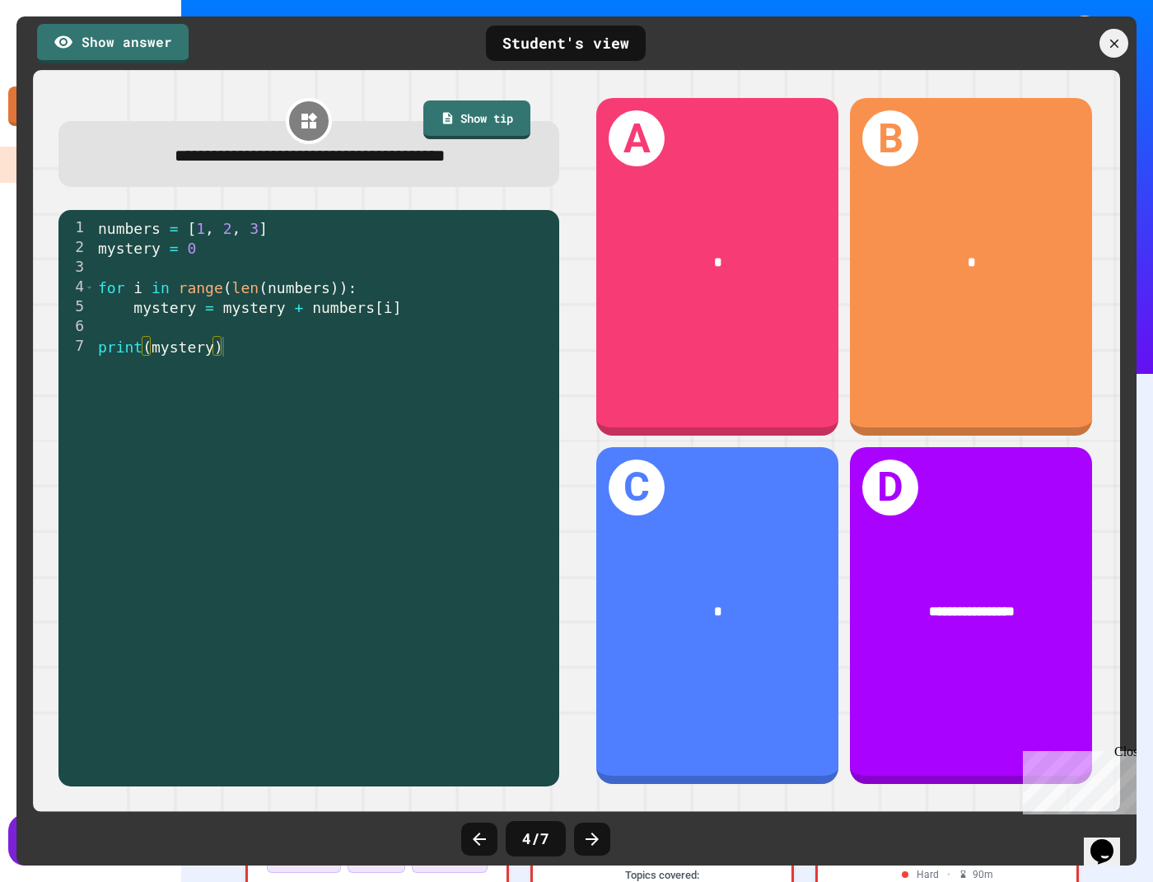
click at [600, 829] on icon at bounding box center [592, 839] width 20 height 20
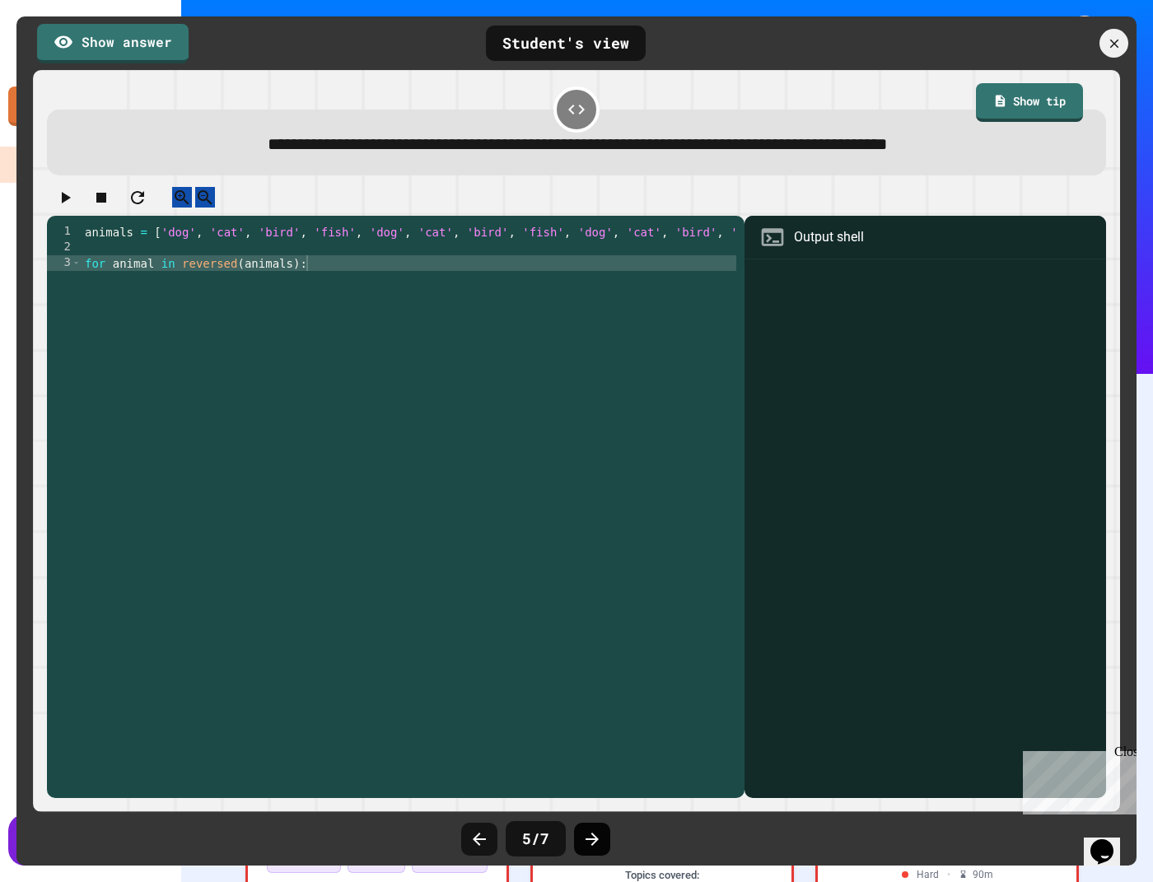
click at [600, 829] on icon at bounding box center [592, 839] width 20 height 20
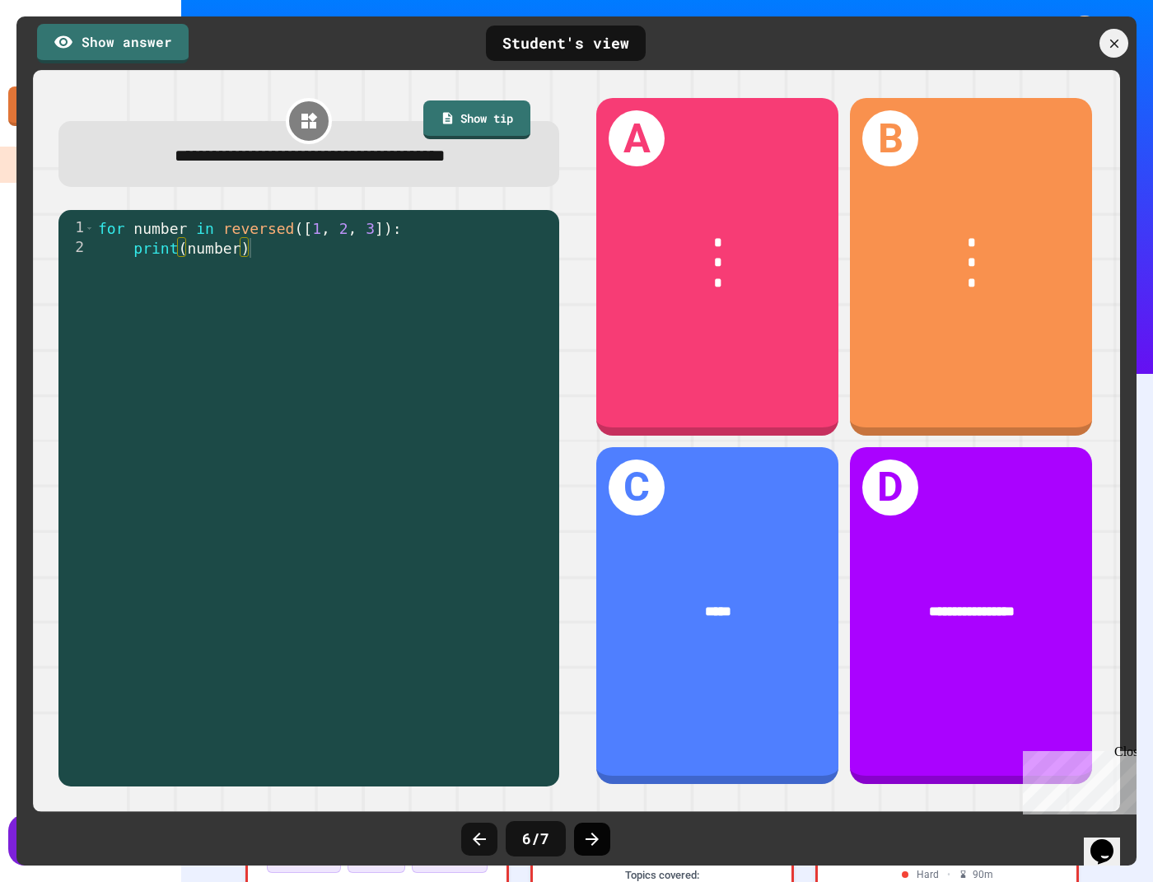
click at [600, 830] on icon at bounding box center [592, 839] width 20 height 20
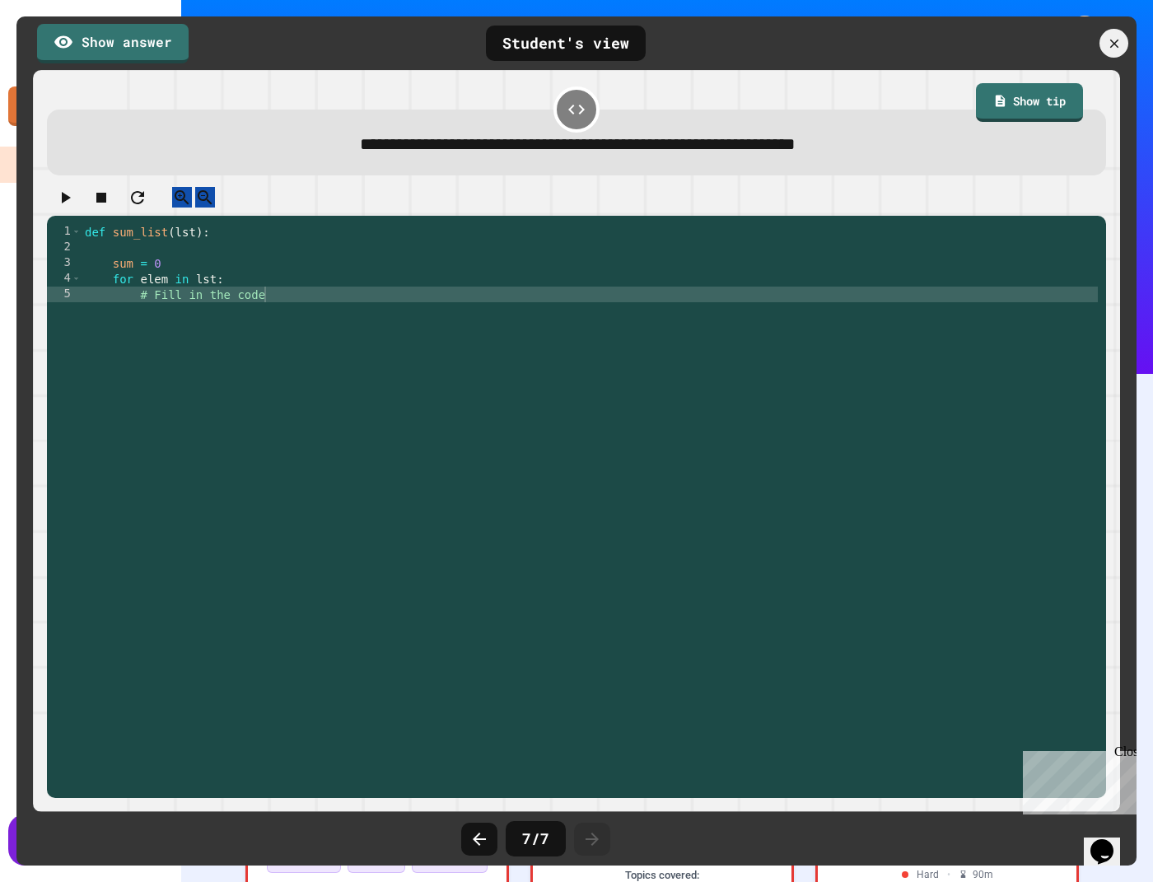
click at [600, 830] on icon at bounding box center [592, 839] width 20 height 20
click at [465, 838] on div at bounding box center [479, 839] width 36 height 33
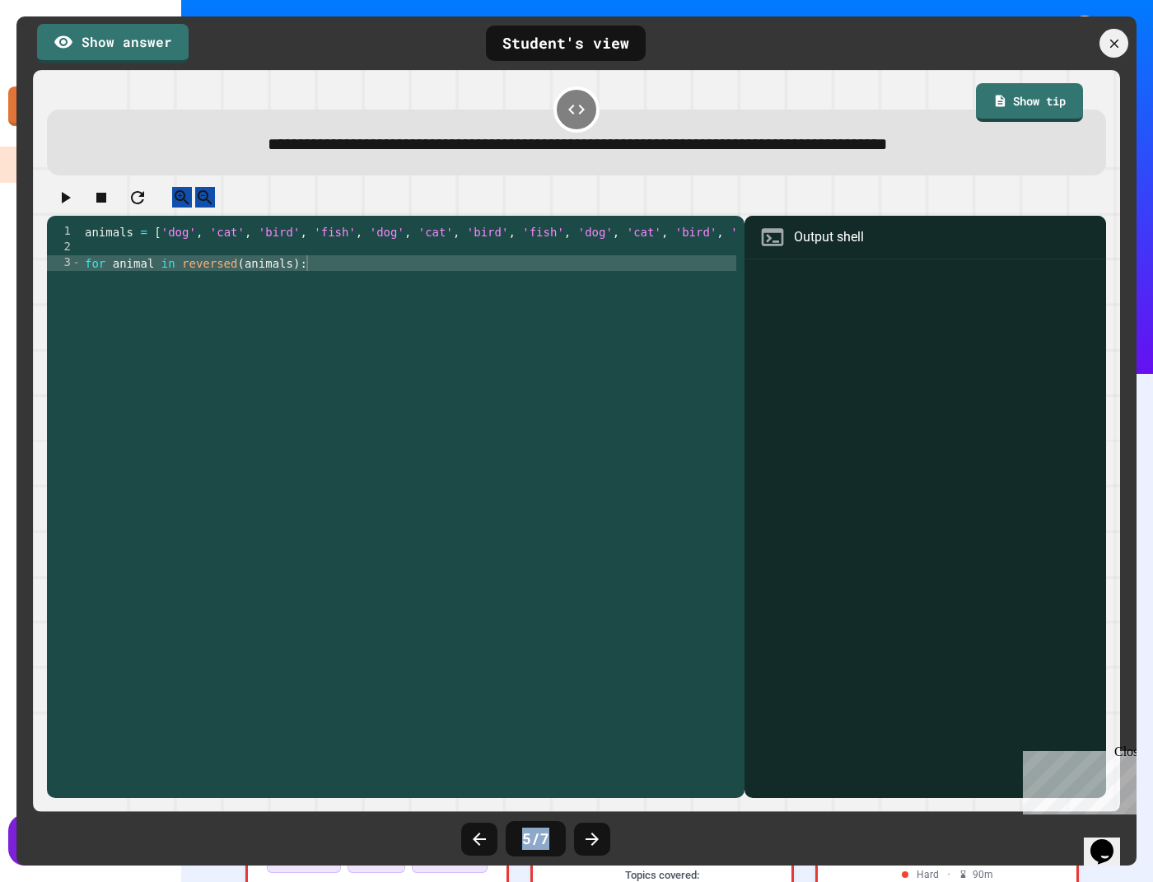
click at [465, 838] on div at bounding box center [479, 839] width 36 height 33
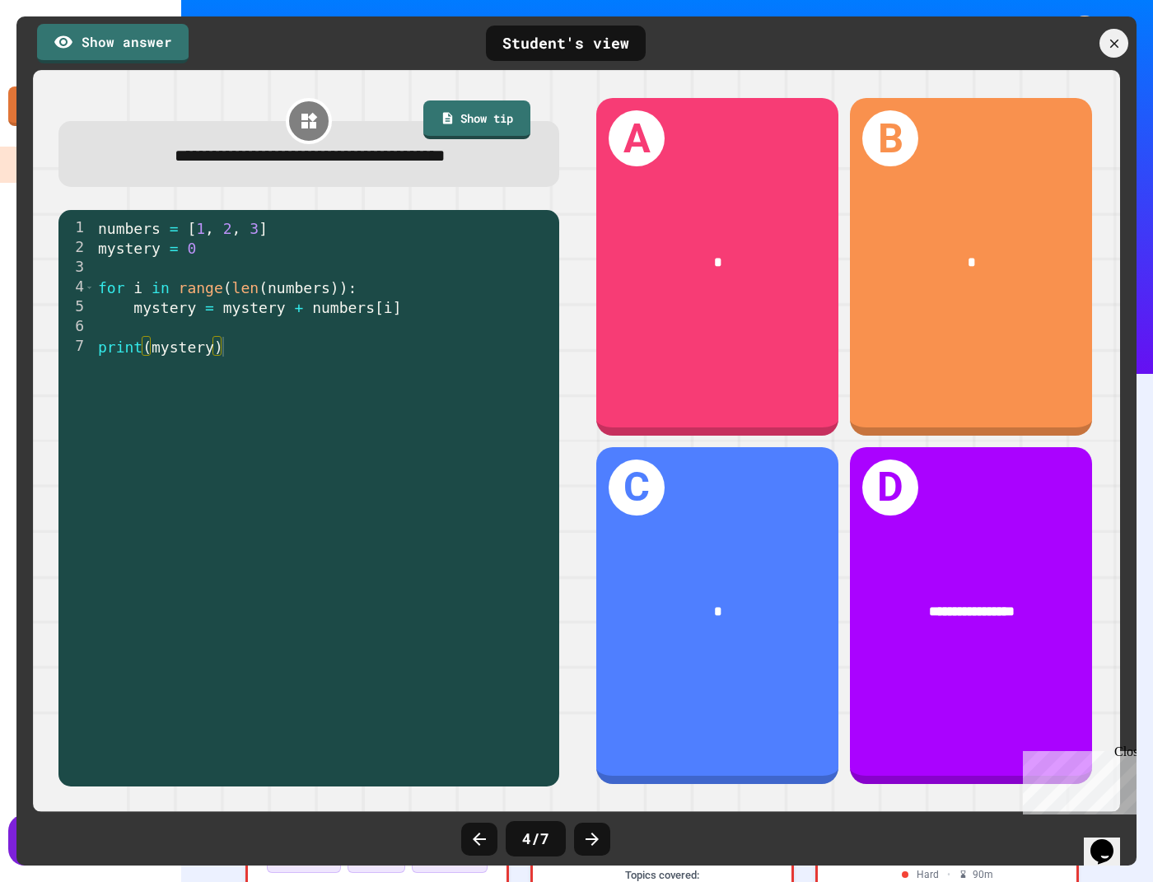
click at [465, 838] on div at bounding box center [479, 839] width 36 height 33
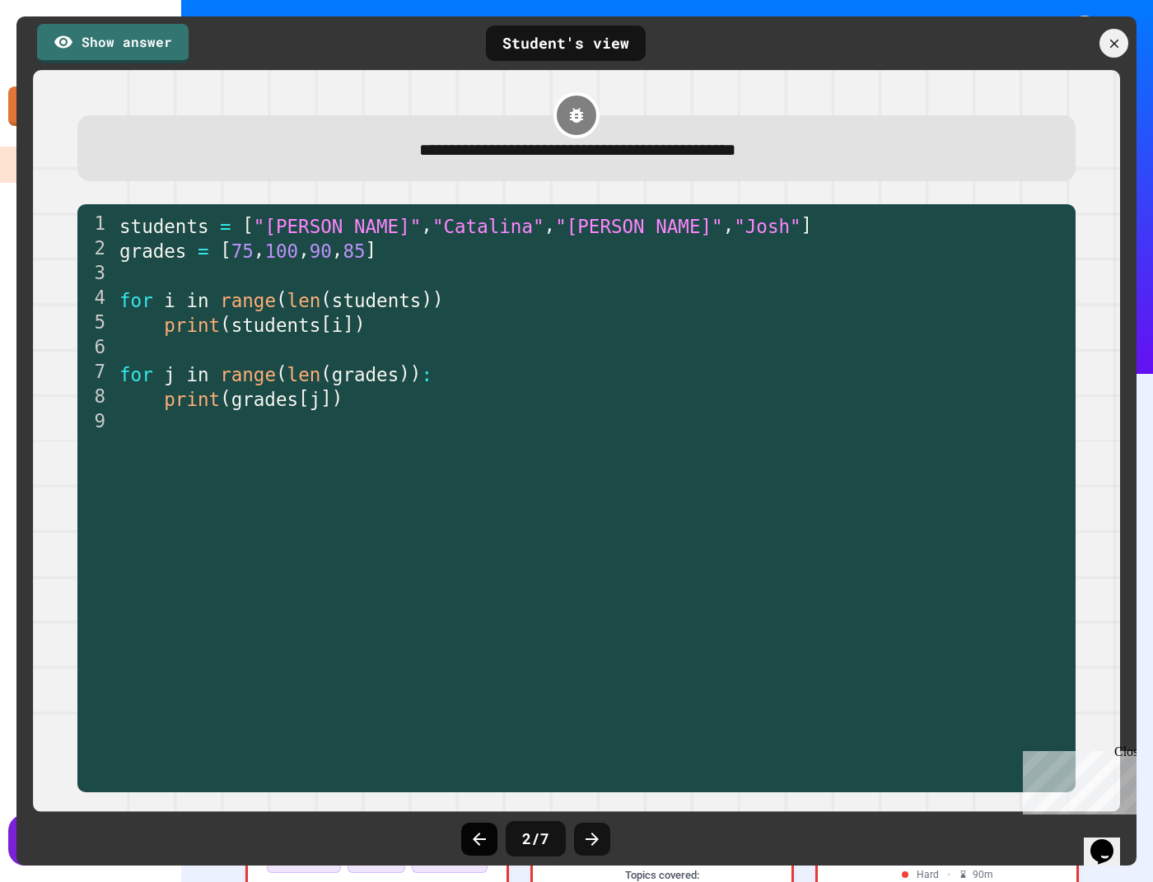
click at [468, 841] on div at bounding box center [479, 839] width 36 height 33
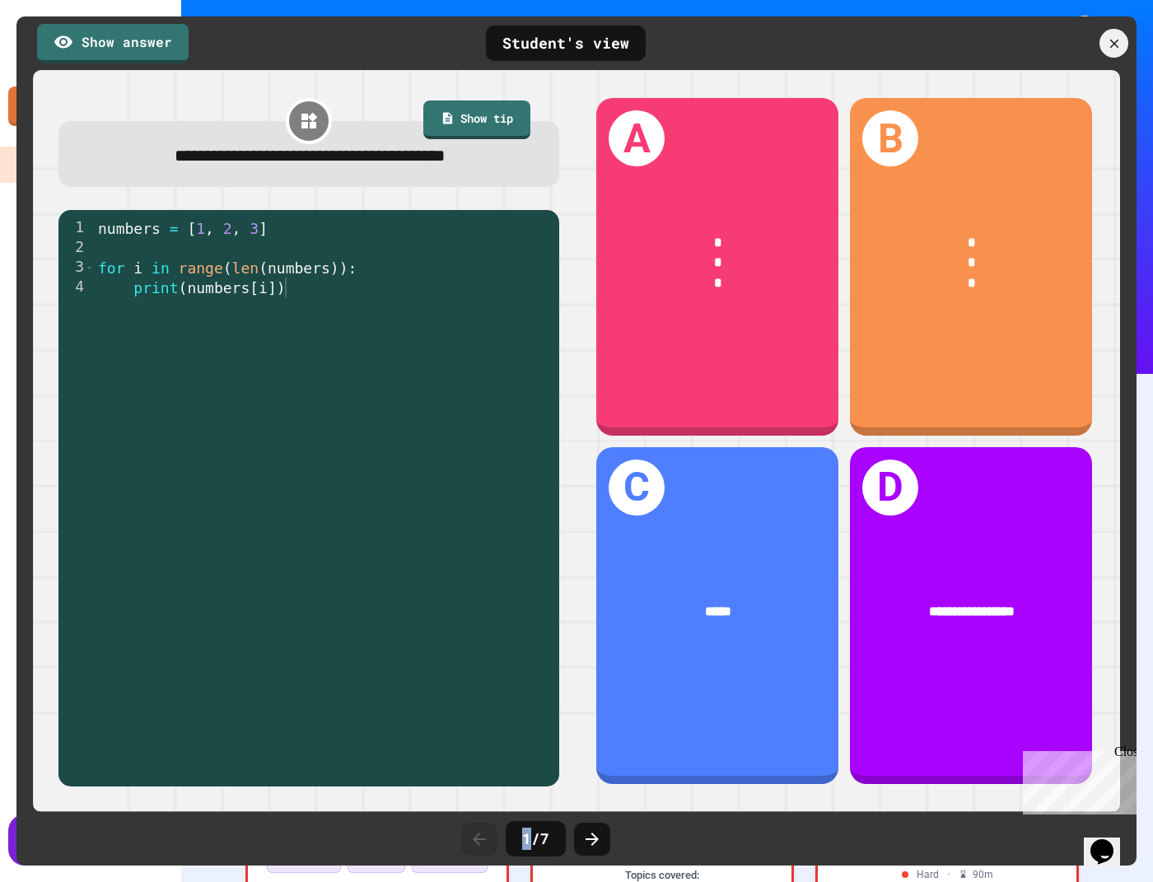
click at [468, 841] on div at bounding box center [479, 839] width 36 height 33
click at [1057, 50] on div at bounding box center [1045, 43] width 181 height 29
click at [1057, 35] on div at bounding box center [1114, 43] width 35 height 35
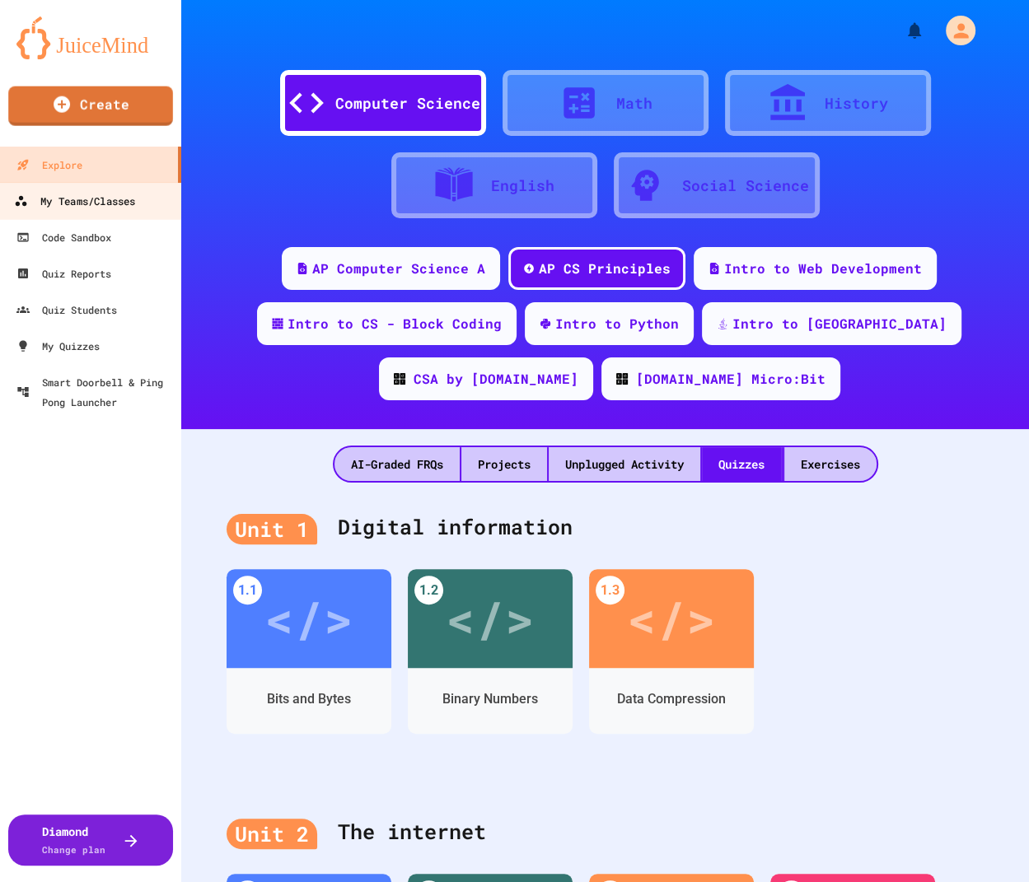
click at [90, 200] on div "My Teams/Classes" at bounding box center [74, 201] width 121 height 21
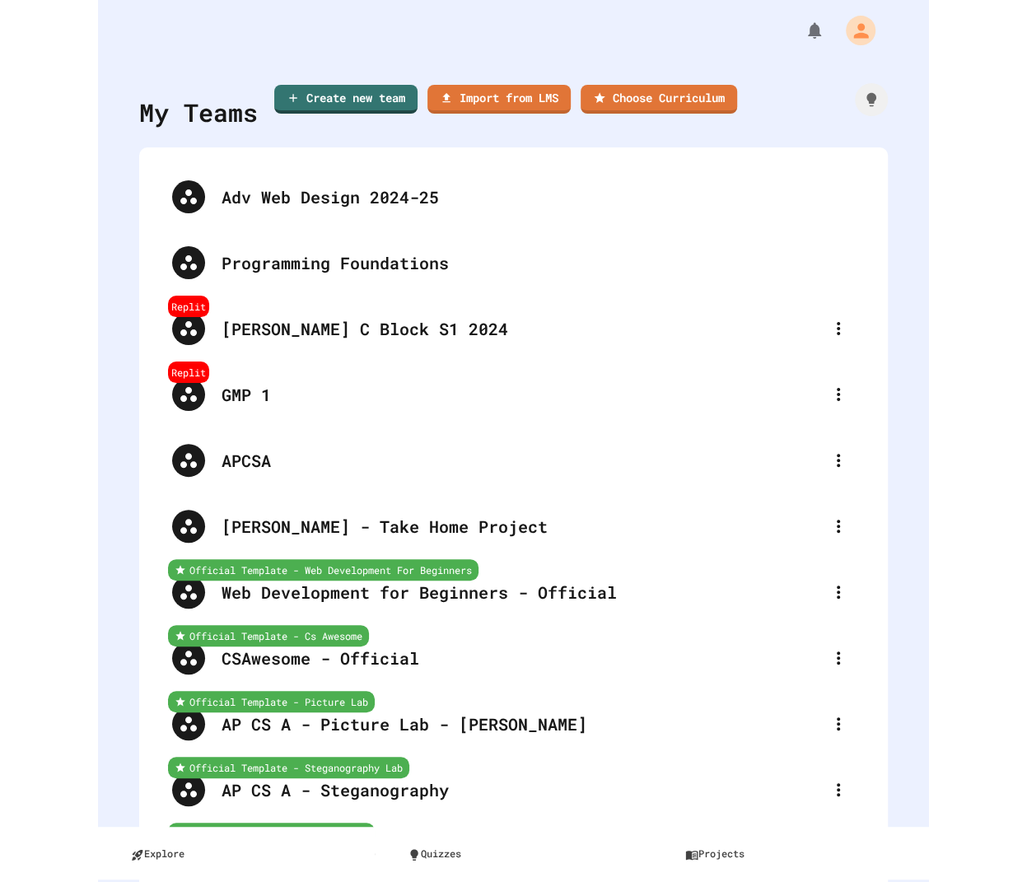
scroll to position [480, 0]
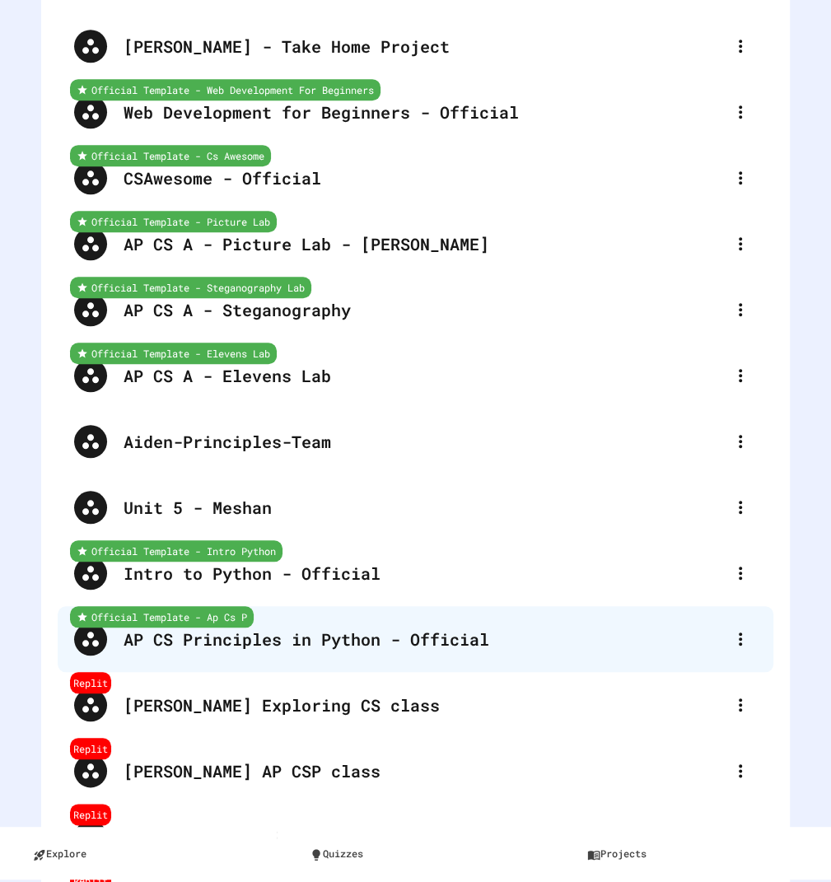
click at [212, 628] on div "AP CS Principles in Python - Official" at bounding box center [424, 639] width 600 height 25
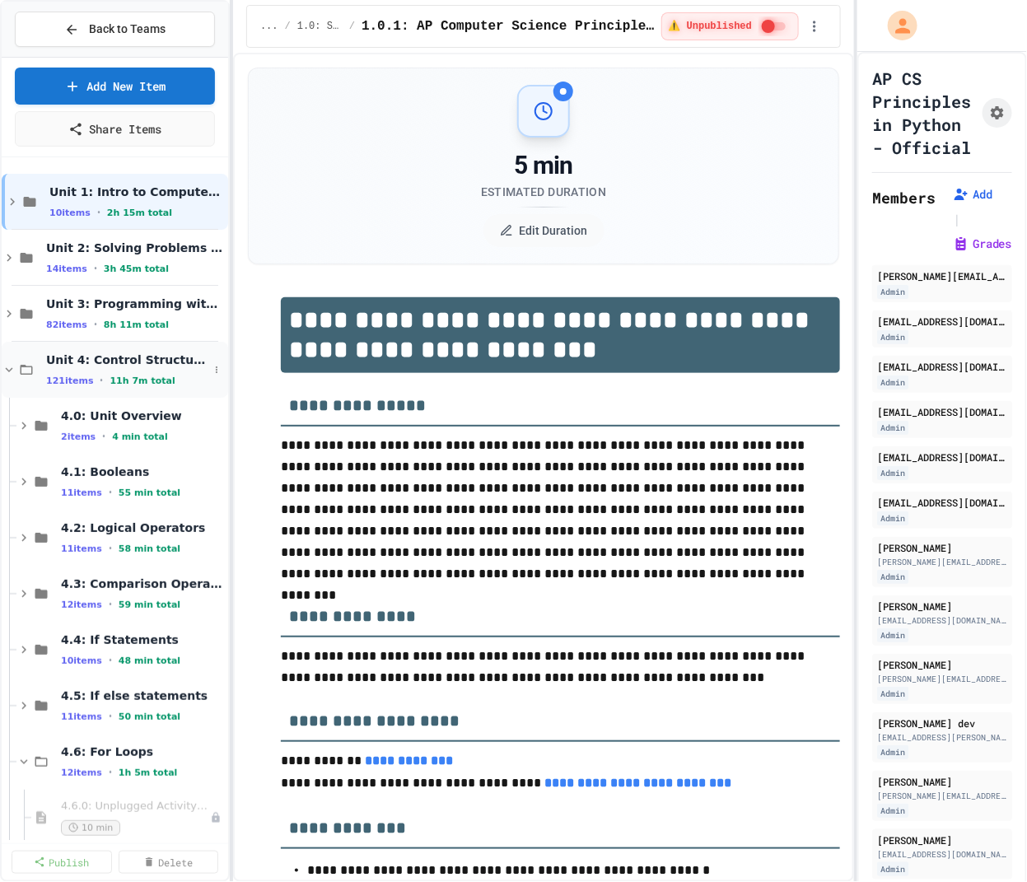
click at [94, 366] on div "Unit 4: Control Structures 121 items • 11h 7m total" at bounding box center [127, 369] width 162 height 35
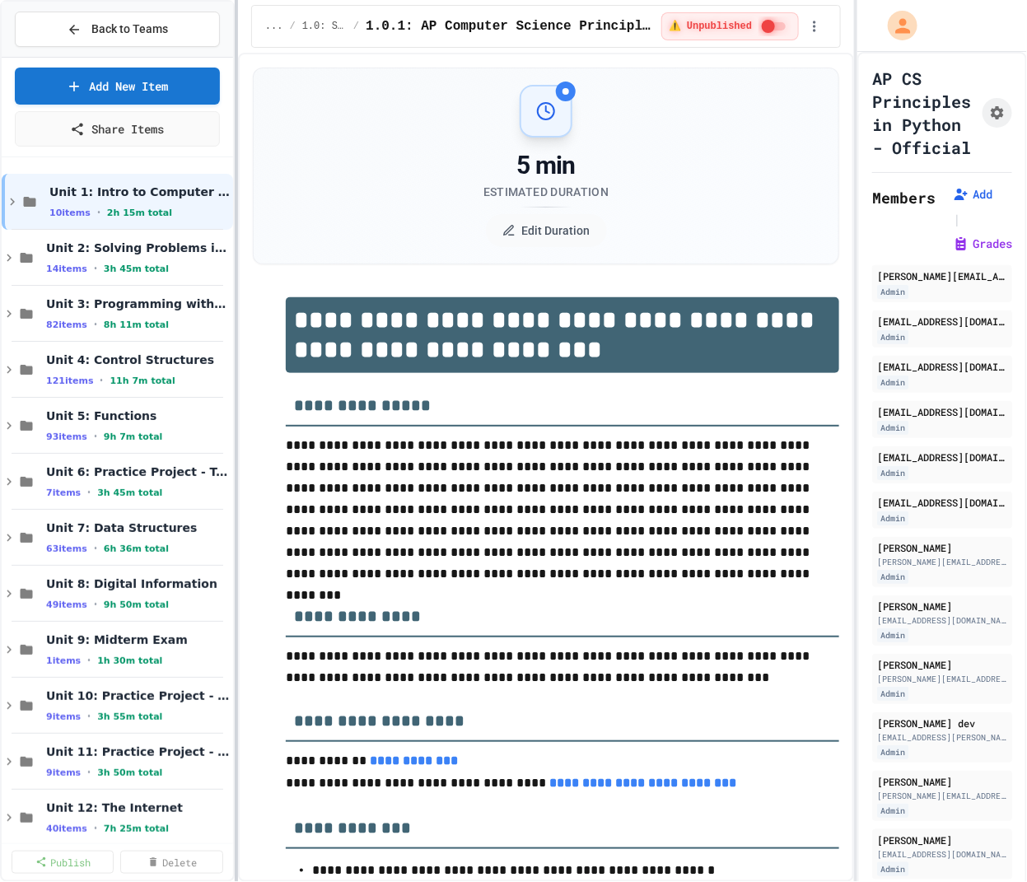
click at [235, 372] on div at bounding box center [236, 441] width 3 height 882
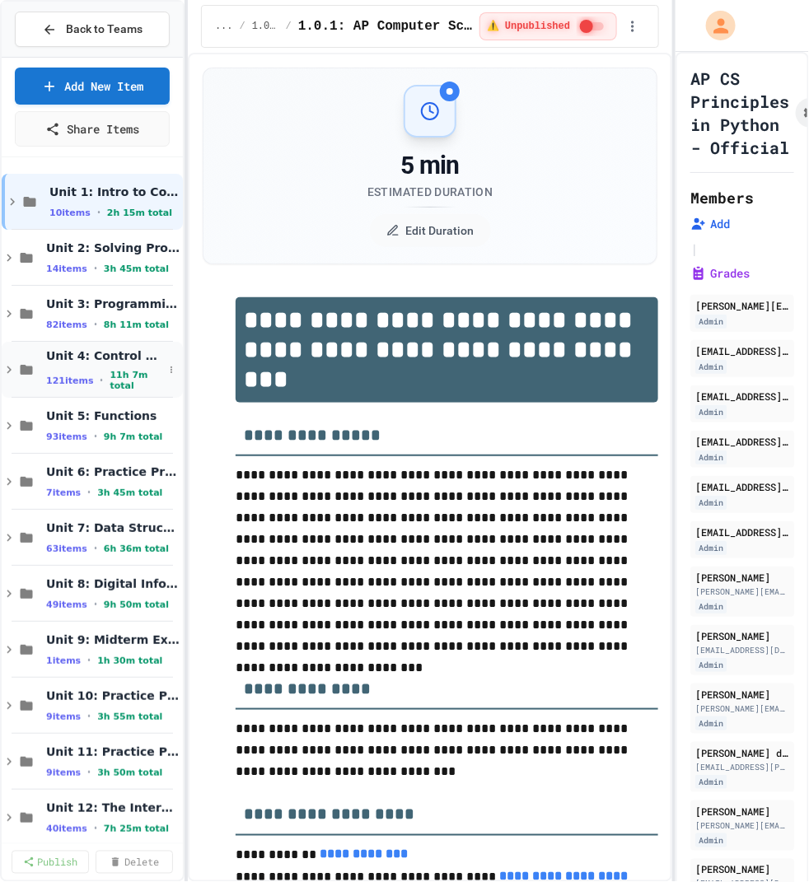
click at [95, 350] on span "Unit 4: Control Structures" at bounding box center [104, 355] width 117 height 15
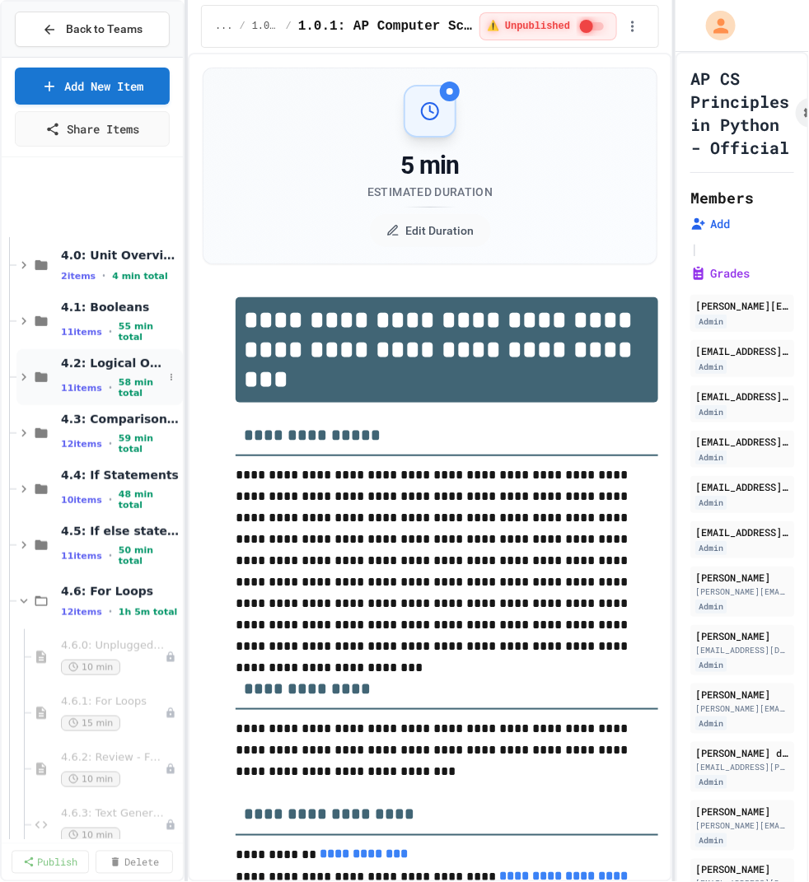
scroll to position [315, 0]
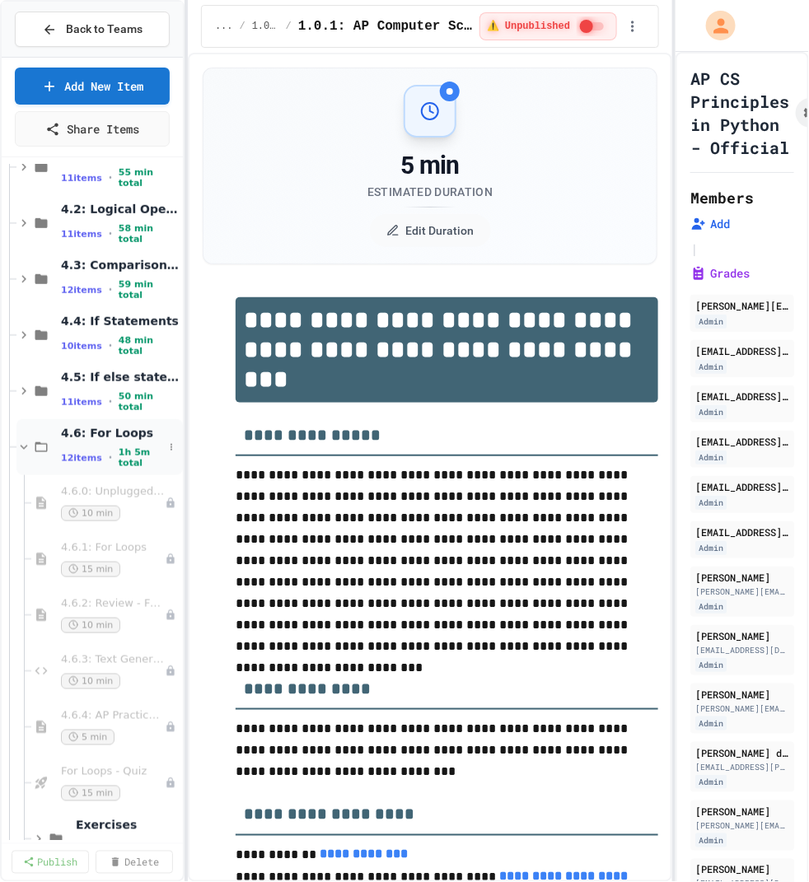
click at [94, 438] on span "4.6: For Loops" at bounding box center [112, 433] width 102 height 15
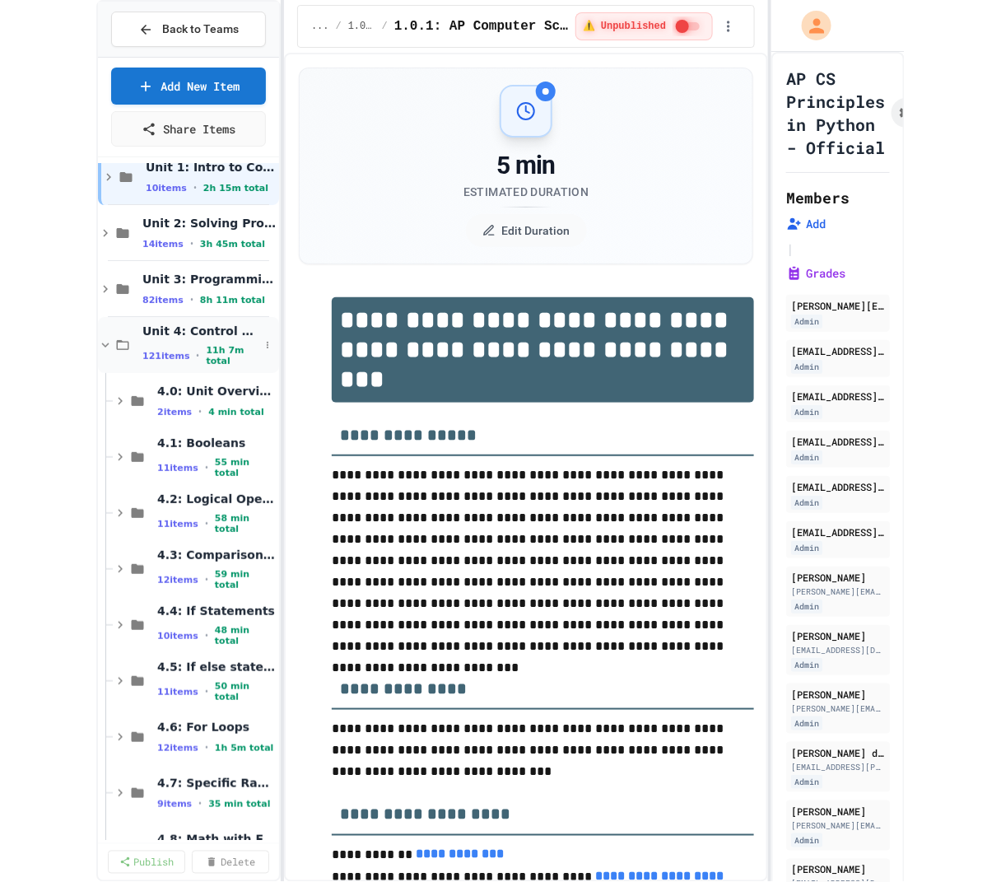
scroll to position [11, 0]
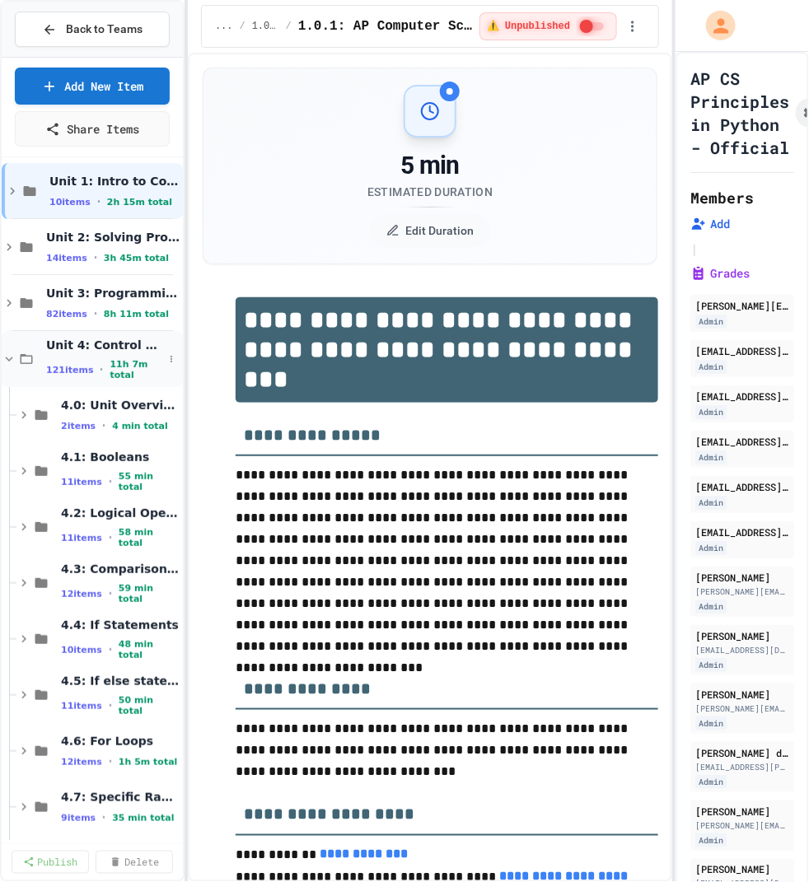
click at [96, 345] on span "Unit 4: Control Structures" at bounding box center [104, 345] width 117 height 15
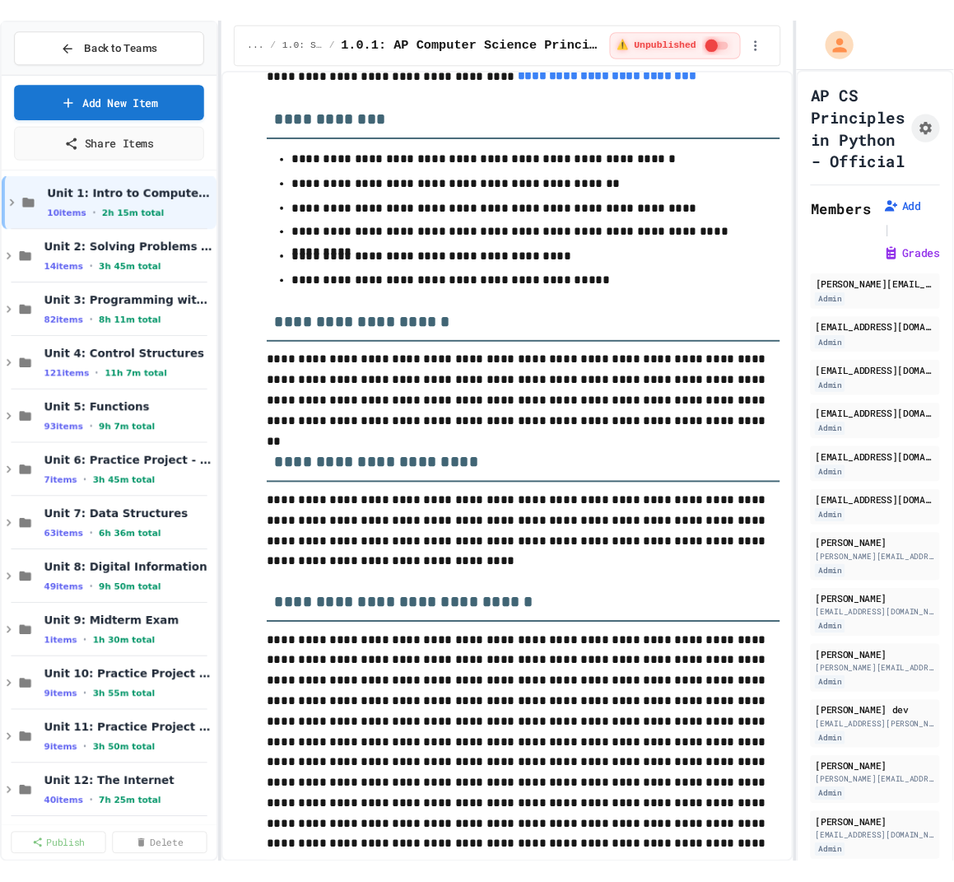
scroll to position [0, 0]
